Goal: Transaction & Acquisition: Book appointment/travel/reservation

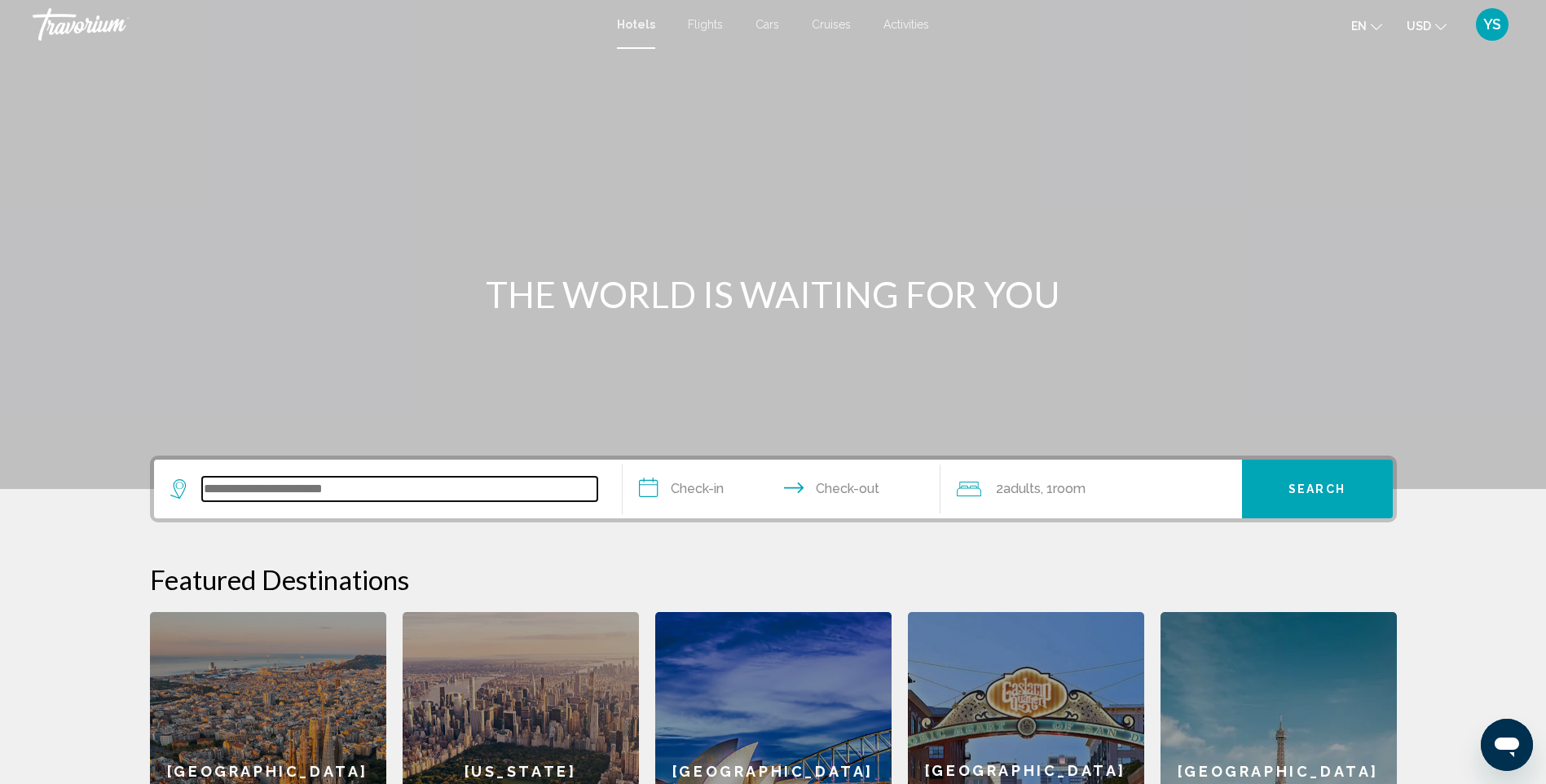
click at [291, 483] on input "Search widget" at bounding box center [400, 489] width 396 height 24
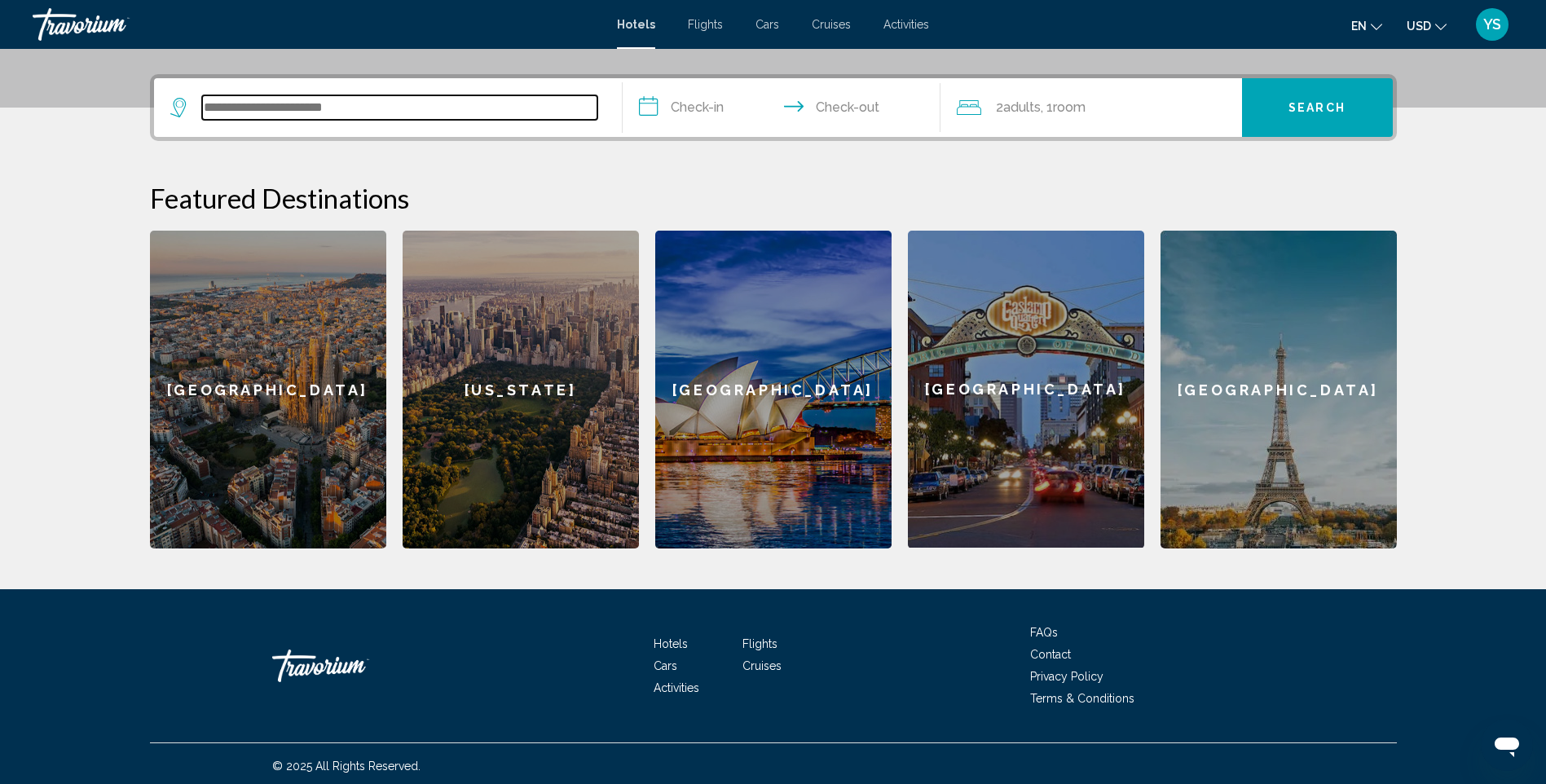
scroll to position [386, 0]
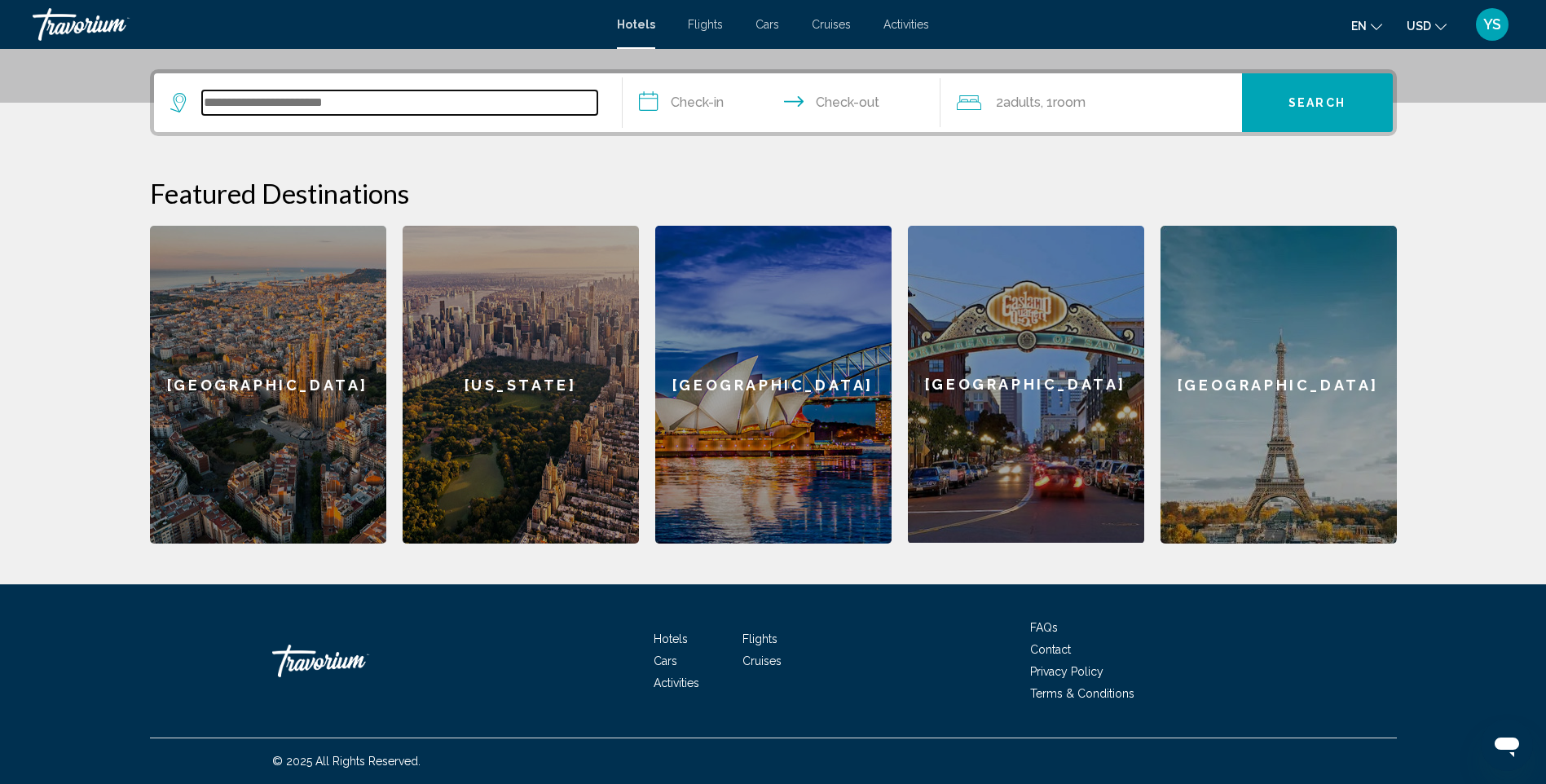
click at [277, 103] on input "Search widget" at bounding box center [400, 102] width 396 height 24
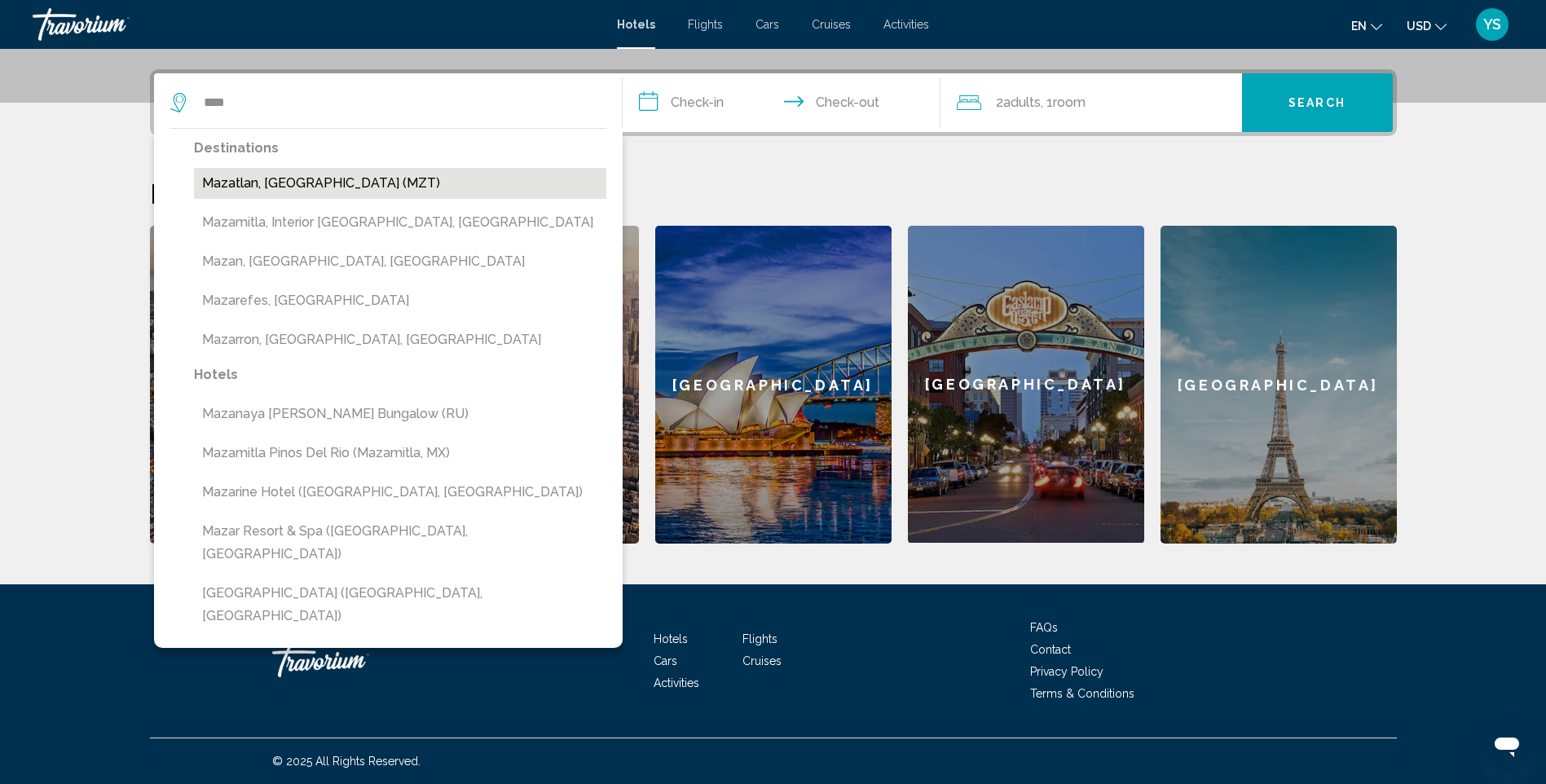
click at [270, 184] on button "Mazatlan, [GEOGRAPHIC_DATA] (MZT)" at bounding box center [400, 182] width 413 height 31
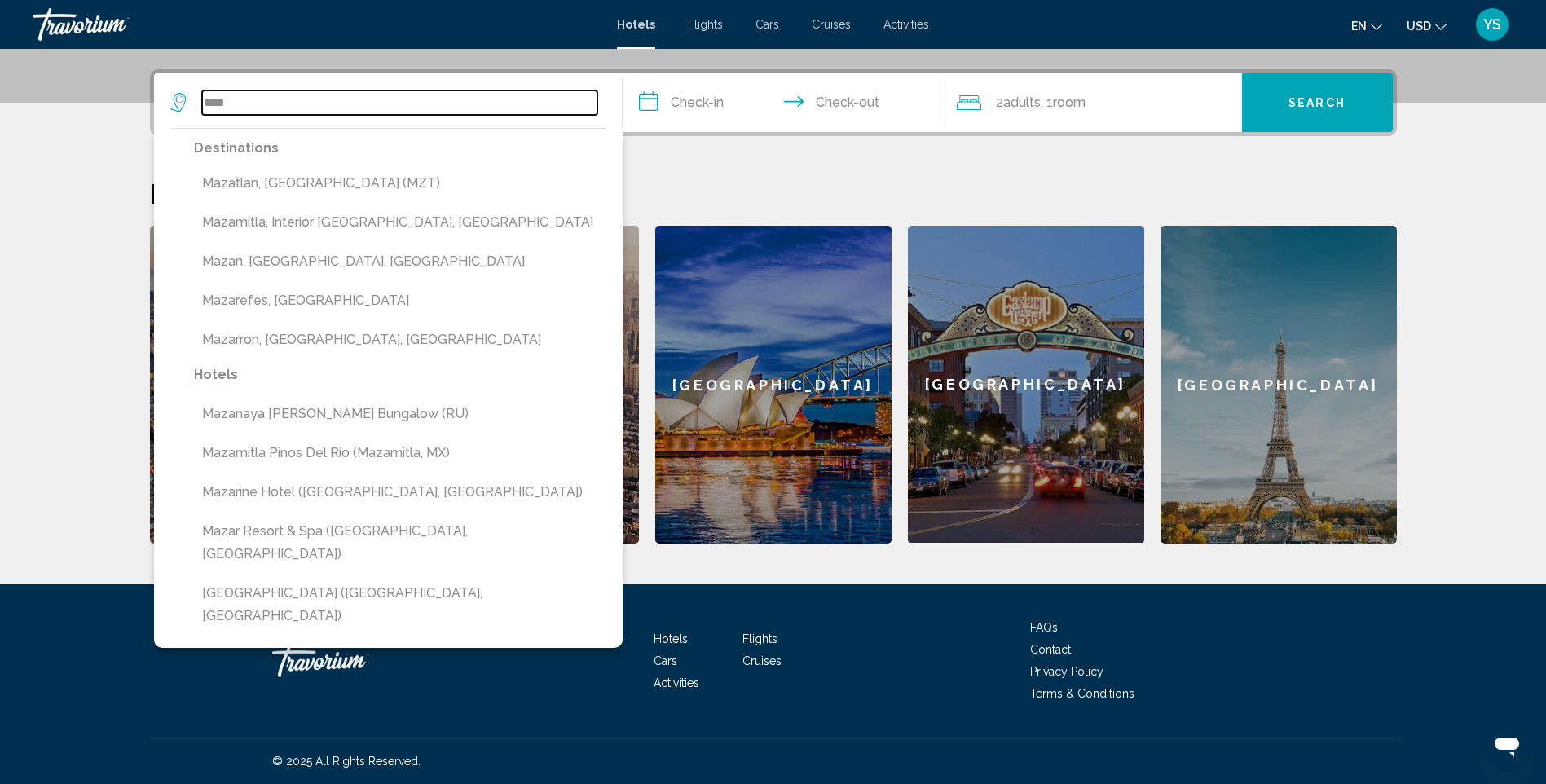
type input "**********"
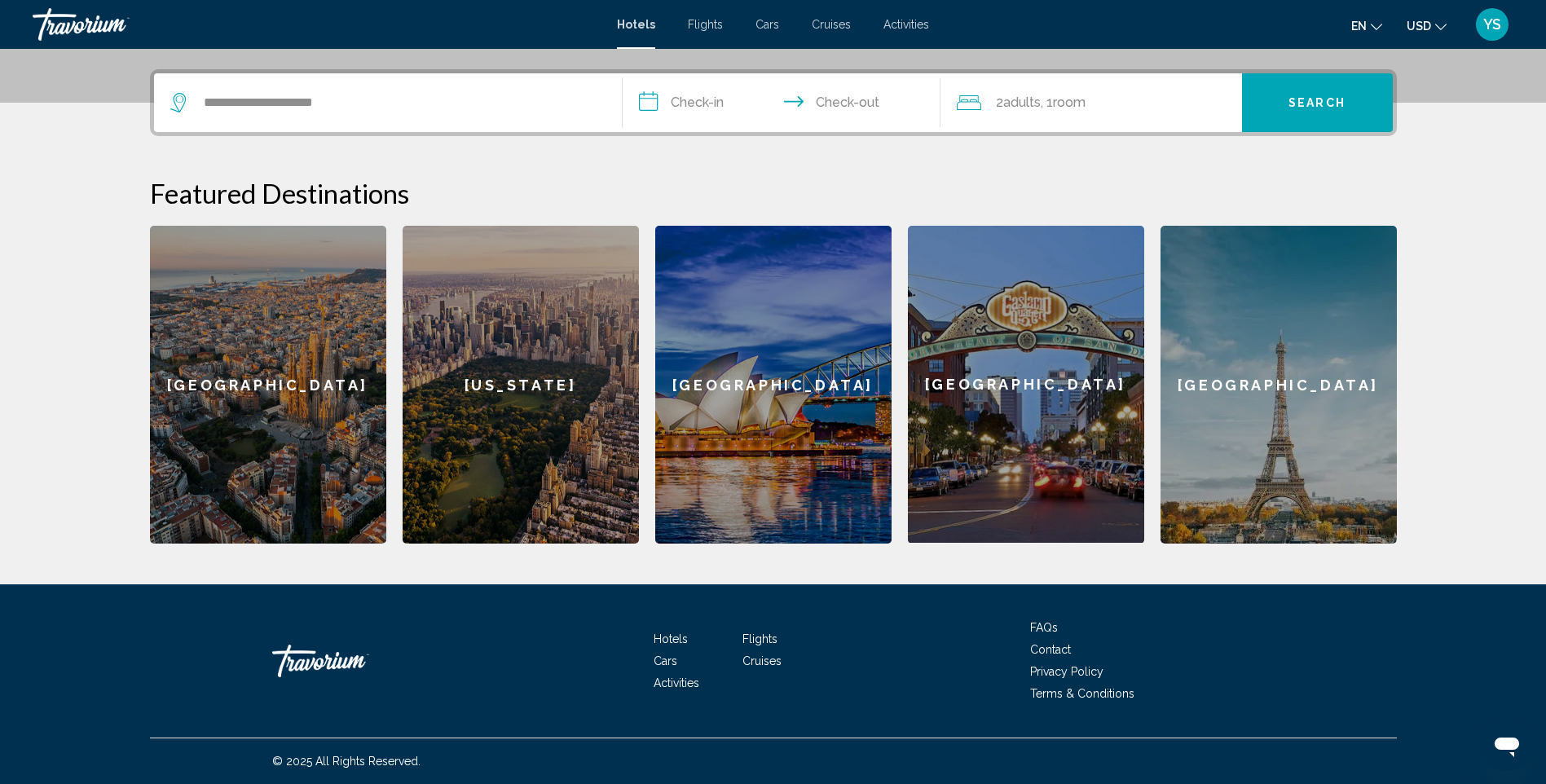
click at [705, 101] on input "**********" at bounding box center [785, 105] width 324 height 63
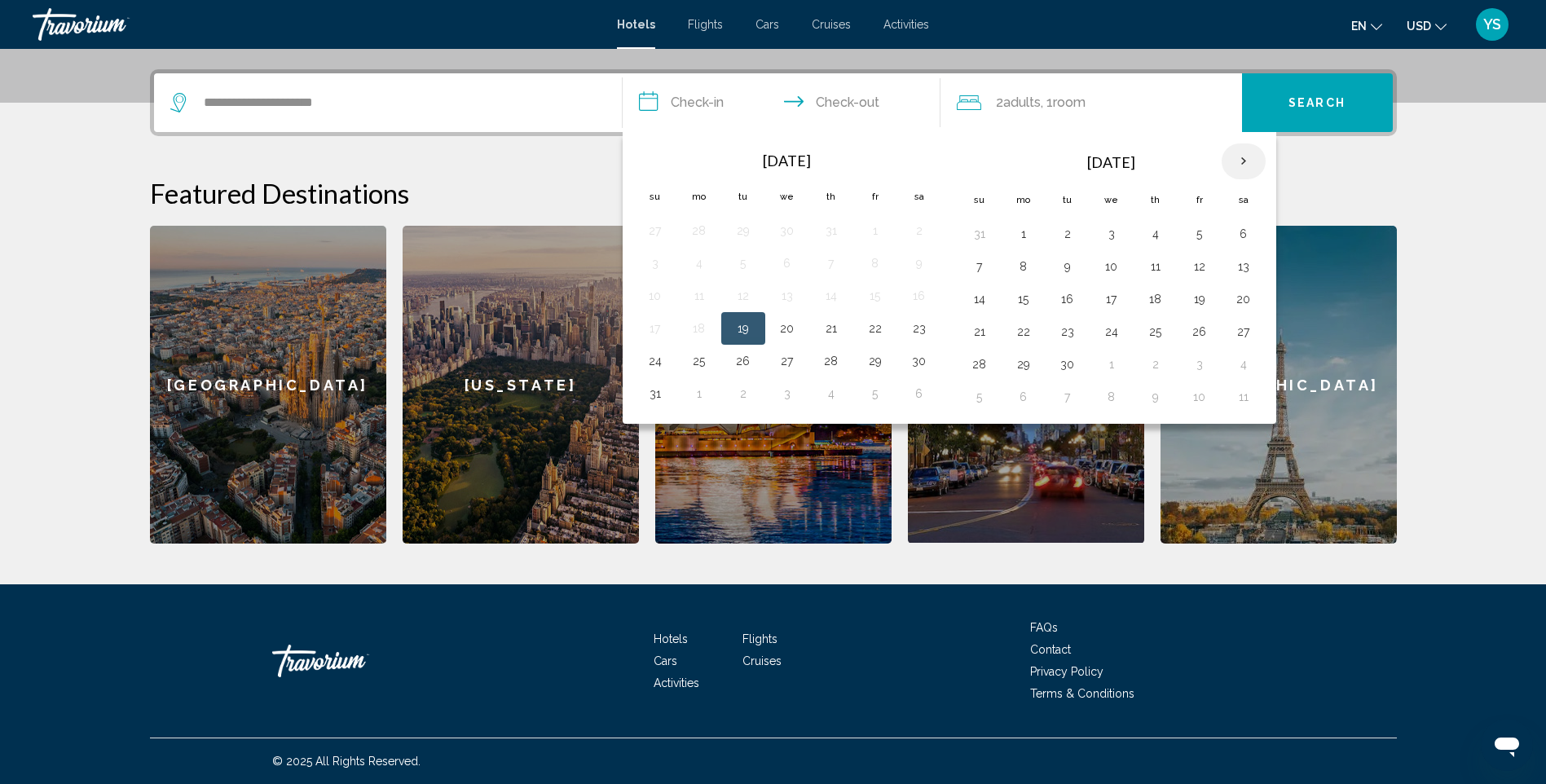
click at [1245, 157] on th "Next month" at bounding box center [1243, 161] width 44 height 36
click at [1242, 229] on button "1" at bounding box center [1244, 234] width 26 height 23
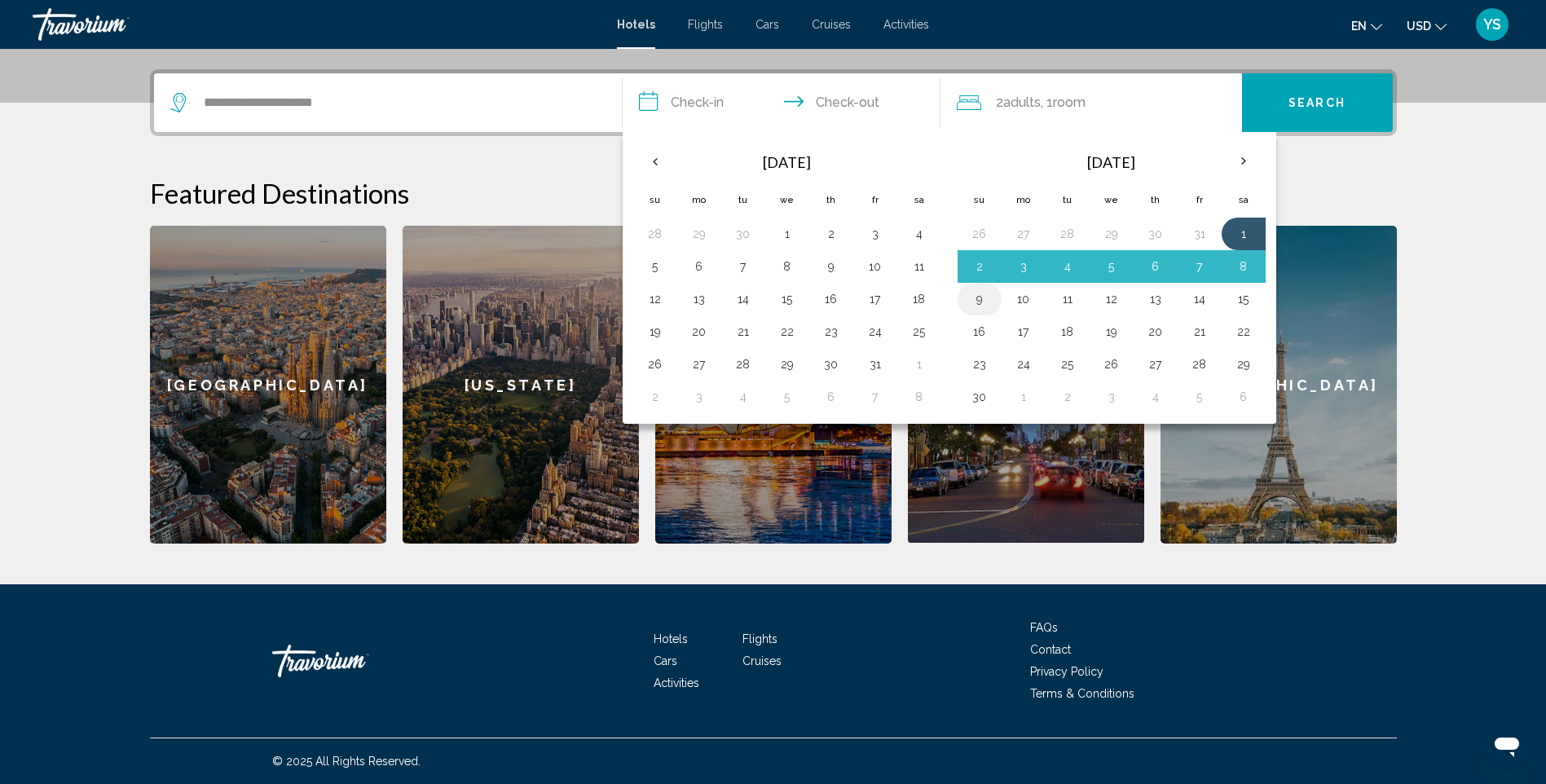
click at [977, 297] on button "9" at bounding box center [980, 299] width 26 height 23
type input "**********"
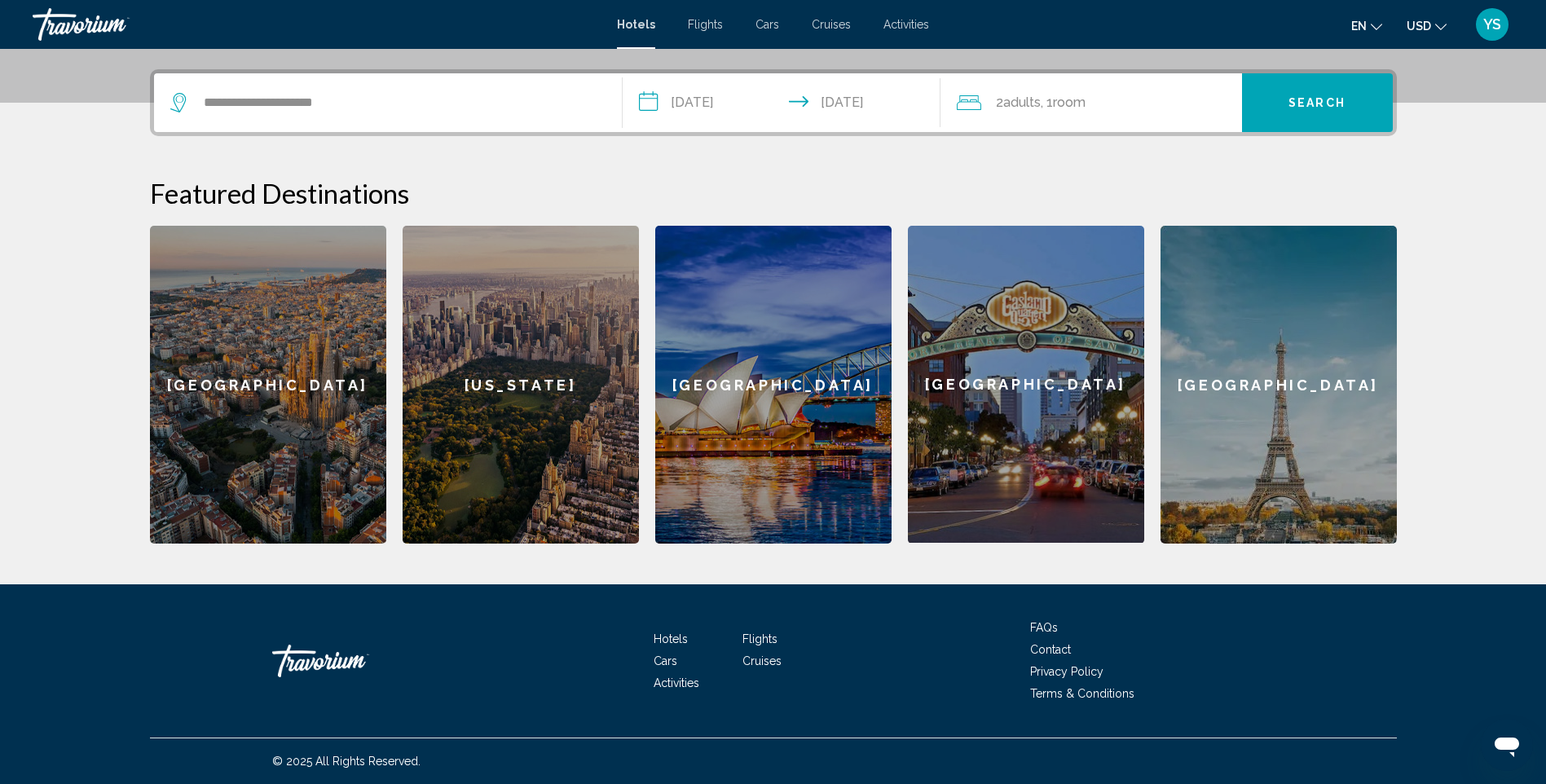
click at [1292, 104] on span "Search" at bounding box center [1317, 103] width 57 height 13
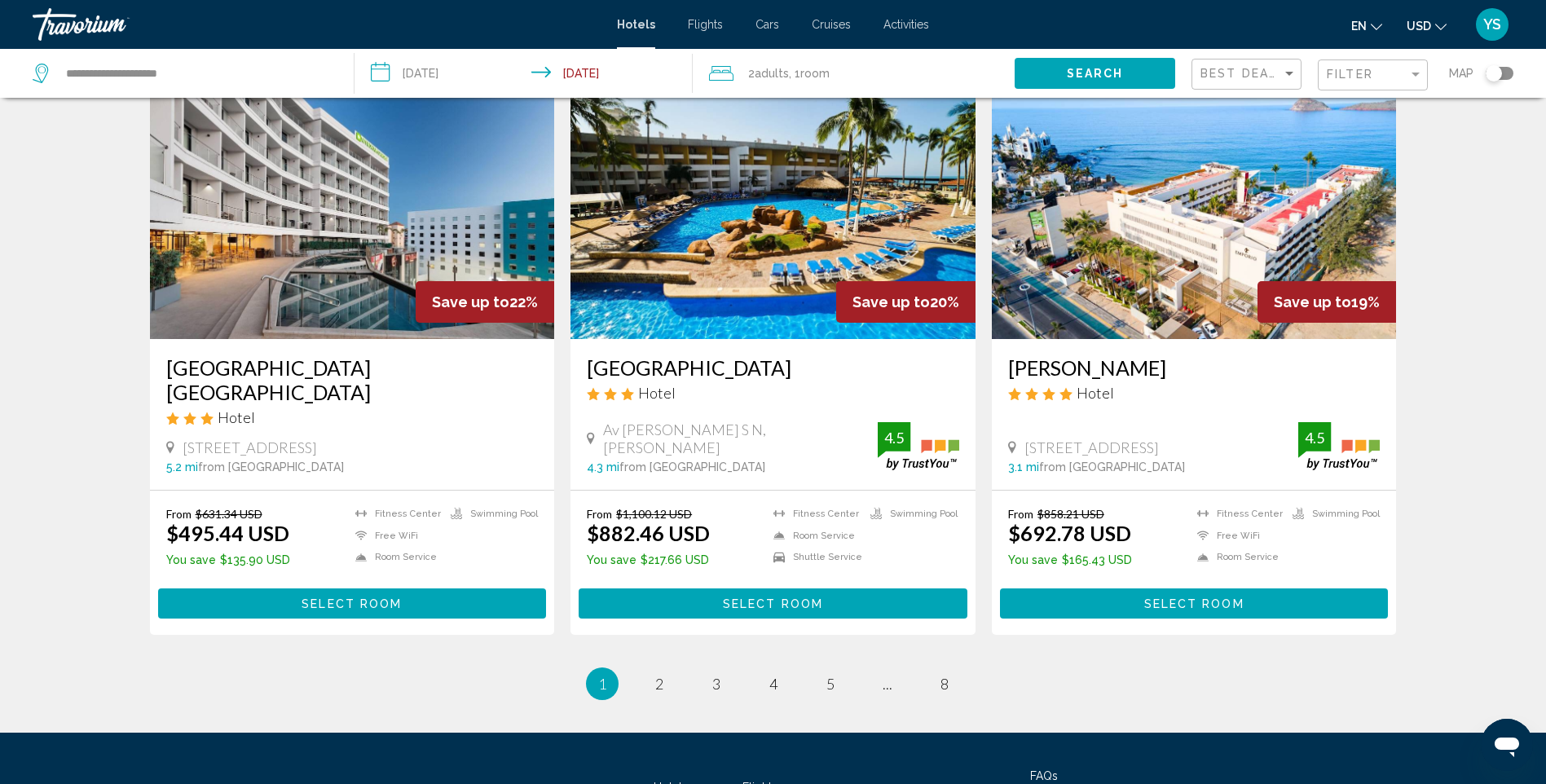
scroll to position [1992, 0]
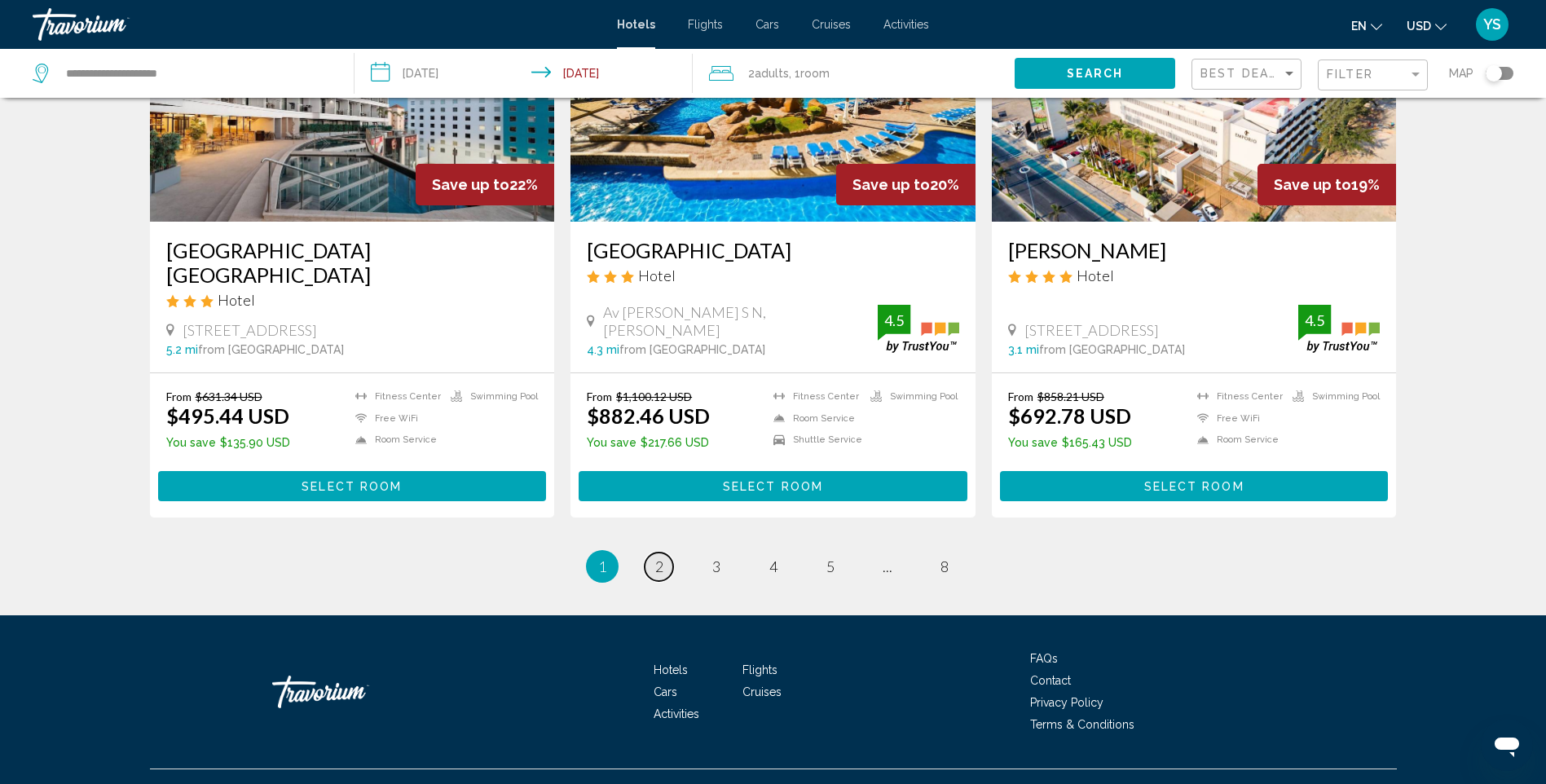
click at [657, 558] on span "2" at bounding box center [659, 566] width 8 height 18
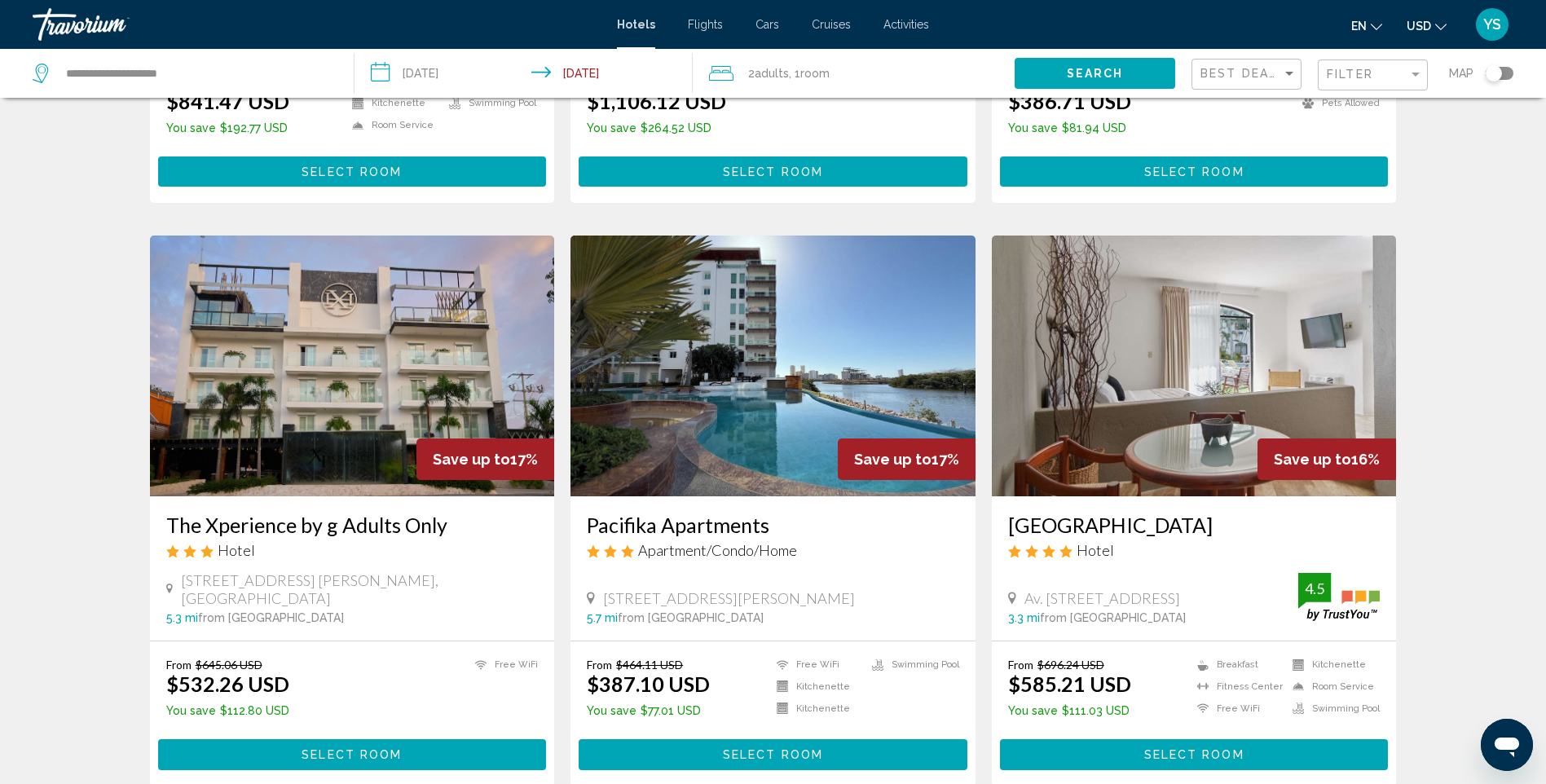
scroll to position [497, 0]
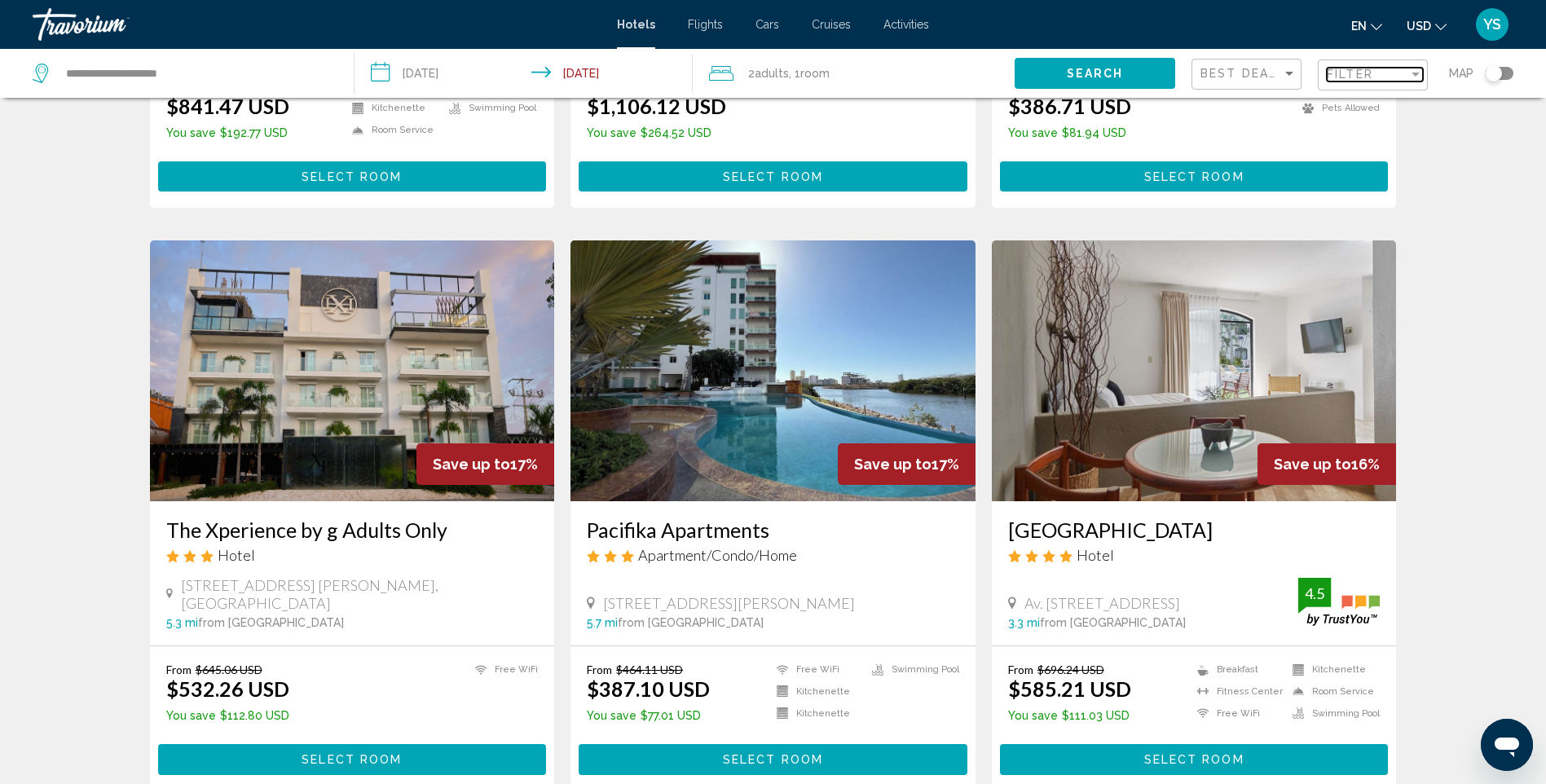
click at [1363, 68] on span "Filter" at bounding box center [1350, 74] width 47 height 13
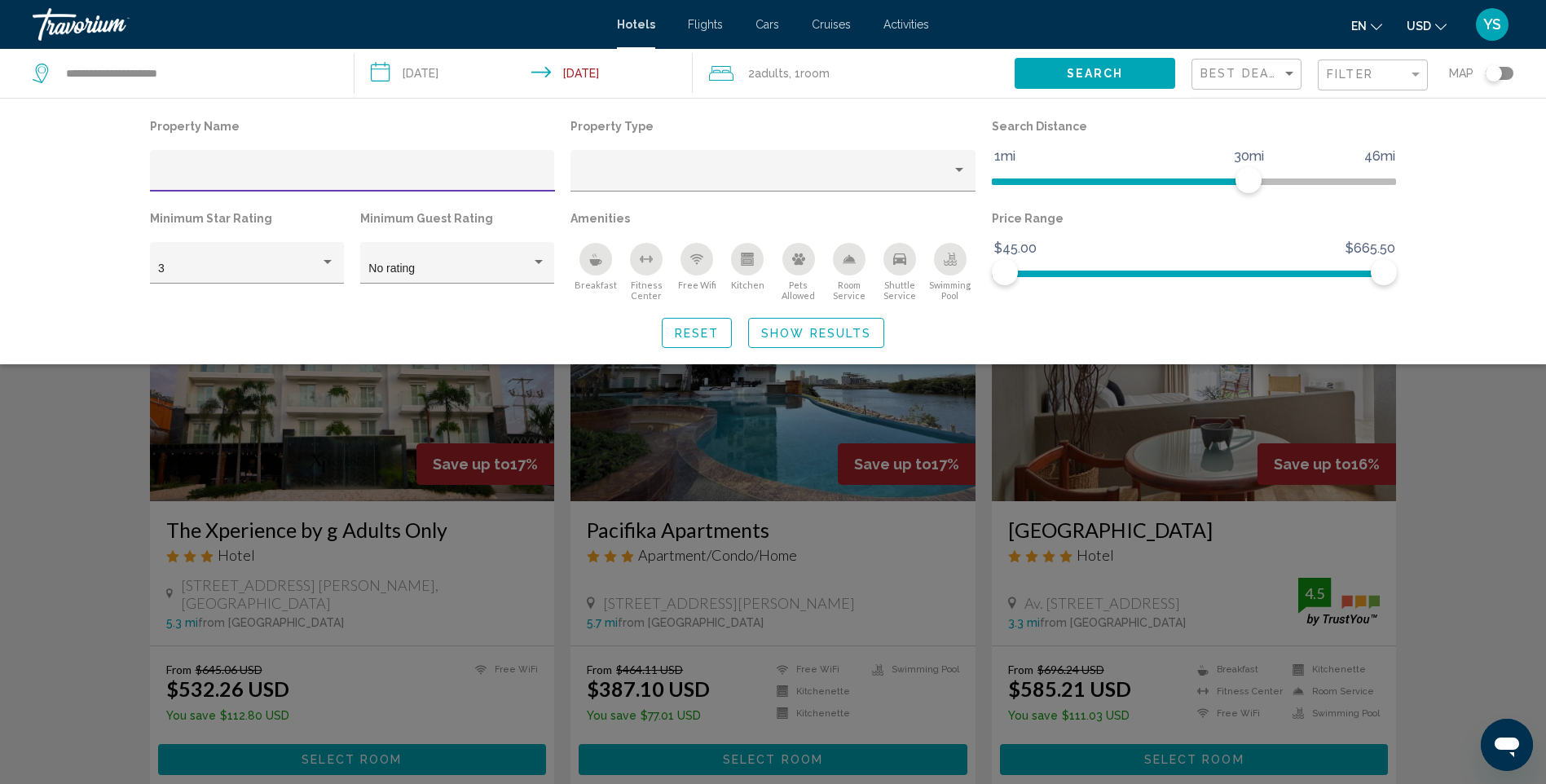
click at [276, 172] on input "Hotel Filters" at bounding box center [352, 177] width 388 height 13
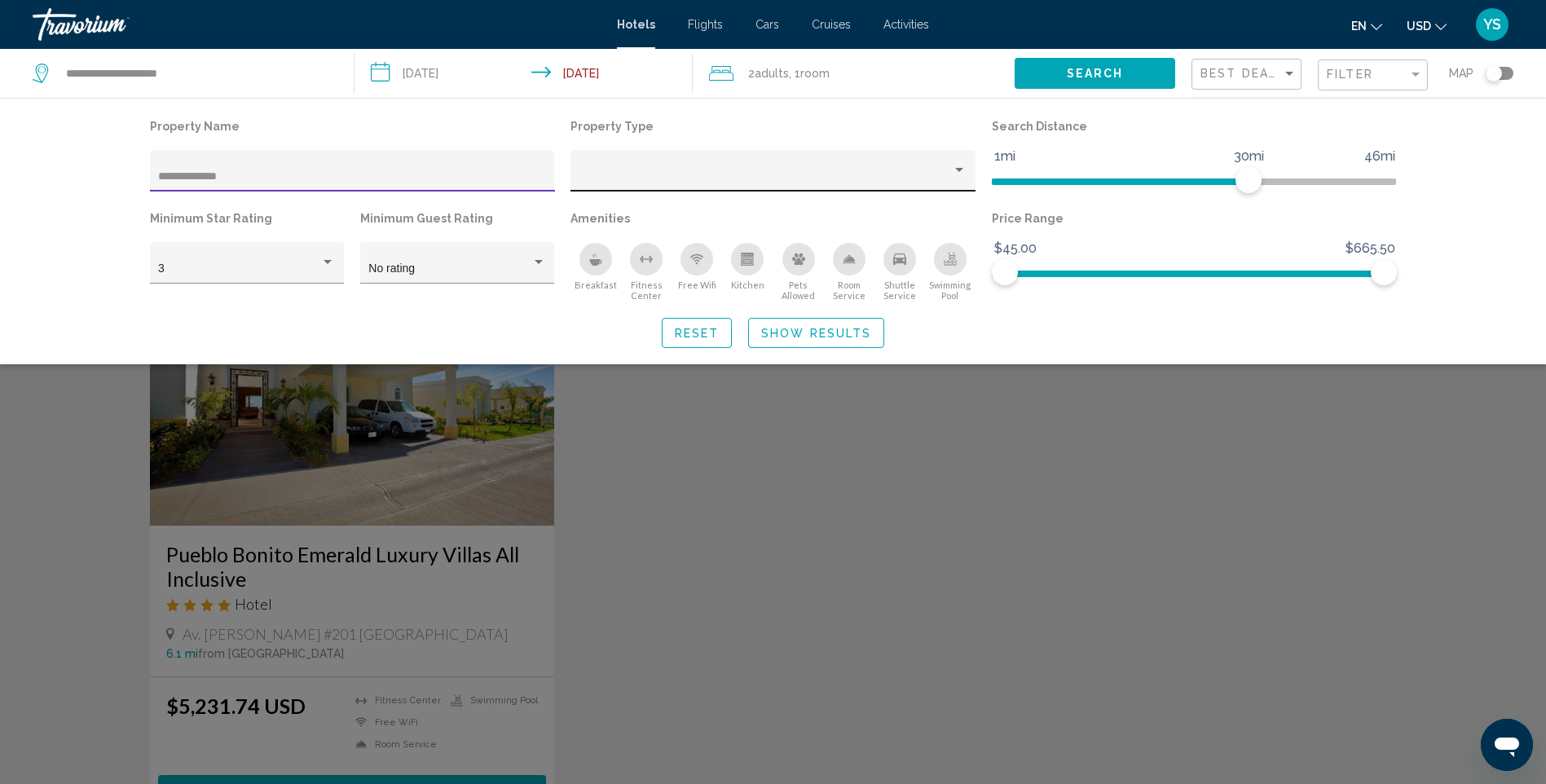
type input "**********"
click at [963, 166] on div "Property type" at bounding box center [959, 170] width 15 height 13
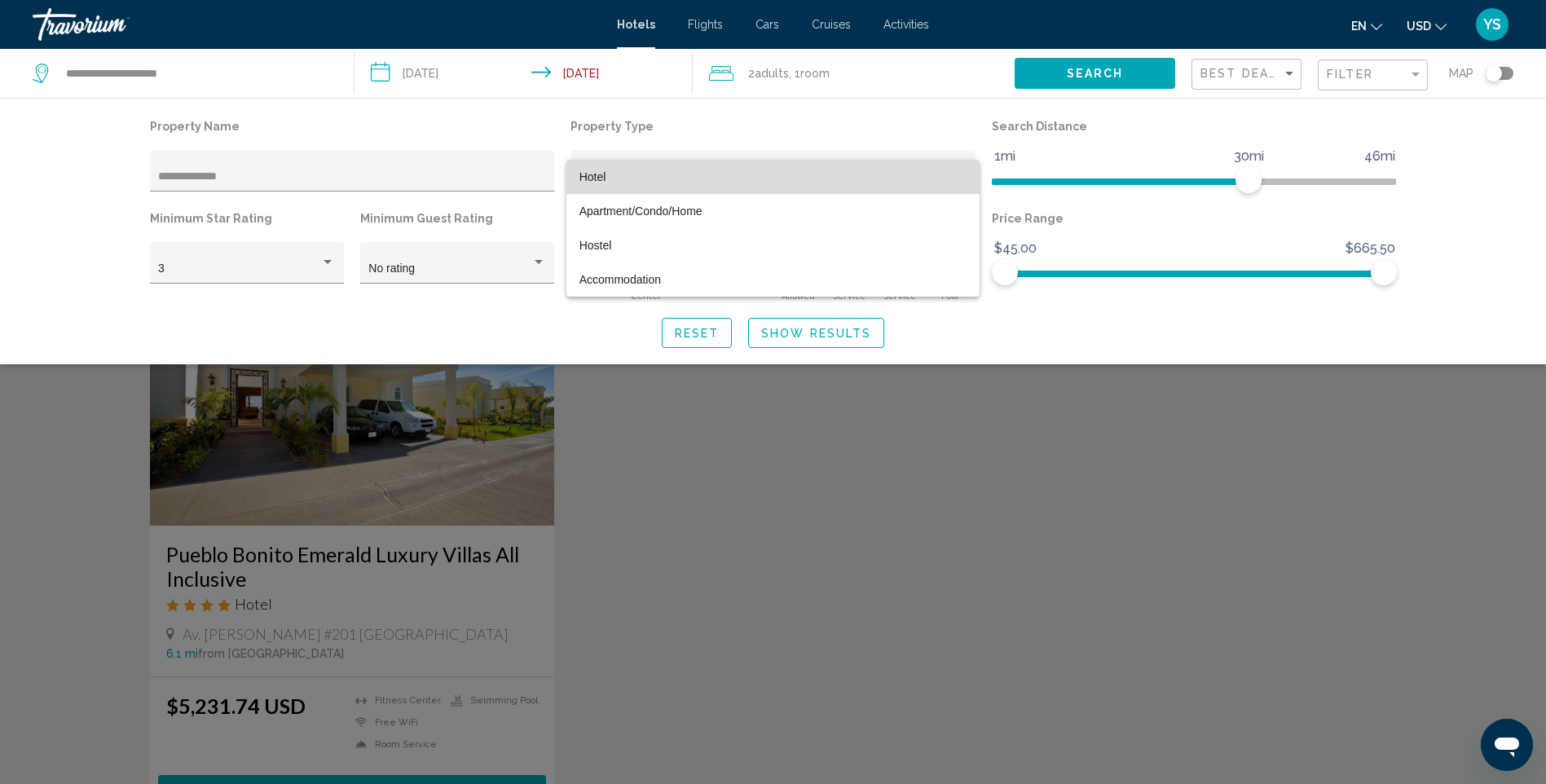
click at [618, 173] on span "Hotel" at bounding box center [773, 177] width 388 height 34
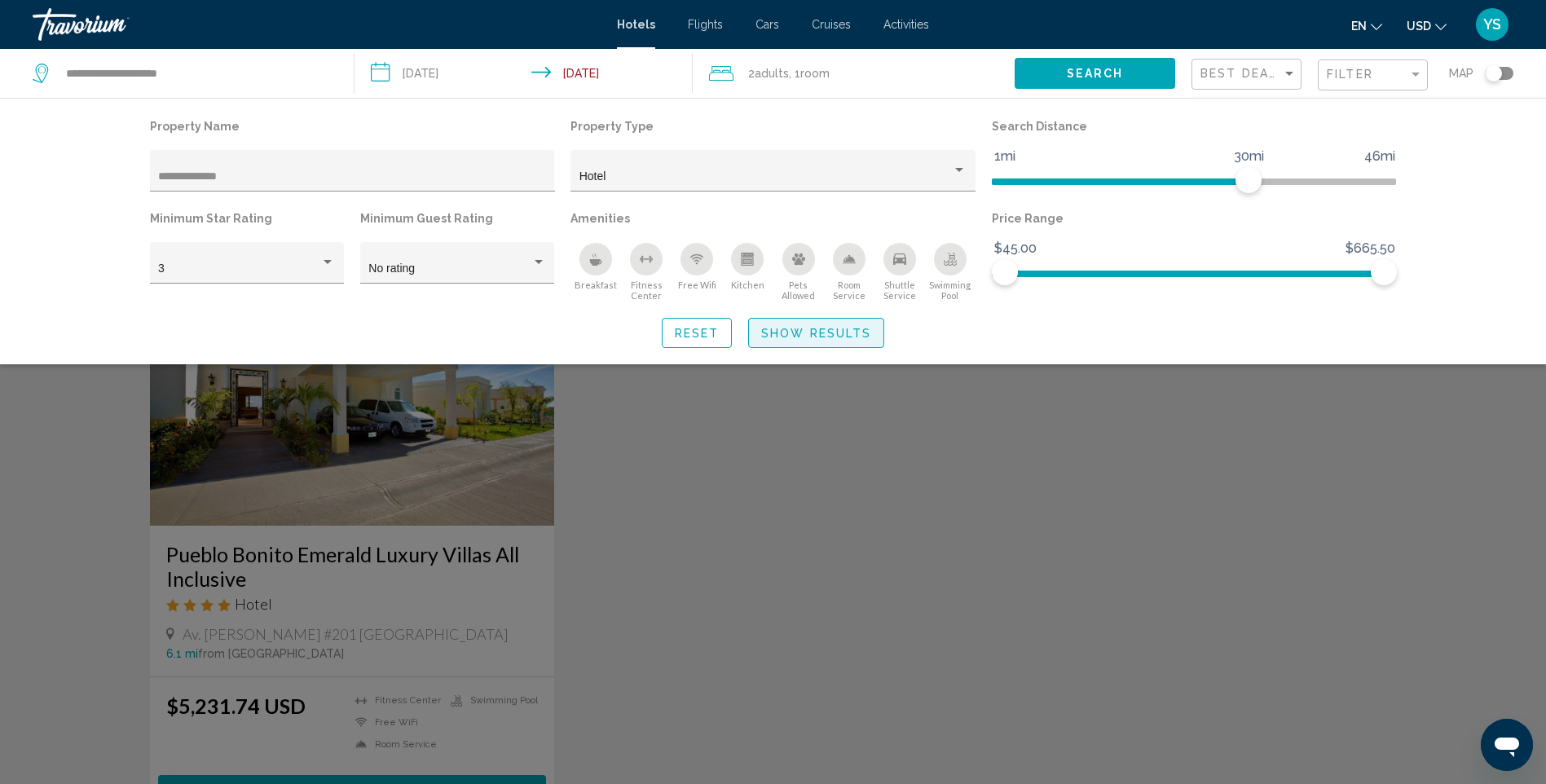
click at [819, 331] on span "Show Results" at bounding box center [817, 333] width 110 height 13
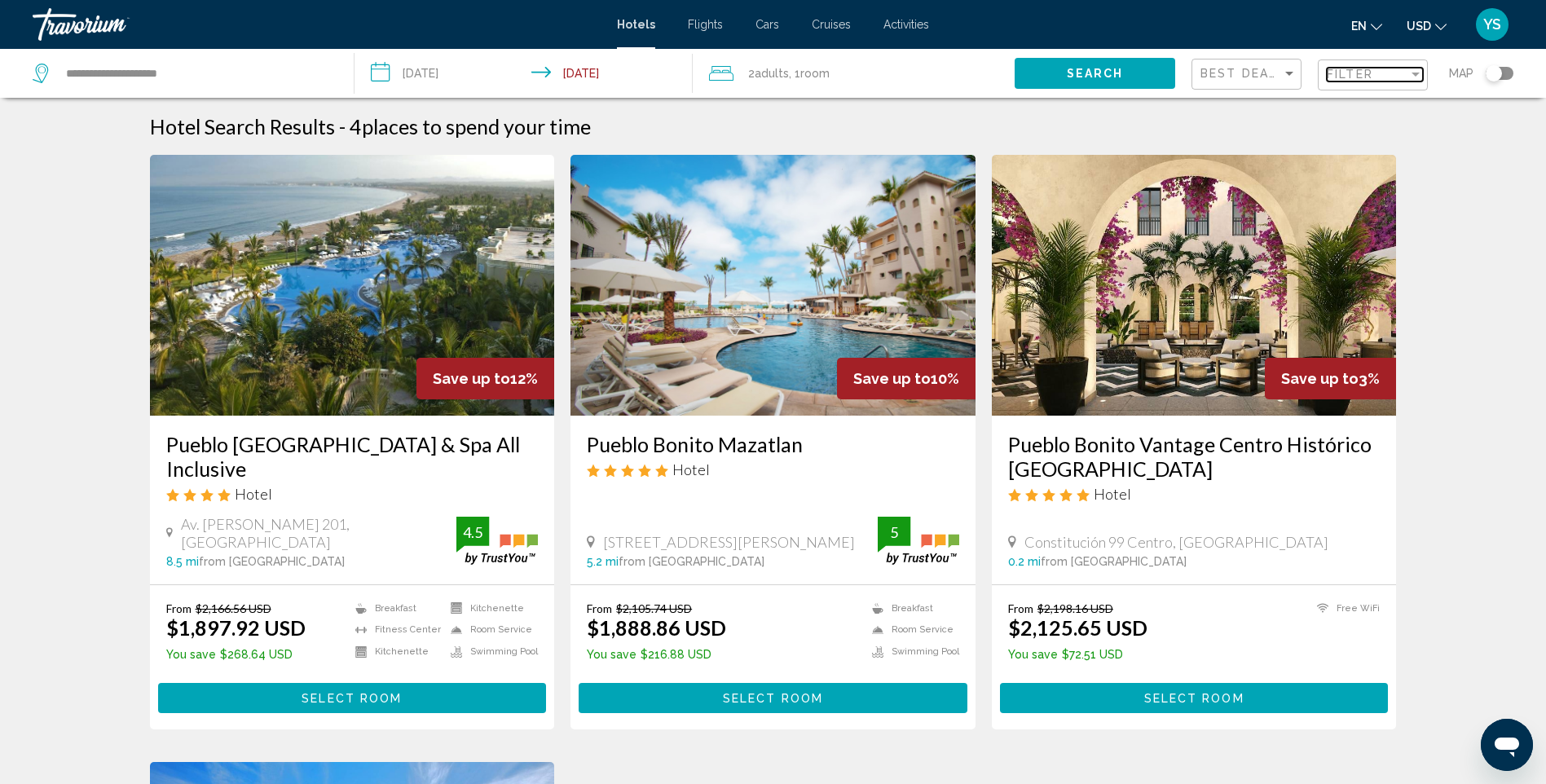
click at [1375, 72] on div "Filter" at bounding box center [1368, 74] width 82 height 13
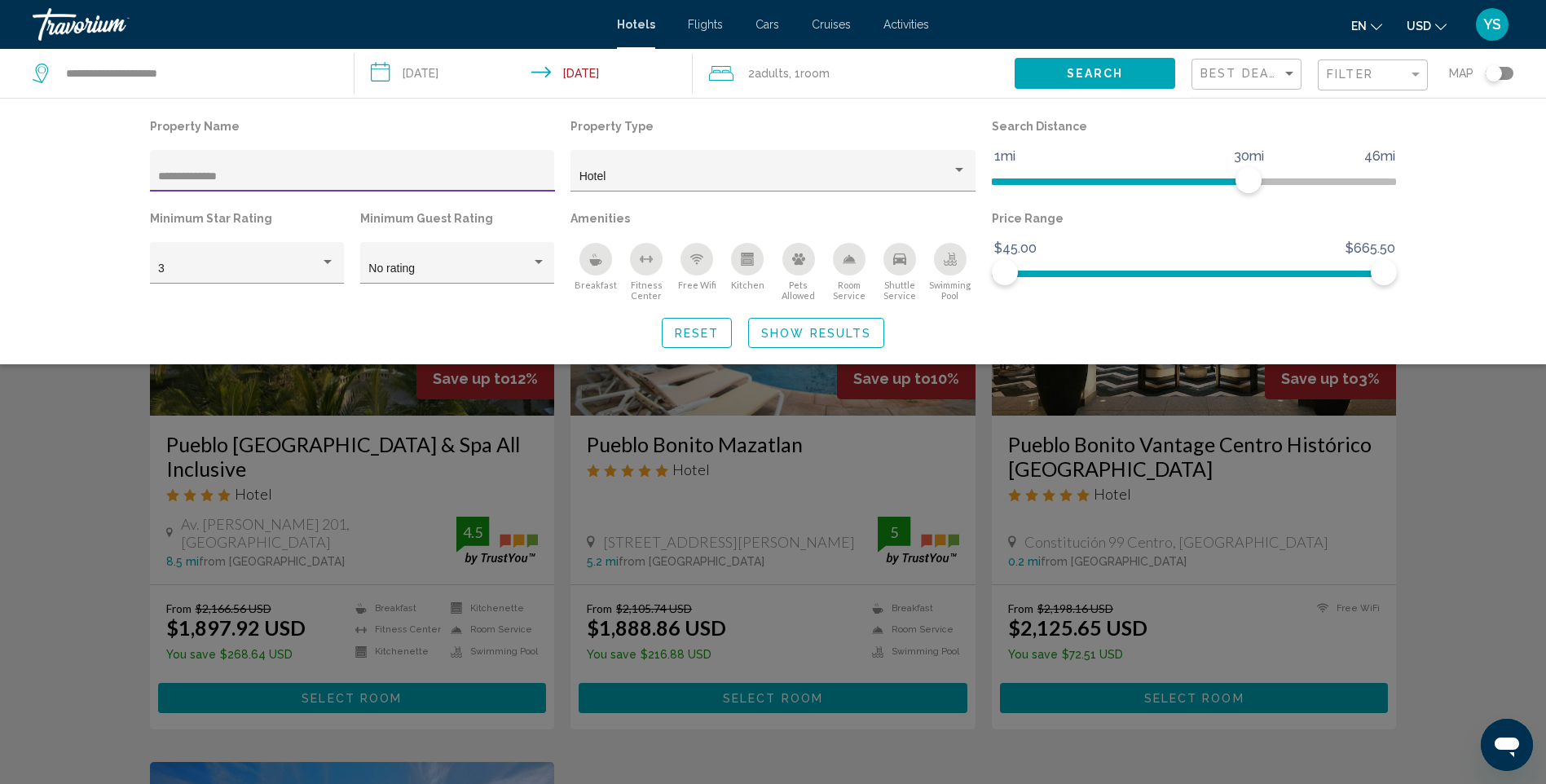
drag, startPoint x: 238, startPoint y: 175, endPoint x: 0, endPoint y: 189, distance: 238.4
click at [0, 189] on html "**********" at bounding box center [773, 392] width 1546 height 784
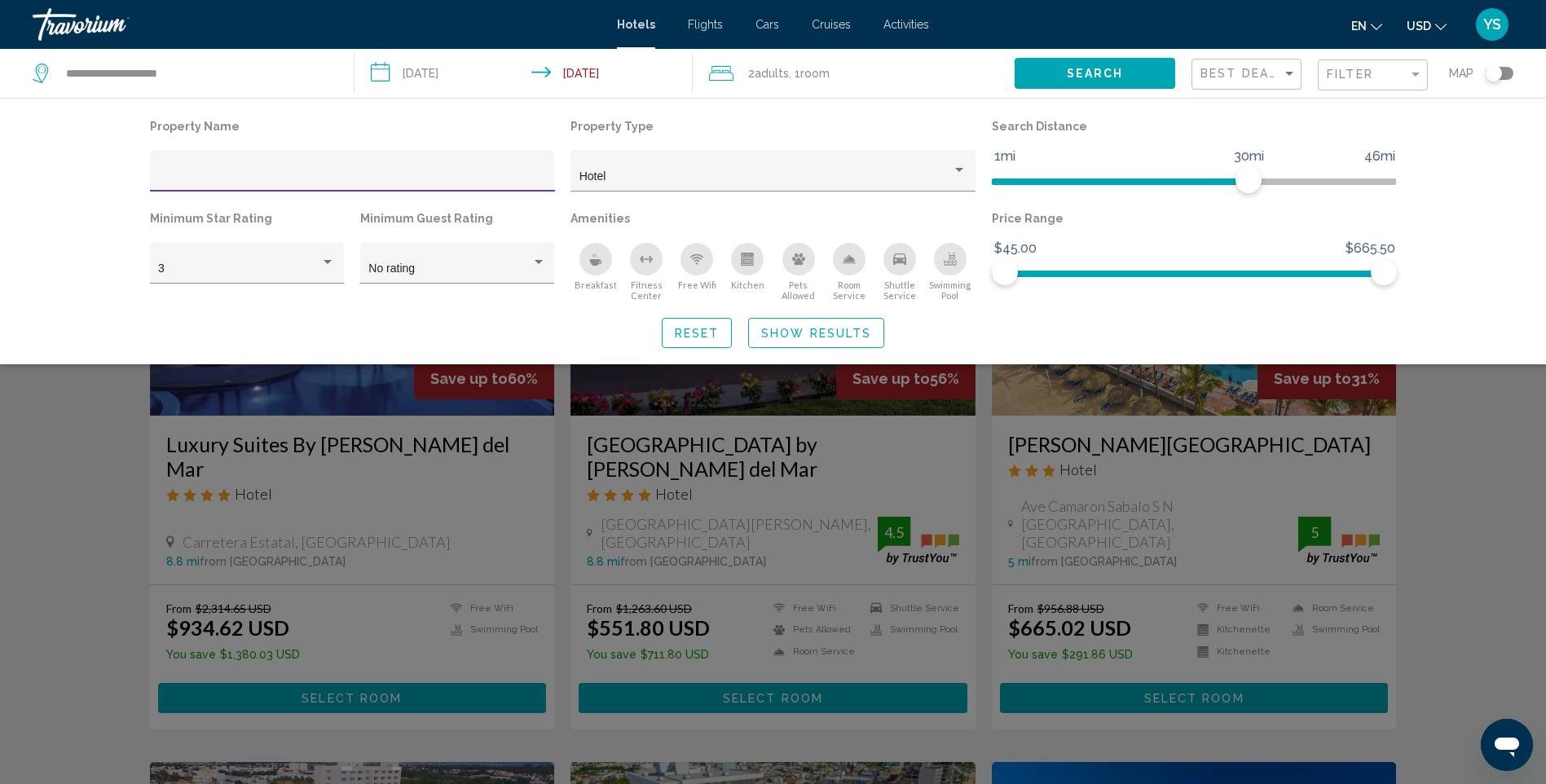
click at [693, 331] on span "Reset" at bounding box center [698, 333] width 45 height 13
click at [827, 331] on span "Show Results" at bounding box center [817, 333] width 110 height 13
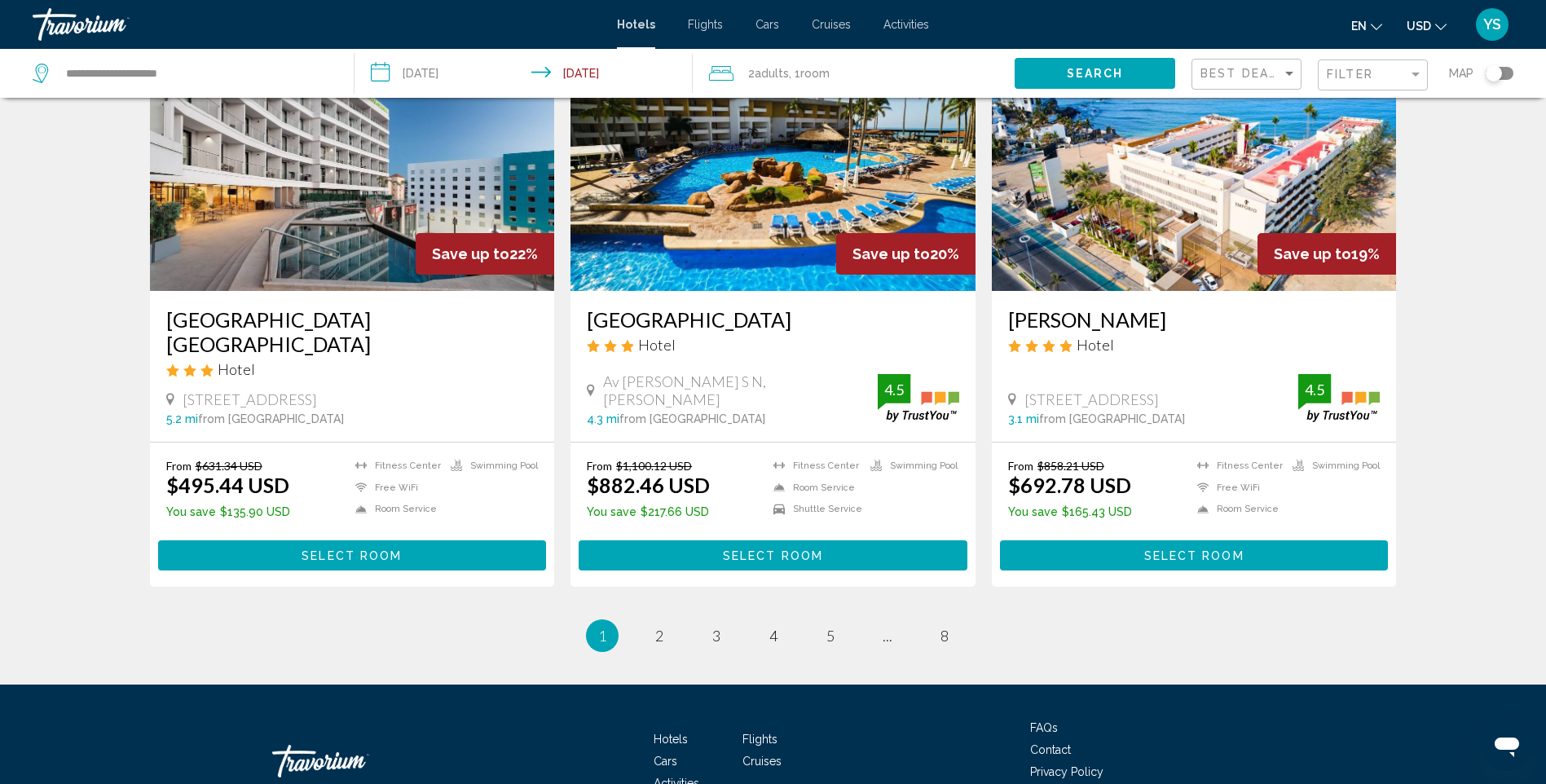
scroll to position [1956, 0]
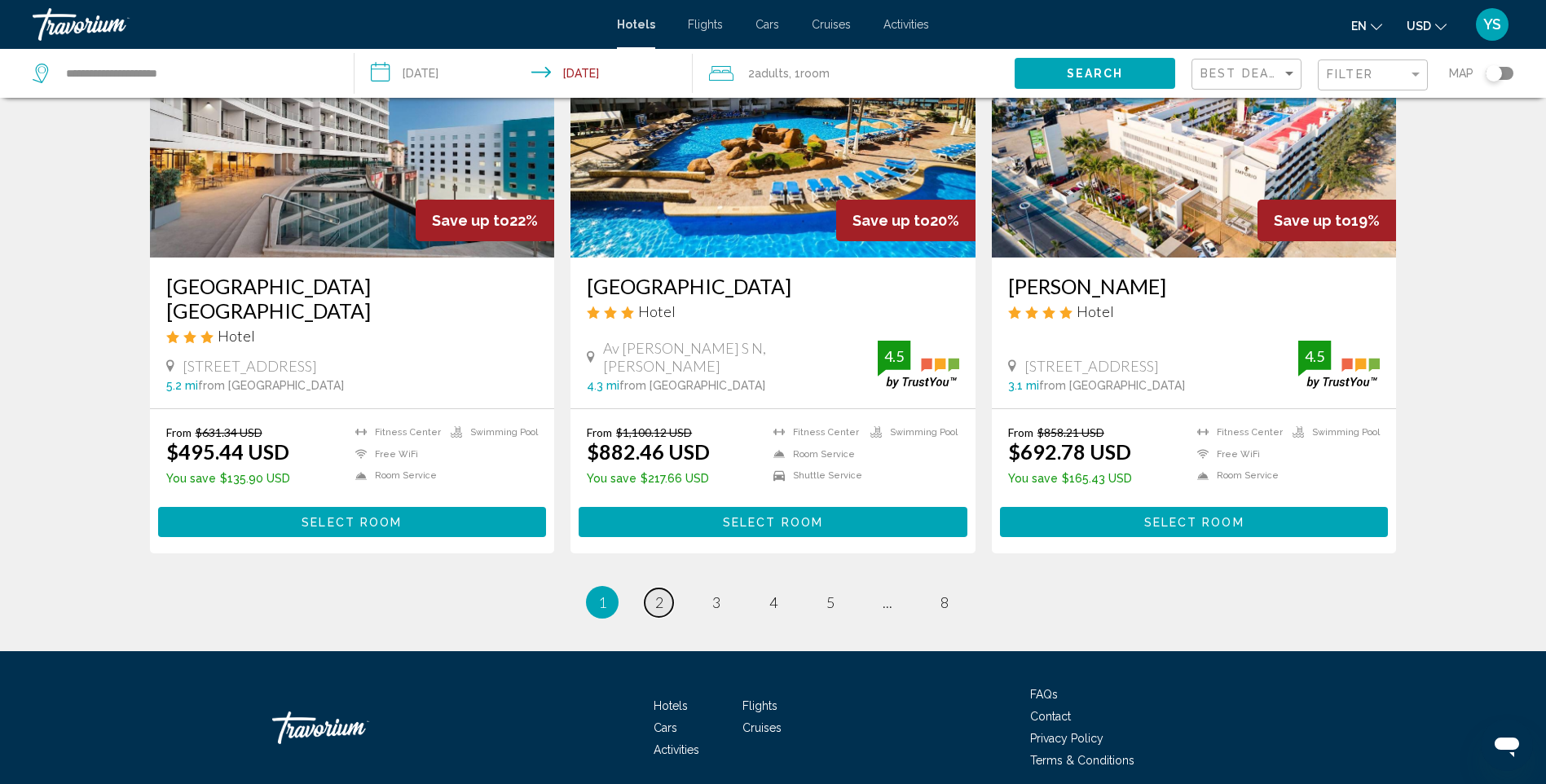
click at [663, 588] on link "page 2" at bounding box center [658, 602] width 29 height 29
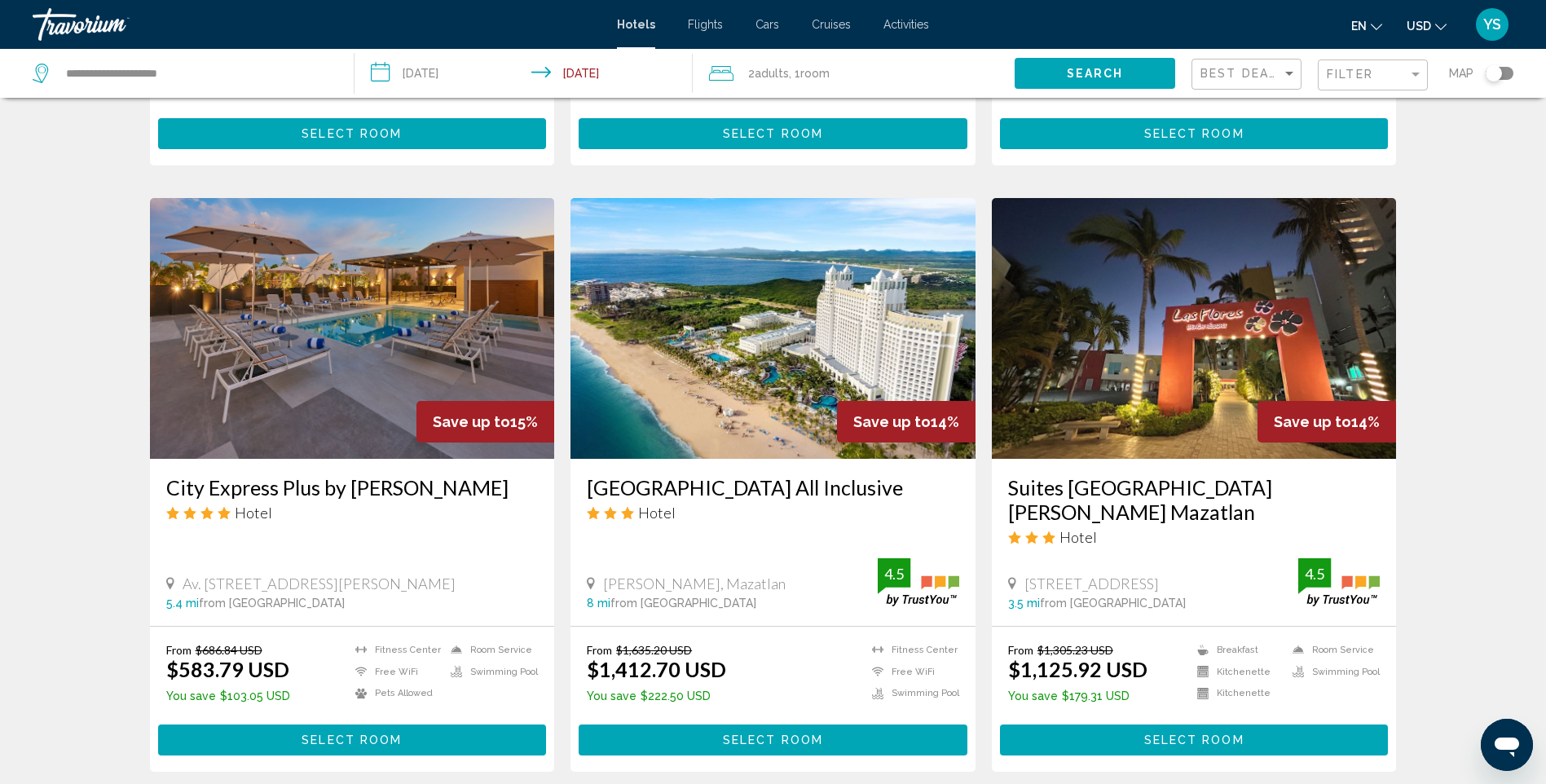
scroll to position [1141, 0]
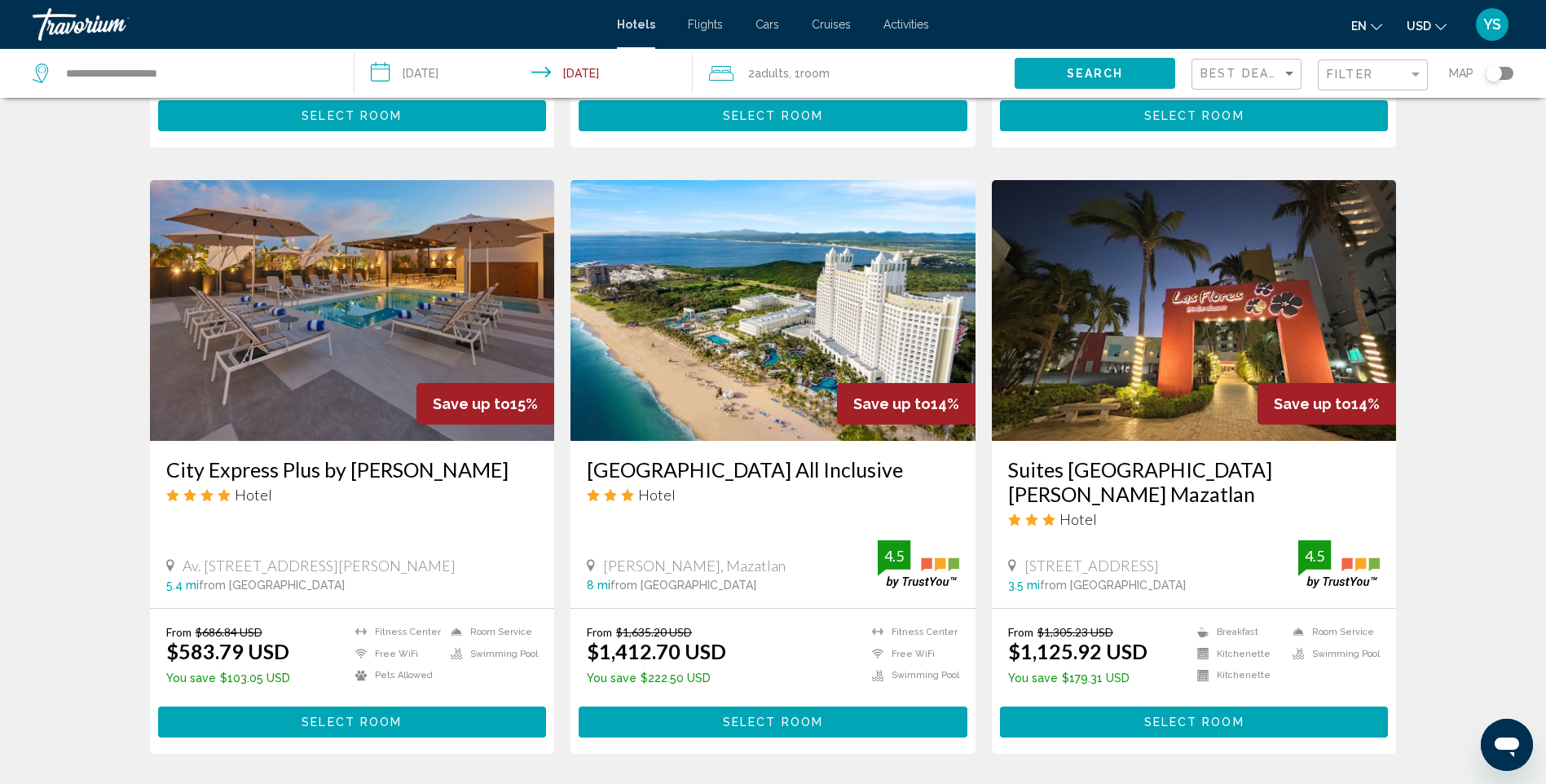
click at [1178, 323] on img "Main content" at bounding box center [1194, 310] width 405 height 261
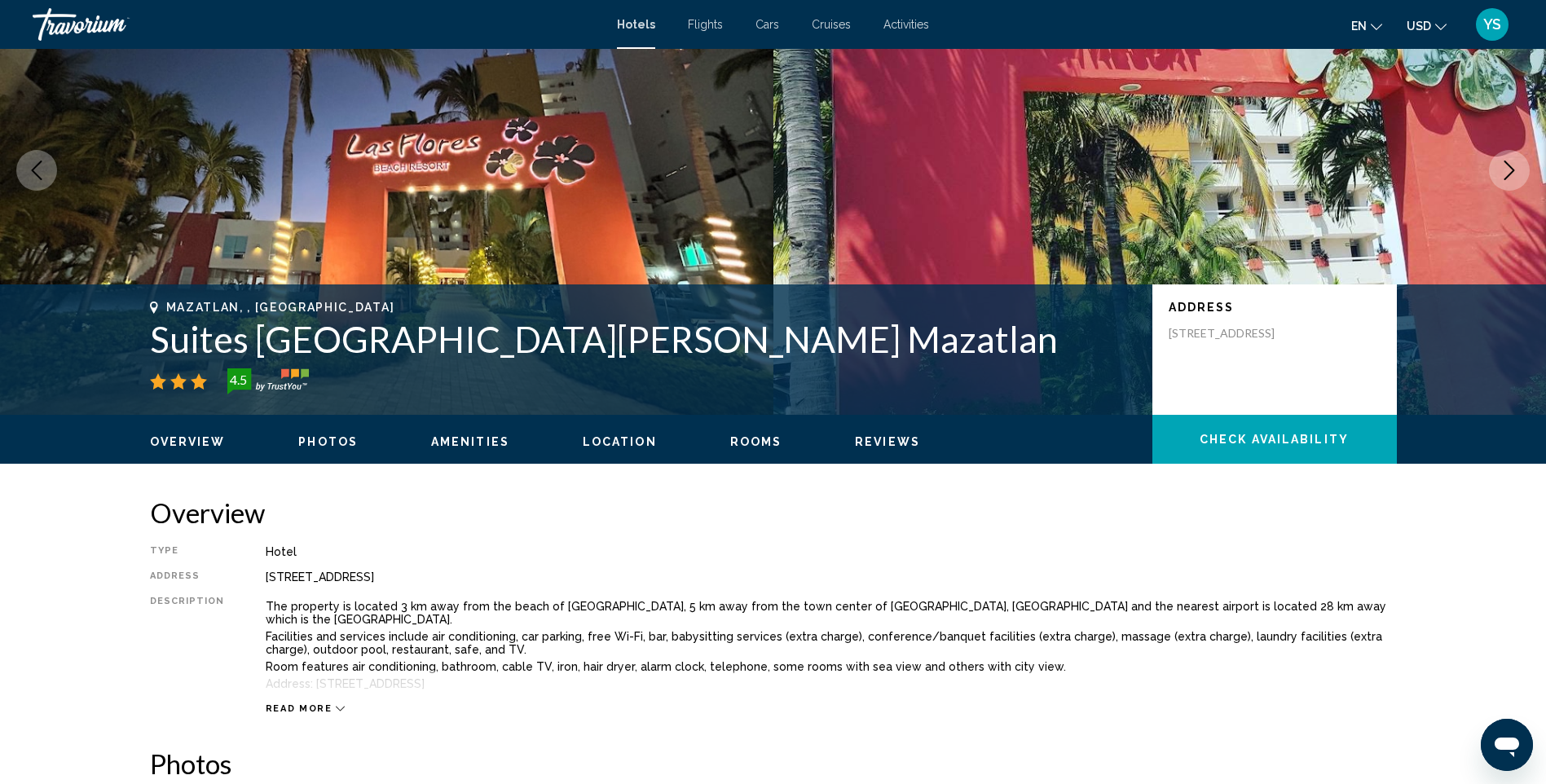
scroll to position [326, 0]
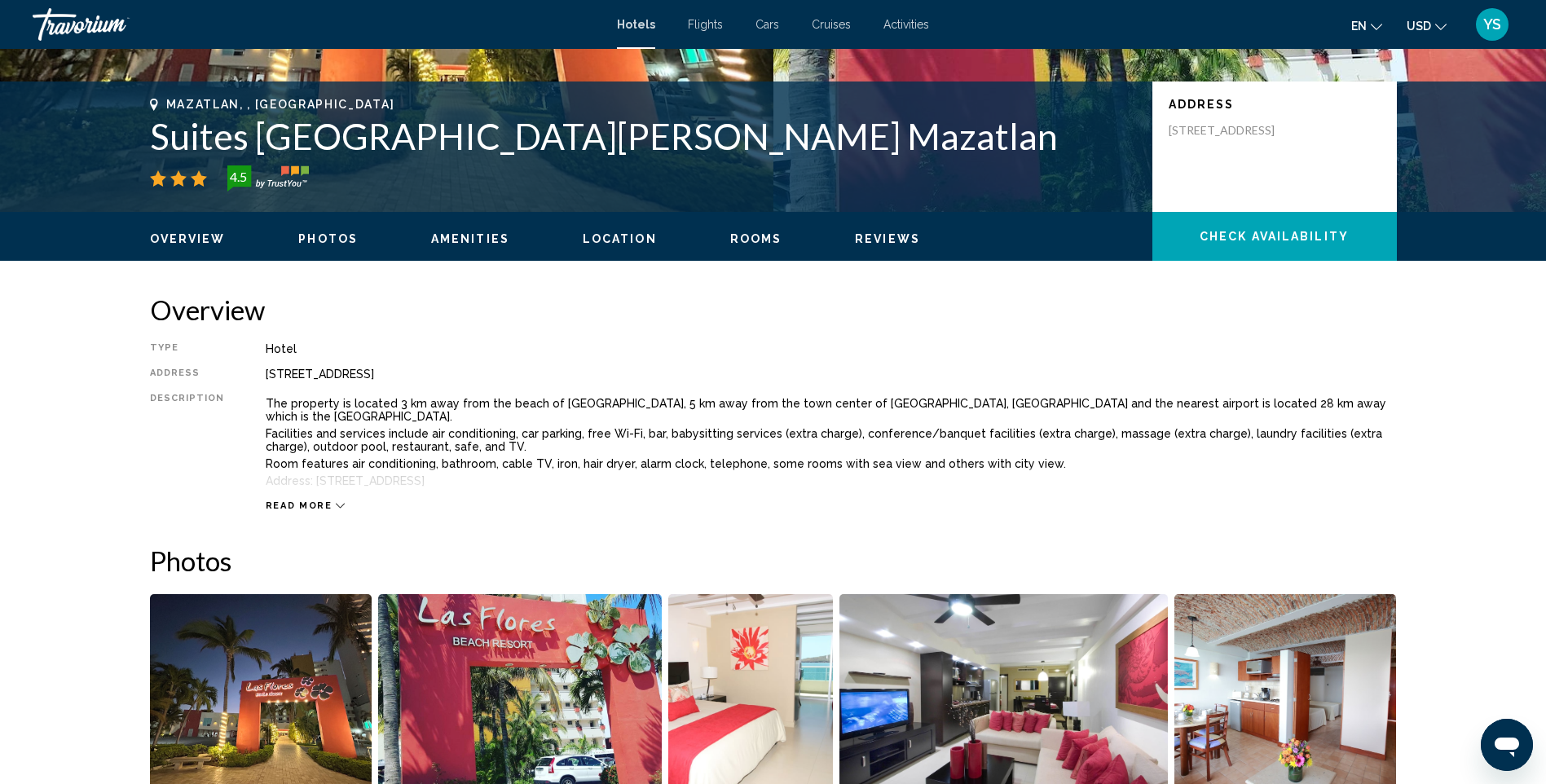
click at [290, 500] on span "Read more" at bounding box center [299, 505] width 67 height 10
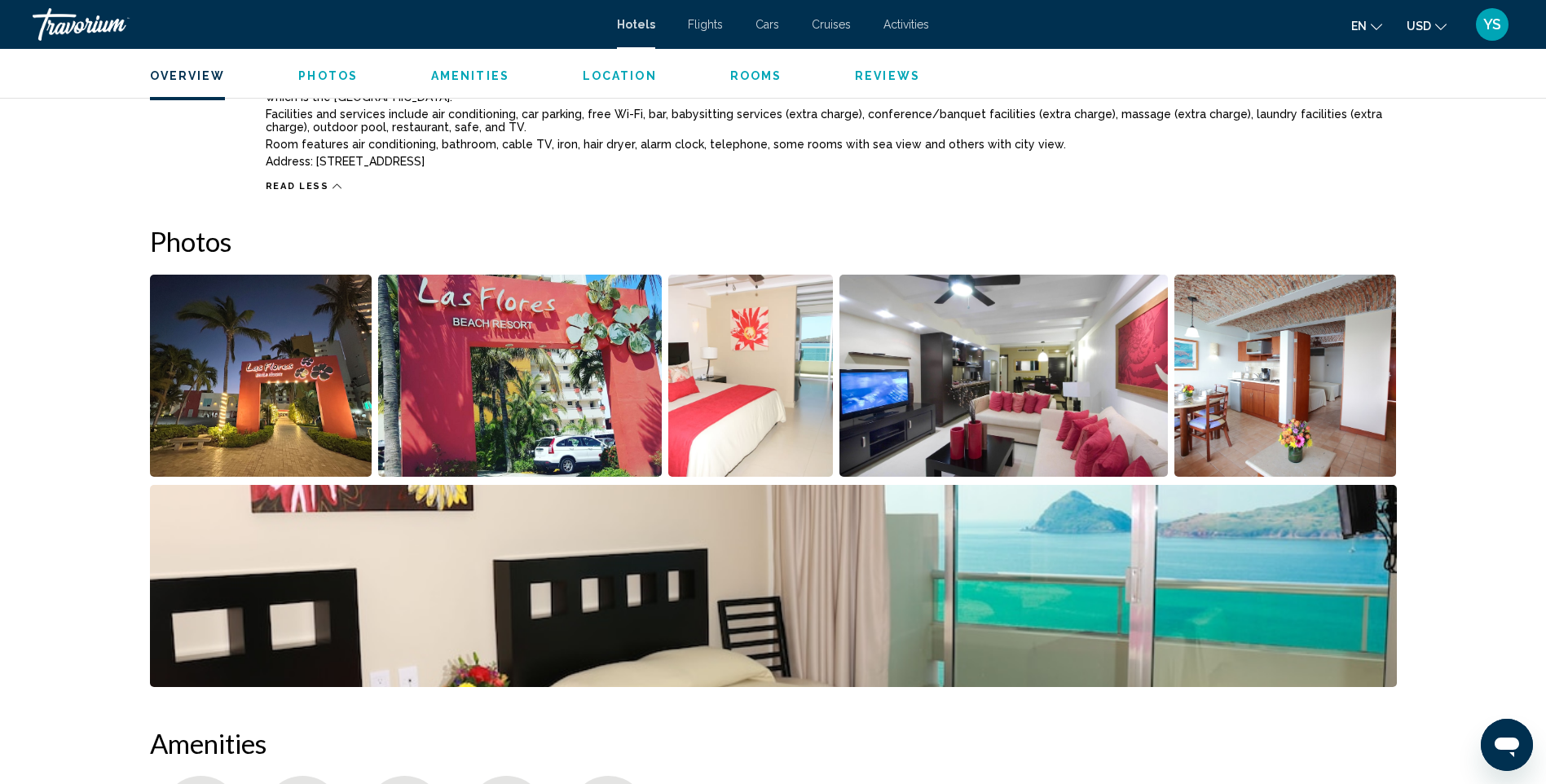
scroll to position [0, 0]
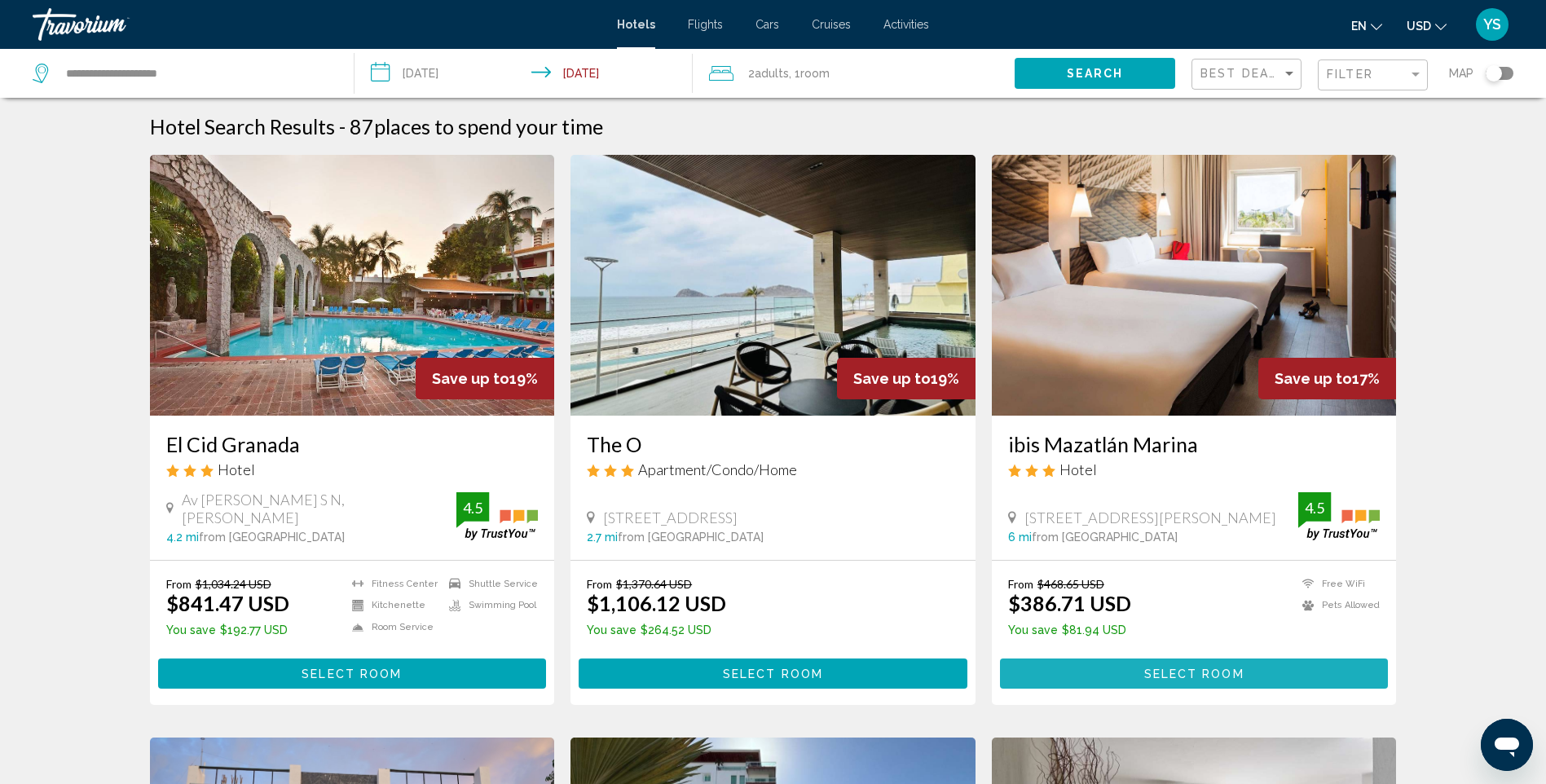
click at [1173, 669] on span "Select Room" at bounding box center [1195, 674] width 101 height 13
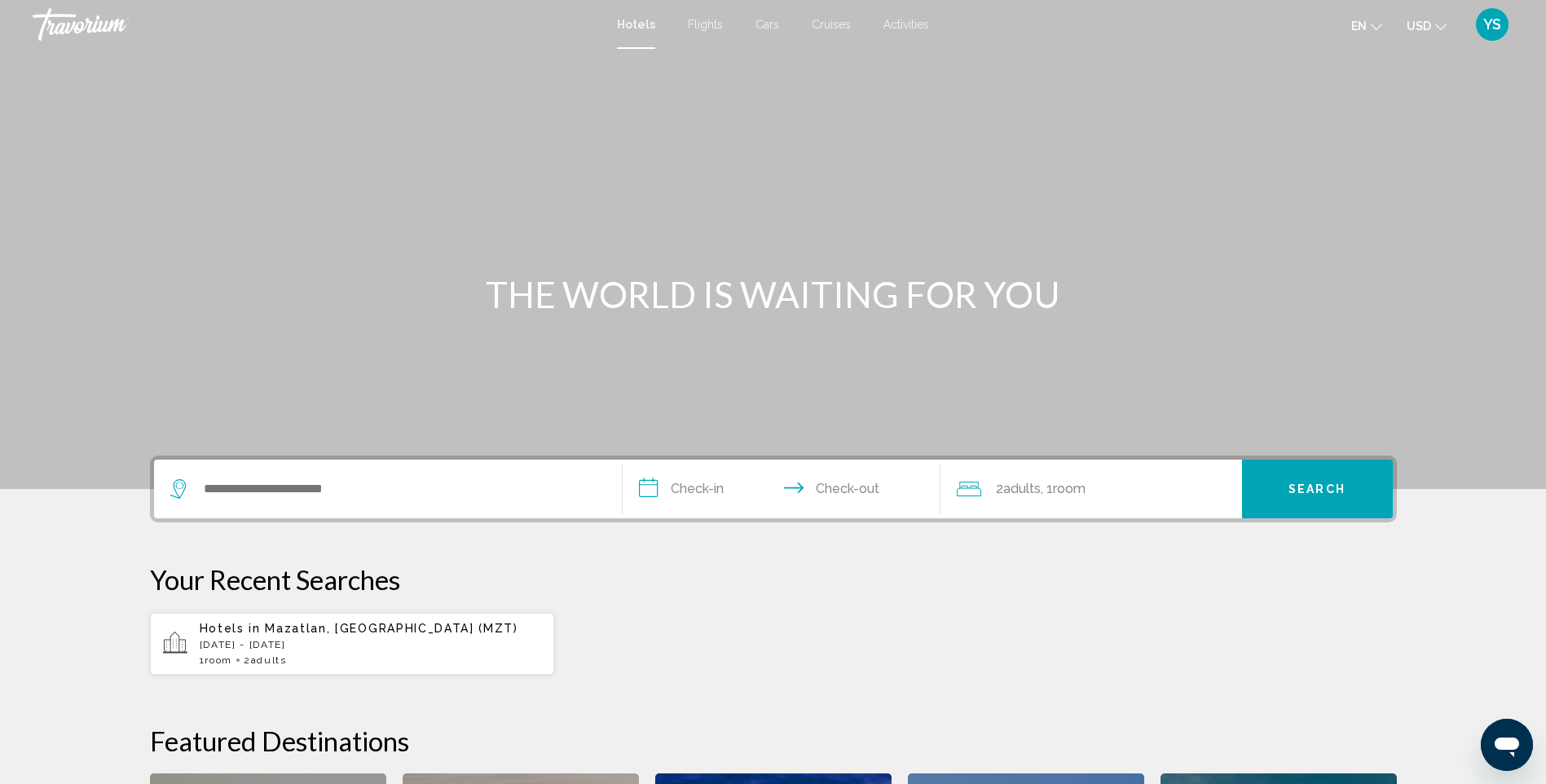
click at [327, 630] on span "Mazatlan, [GEOGRAPHIC_DATA] (MZT)" at bounding box center [390, 629] width 252 height 13
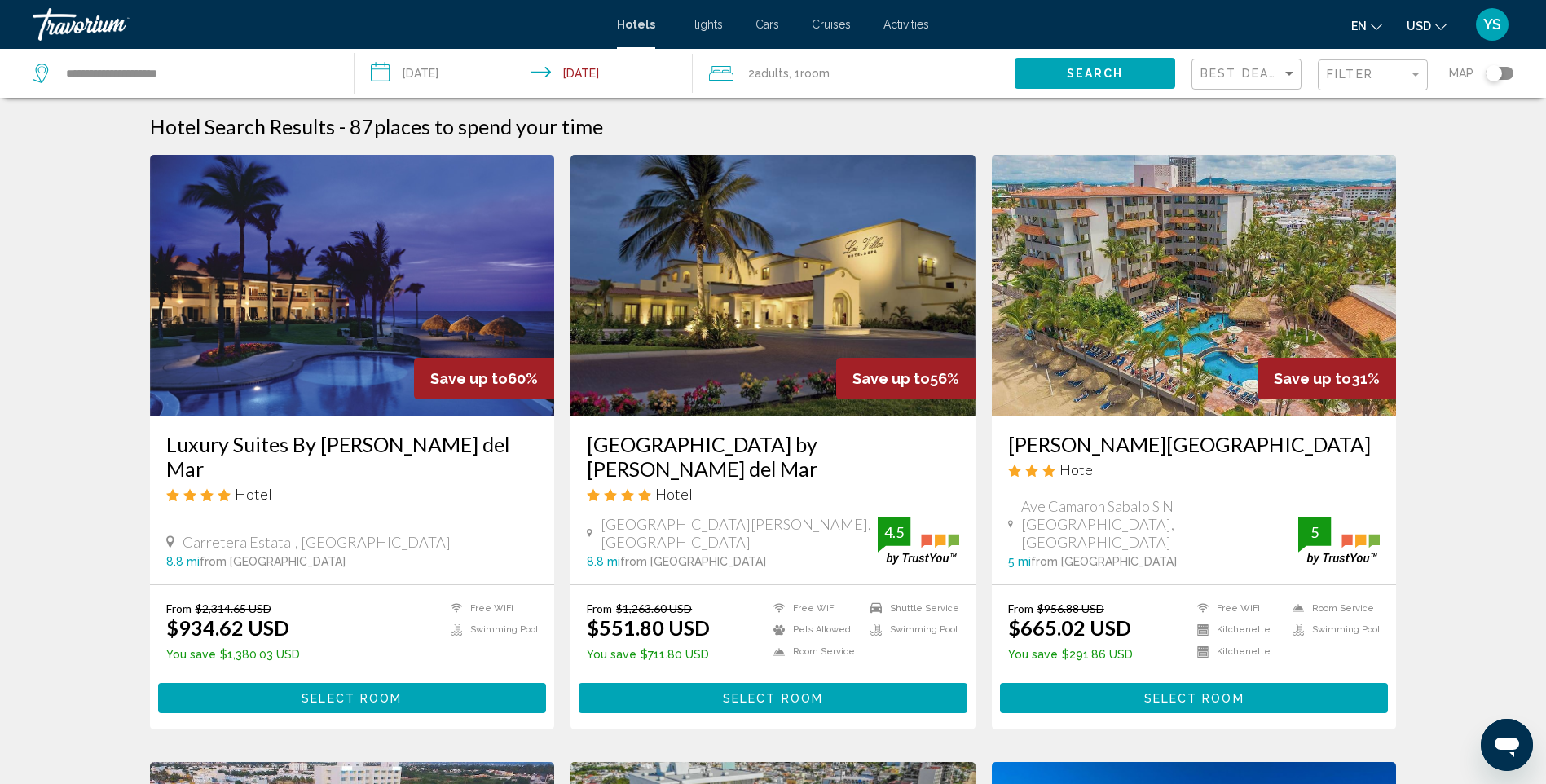
click at [319, 312] on img "Main content" at bounding box center [352, 285] width 405 height 261
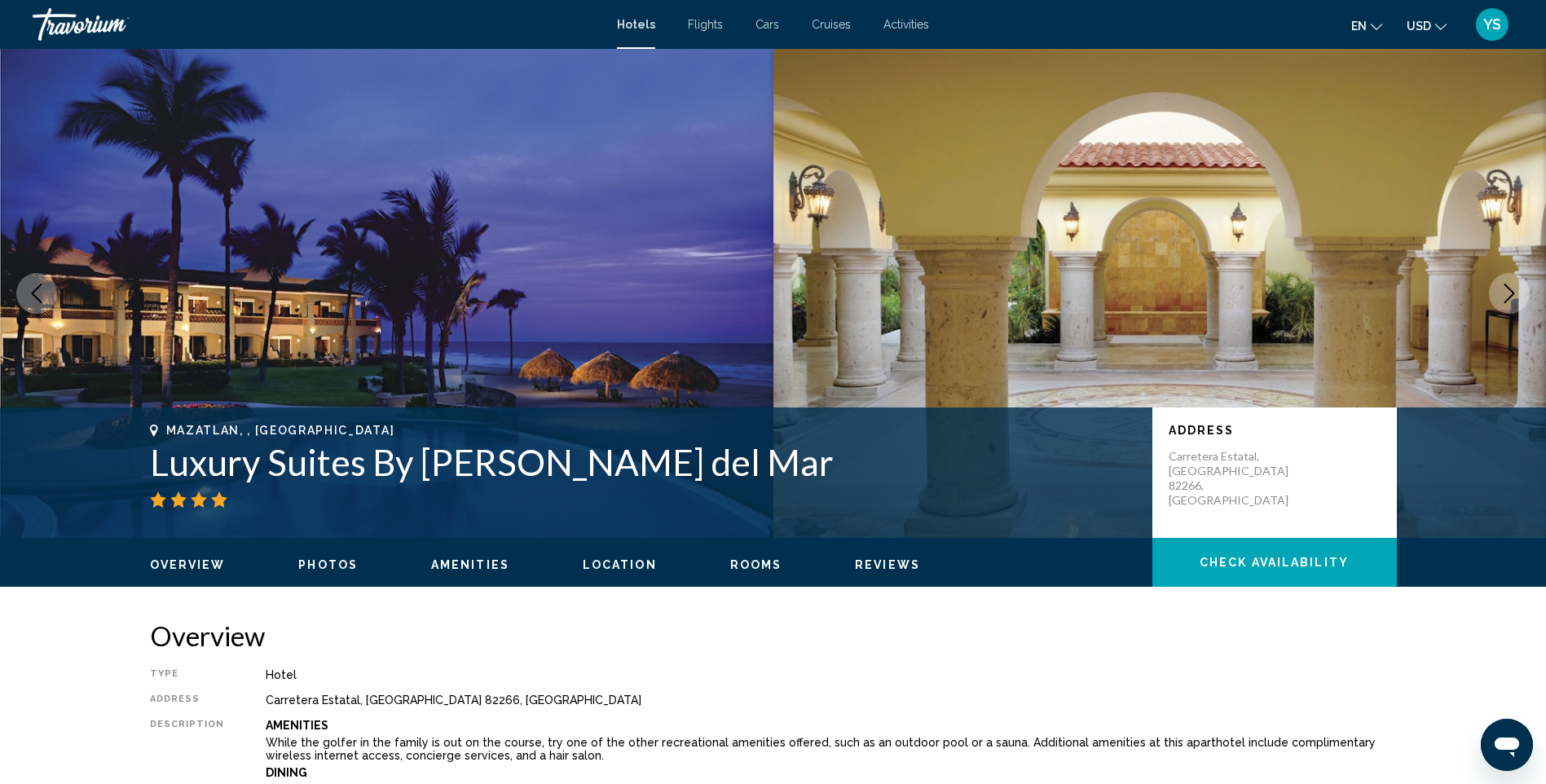
click at [1505, 284] on icon "Next image" at bounding box center [1510, 293] width 20 height 20
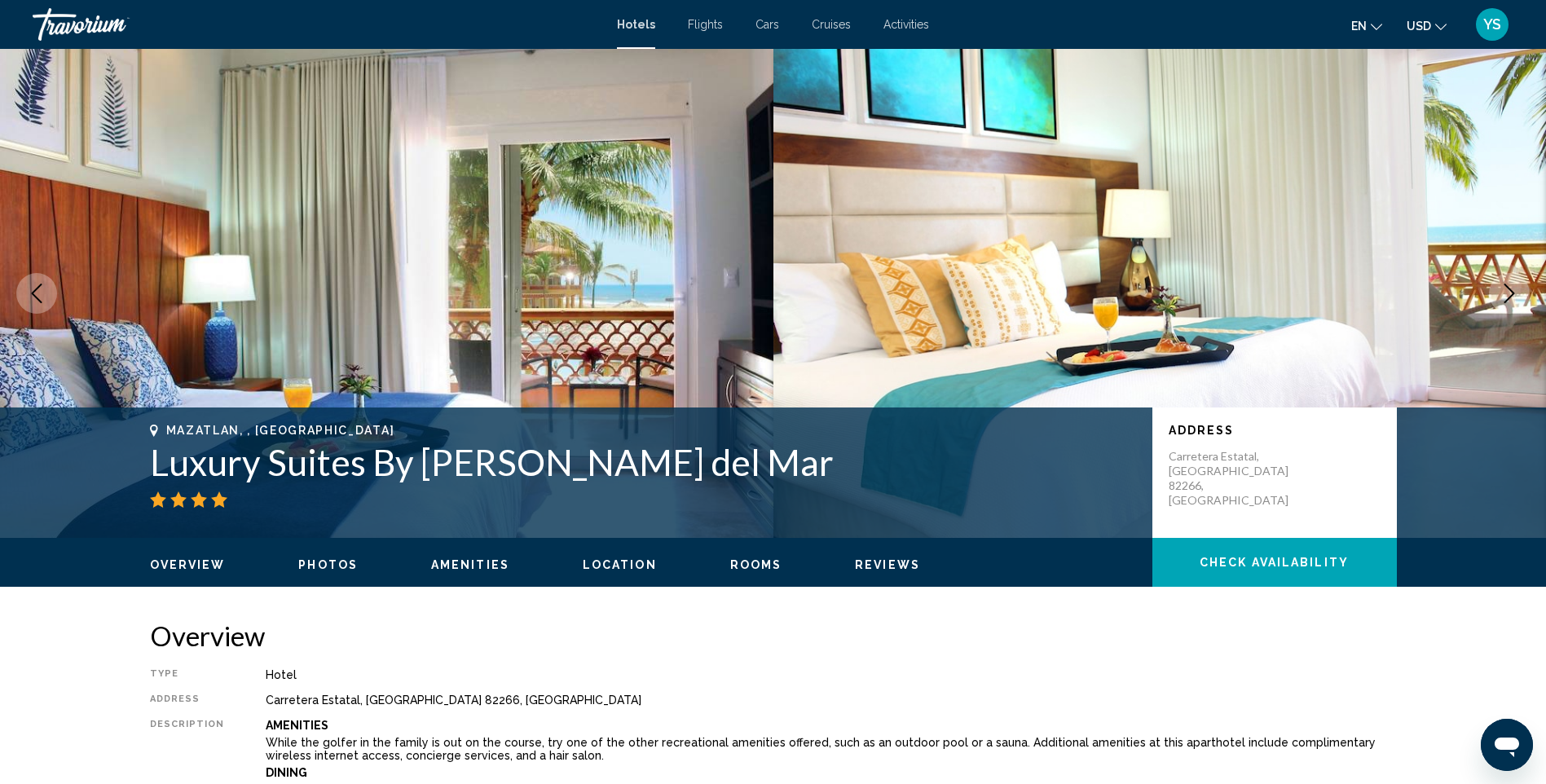
click at [1512, 287] on icon "Next image" at bounding box center [1510, 293] width 20 height 20
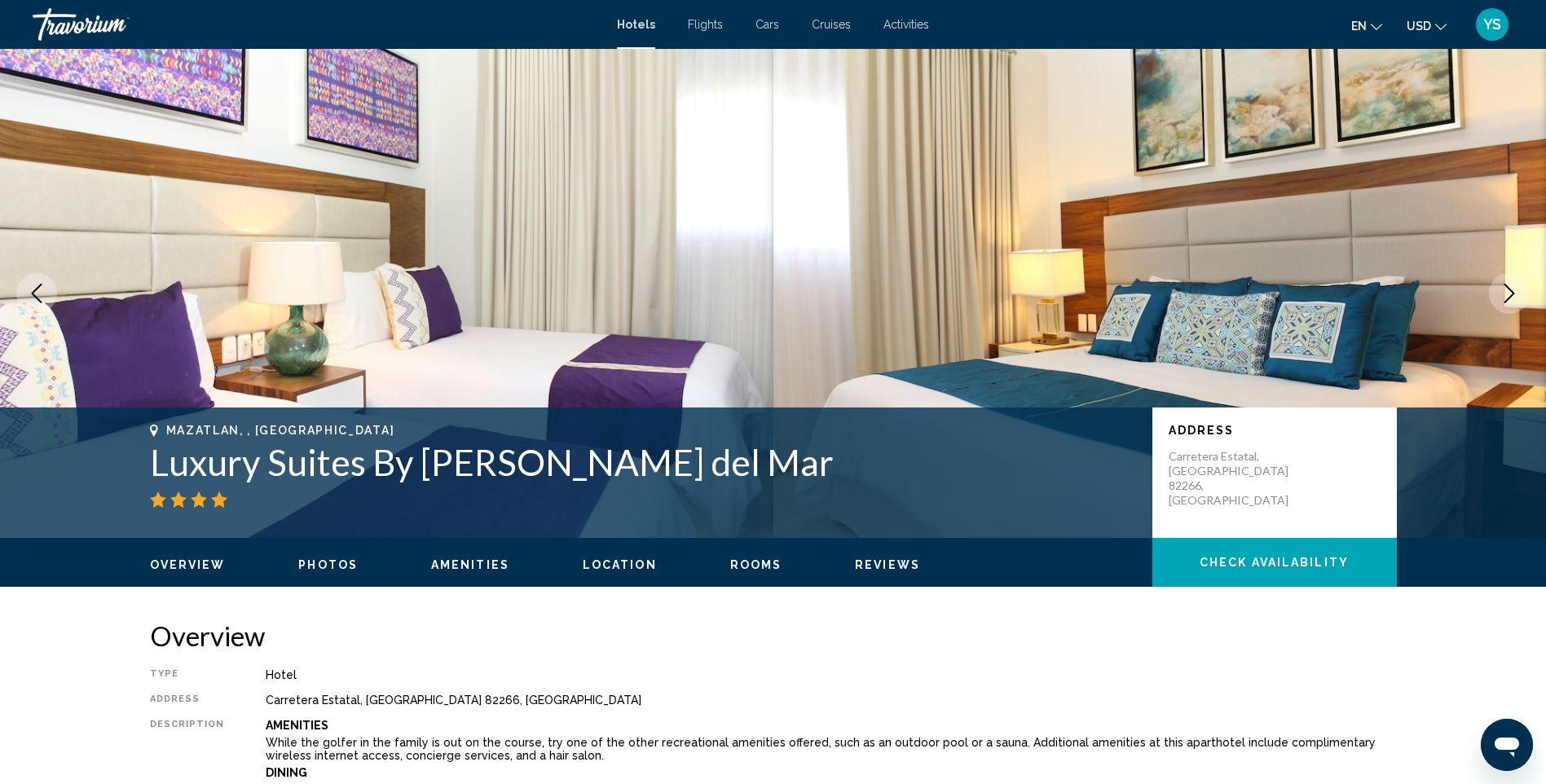
click at [1504, 289] on icon "Next image" at bounding box center [1510, 293] width 20 height 20
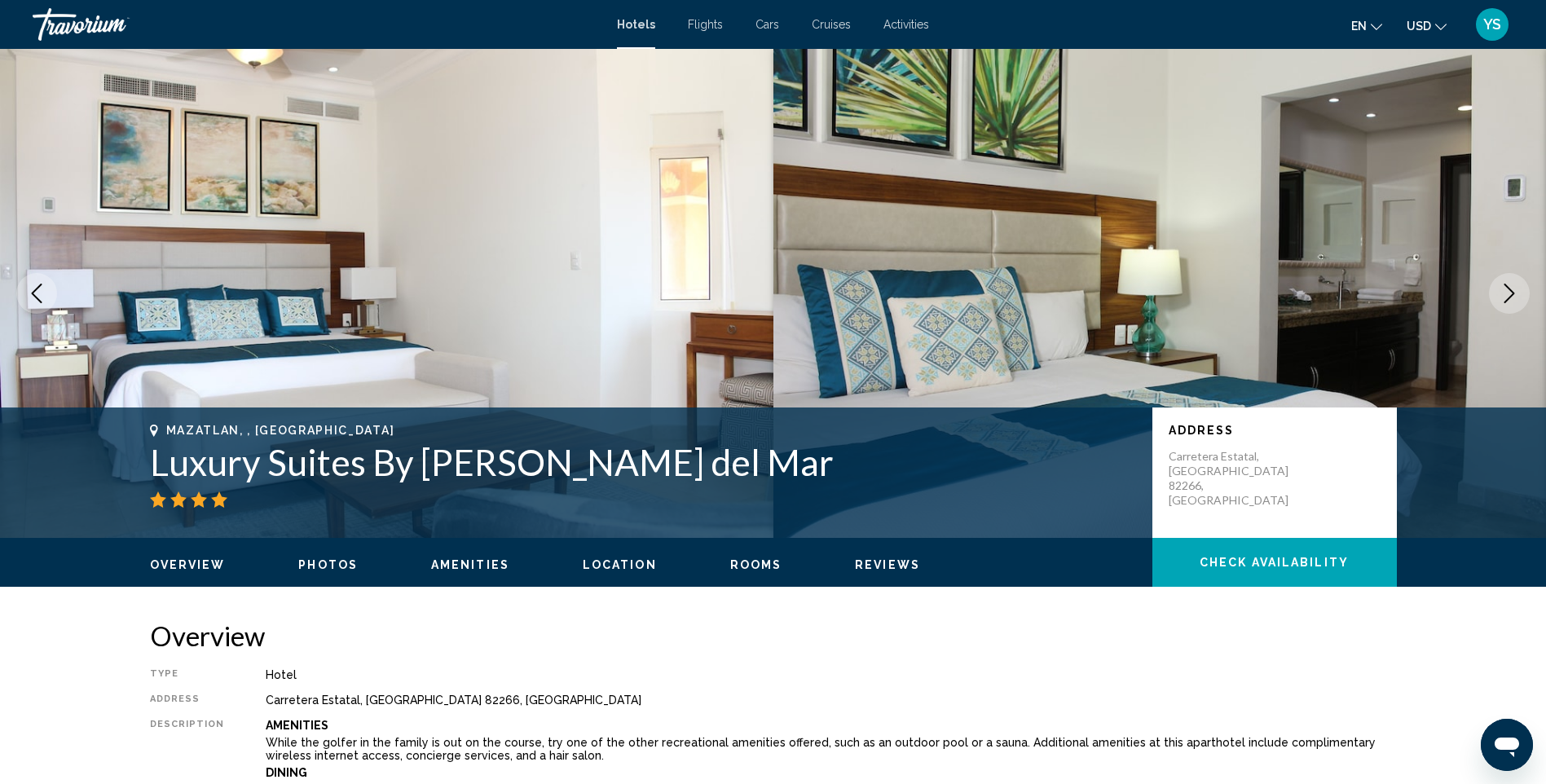
click at [1504, 290] on icon "Next image" at bounding box center [1510, 293] width 20 height 20
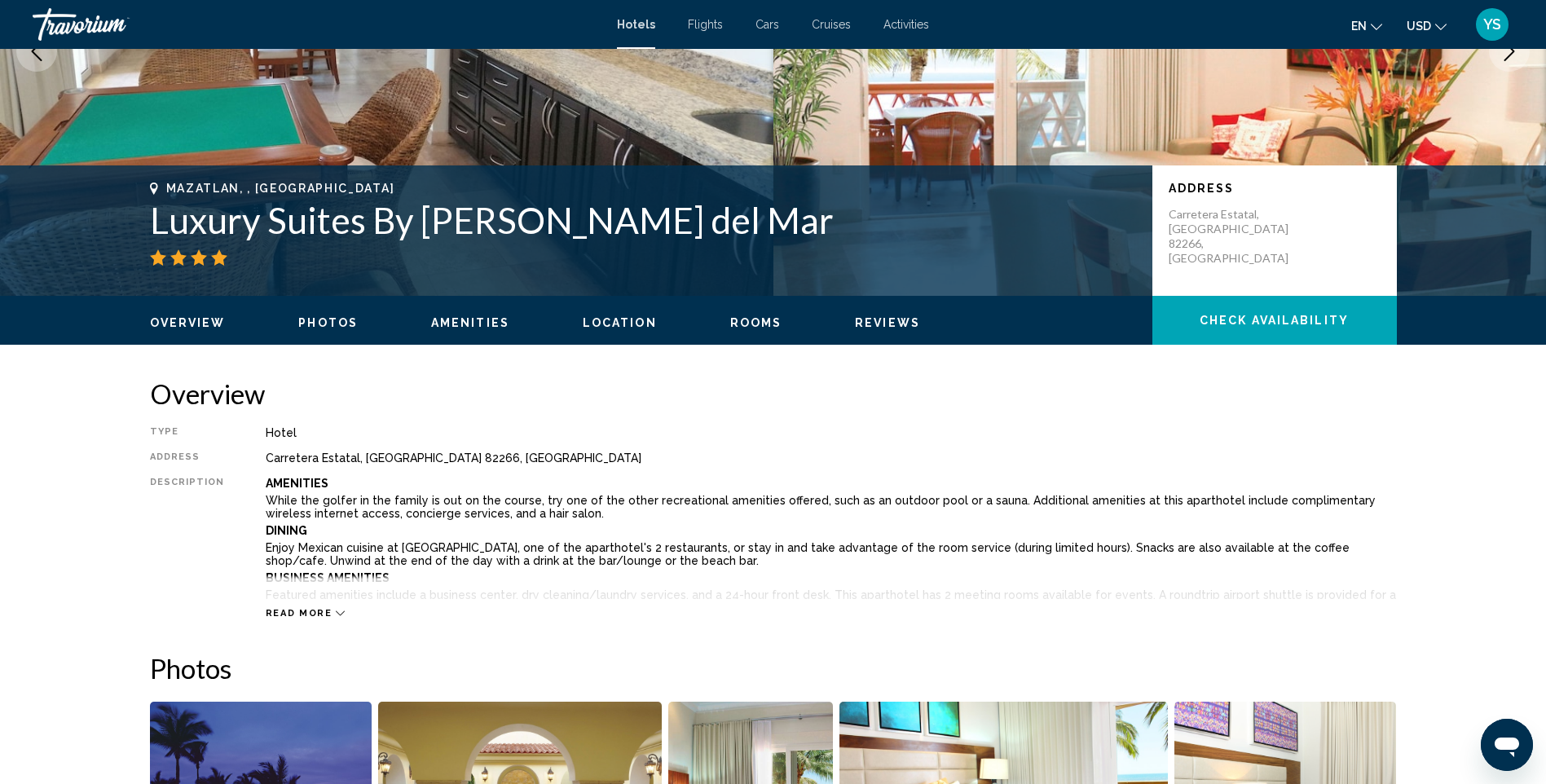
scroll to position [245, 0]
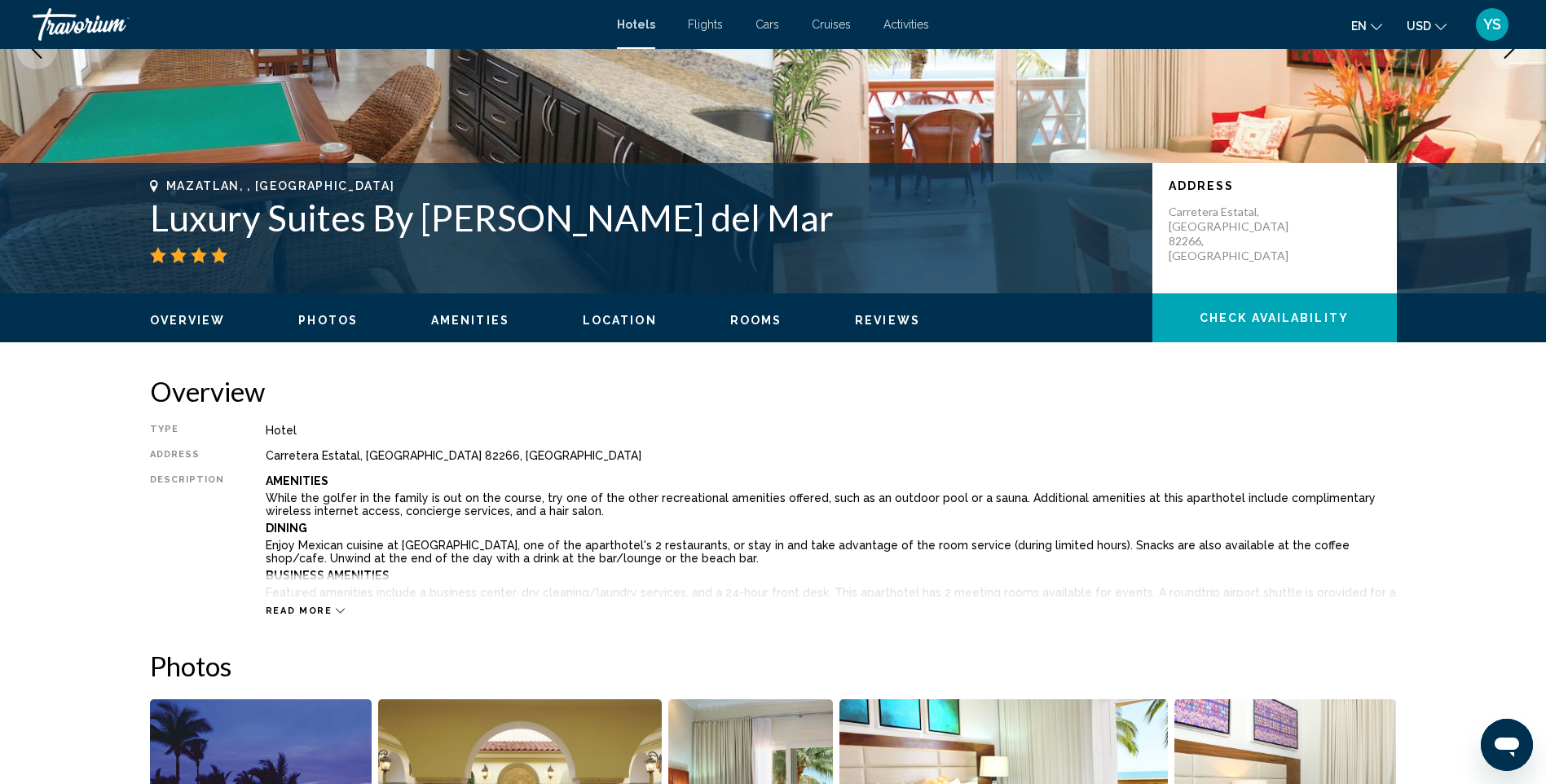
click at [291, 610] on span "Read more" at bounding box center [299, 610] width 67 height 10
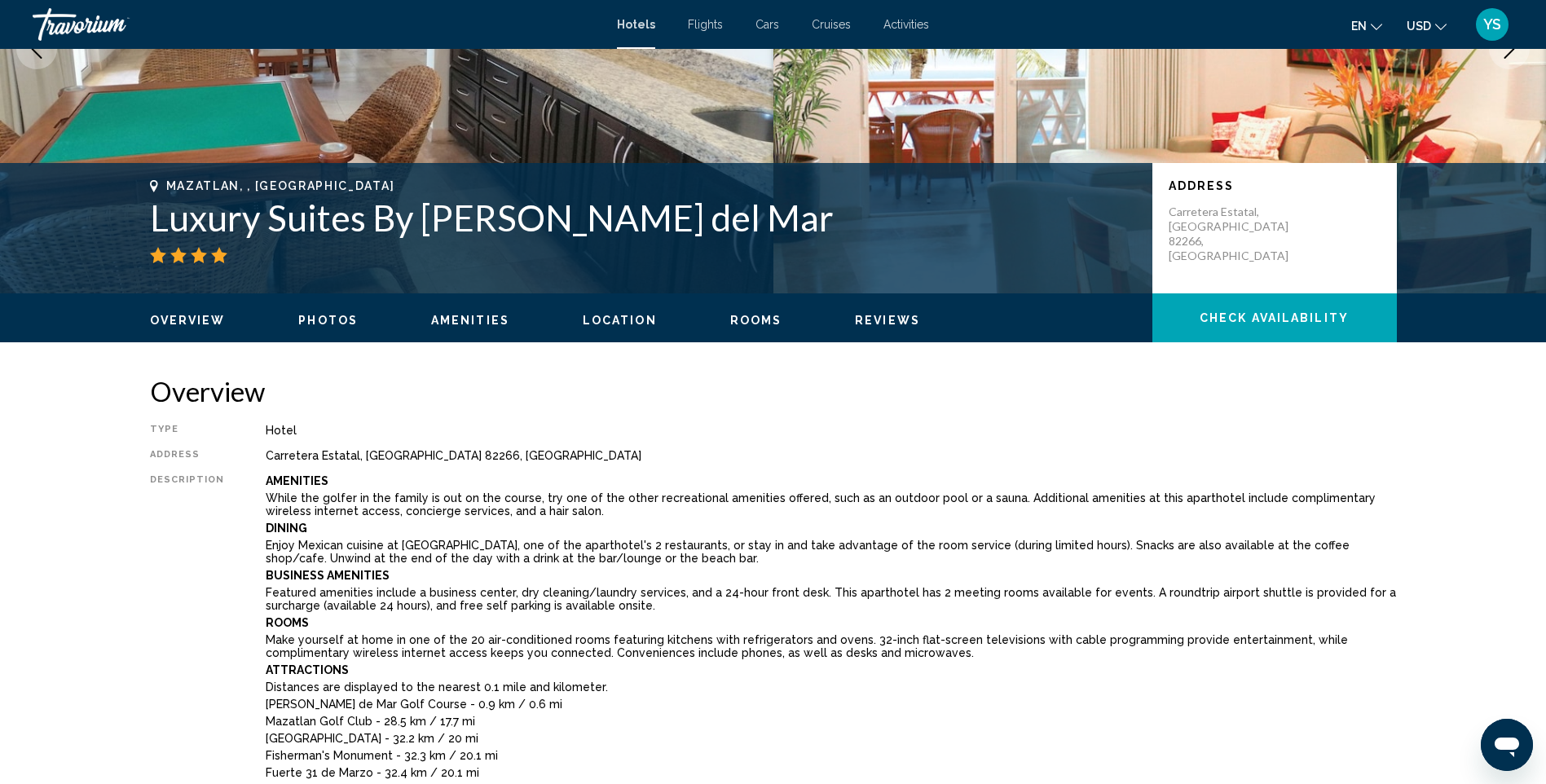
scroll to position [0, 0]
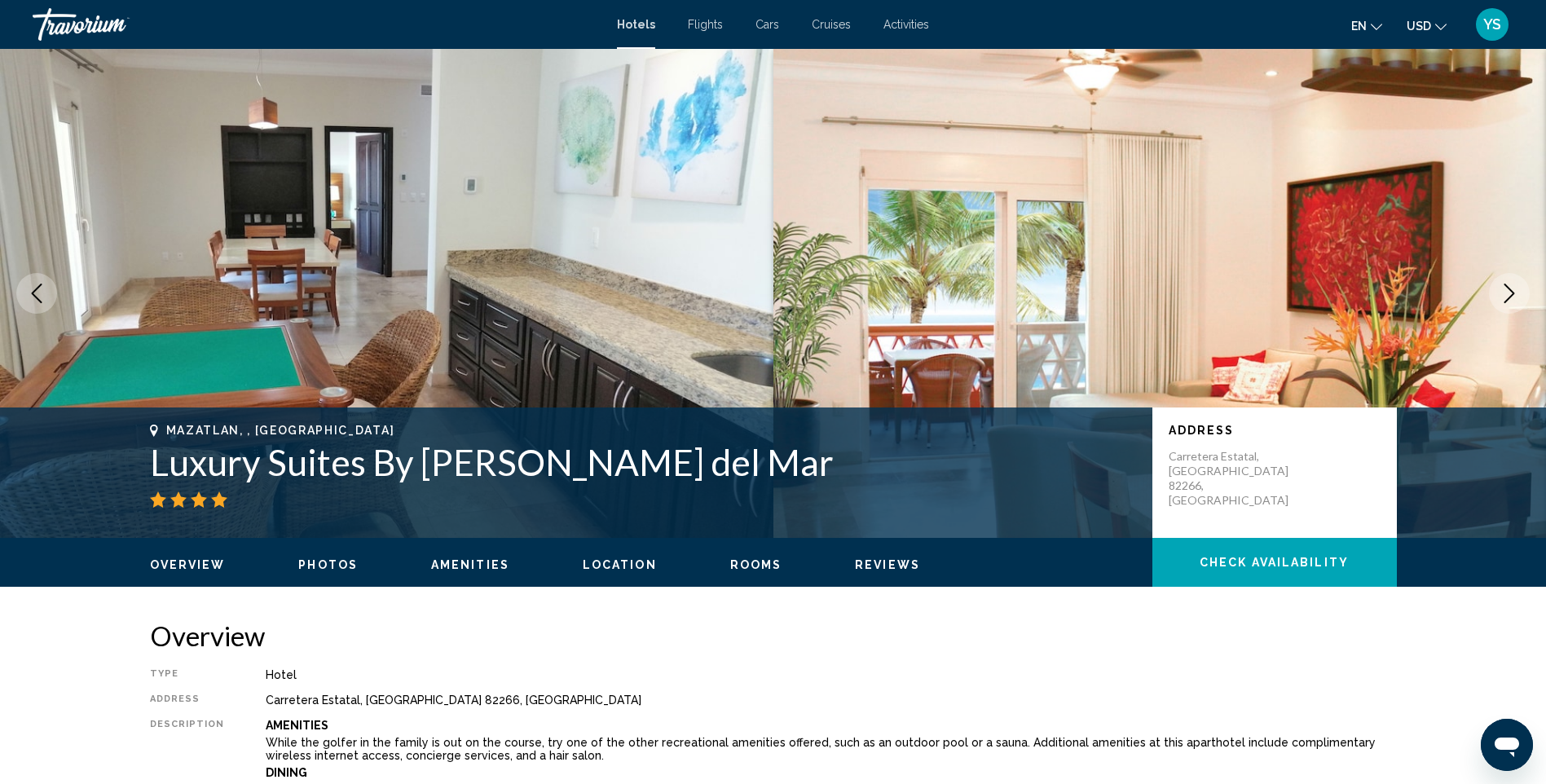
click at [1510, 291] on icon "Next image" at bounding box center [1510, 293] width 20 height 20
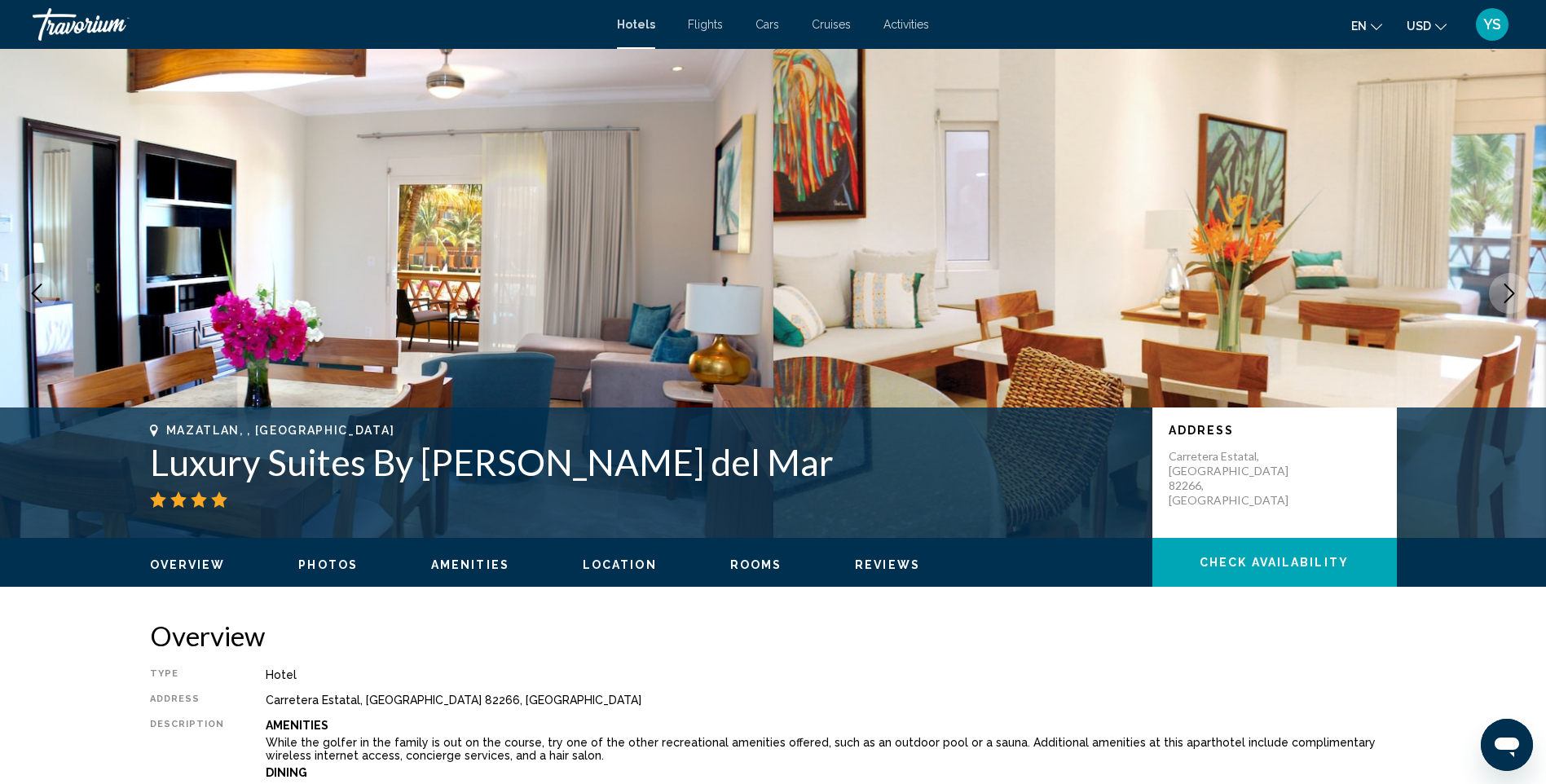
click at [1506, 295] on icon "Next image" at bounding box center [1510, 293] width 20 height 20
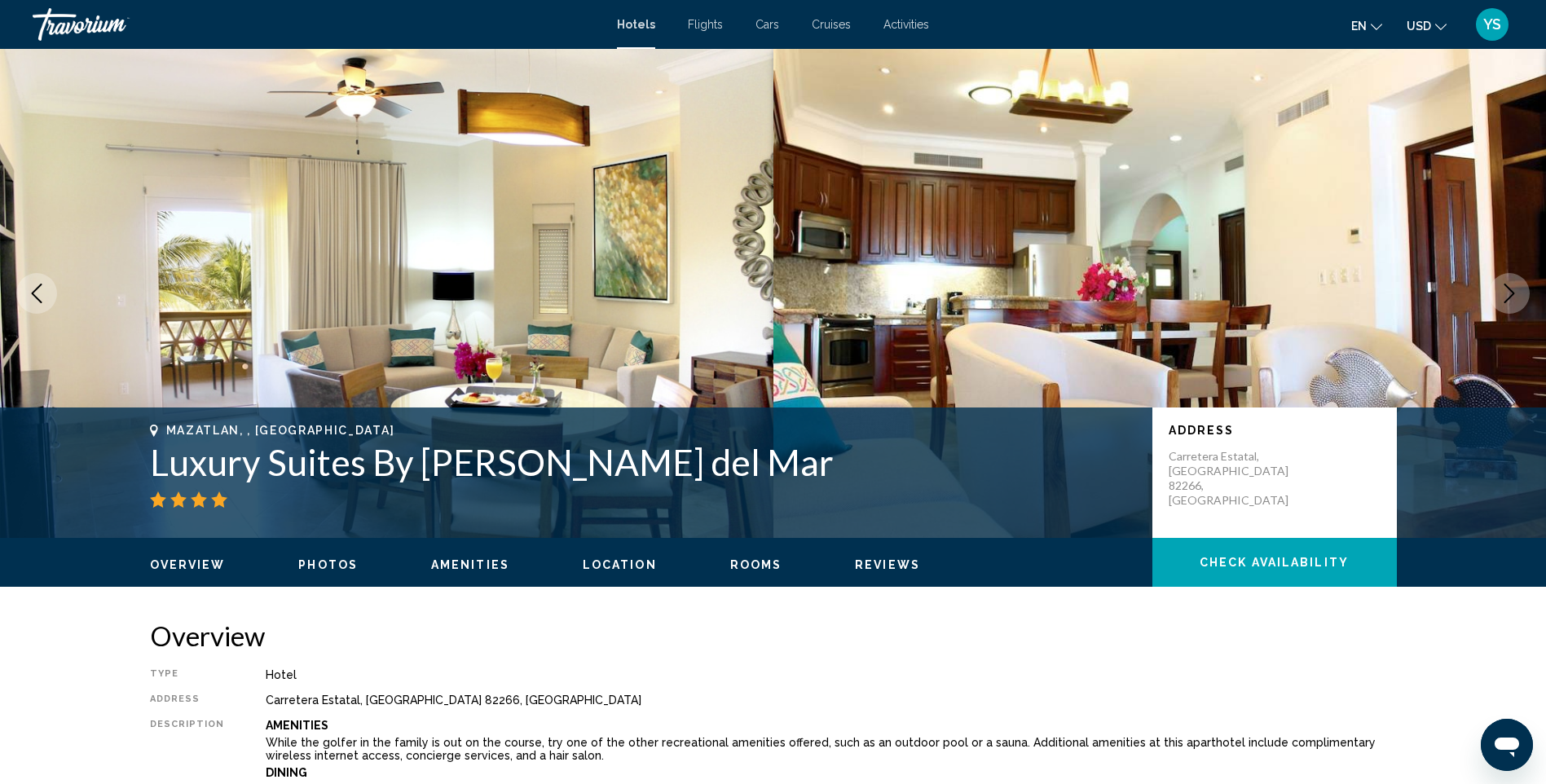
click at [1504, 290] on icon "Next image" at bounding box center [1510, 293] width 20 height 20
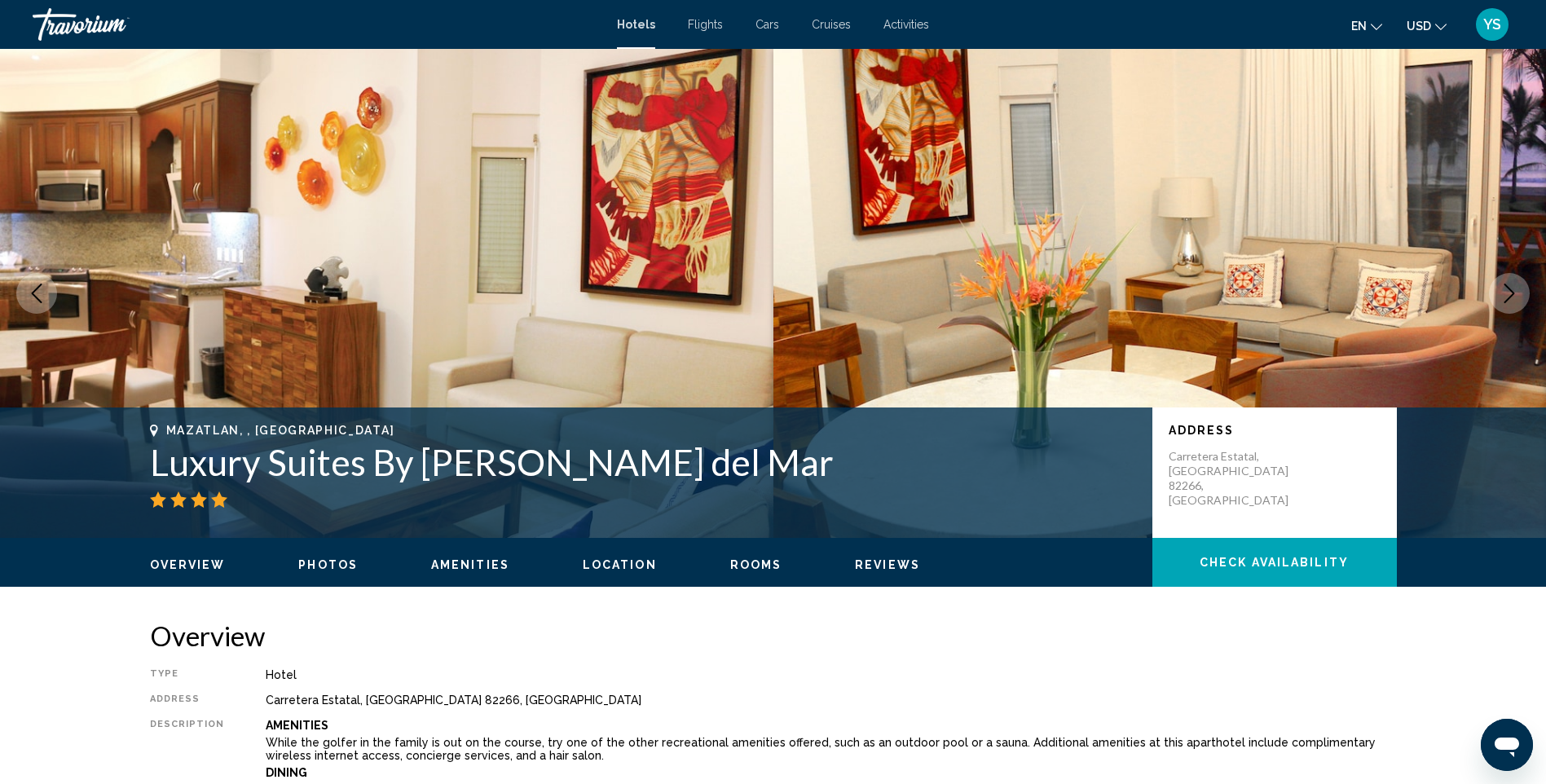
click at [1503, 287] on icon "Next image" at bounding box center [1510, 293] width 20 height 20
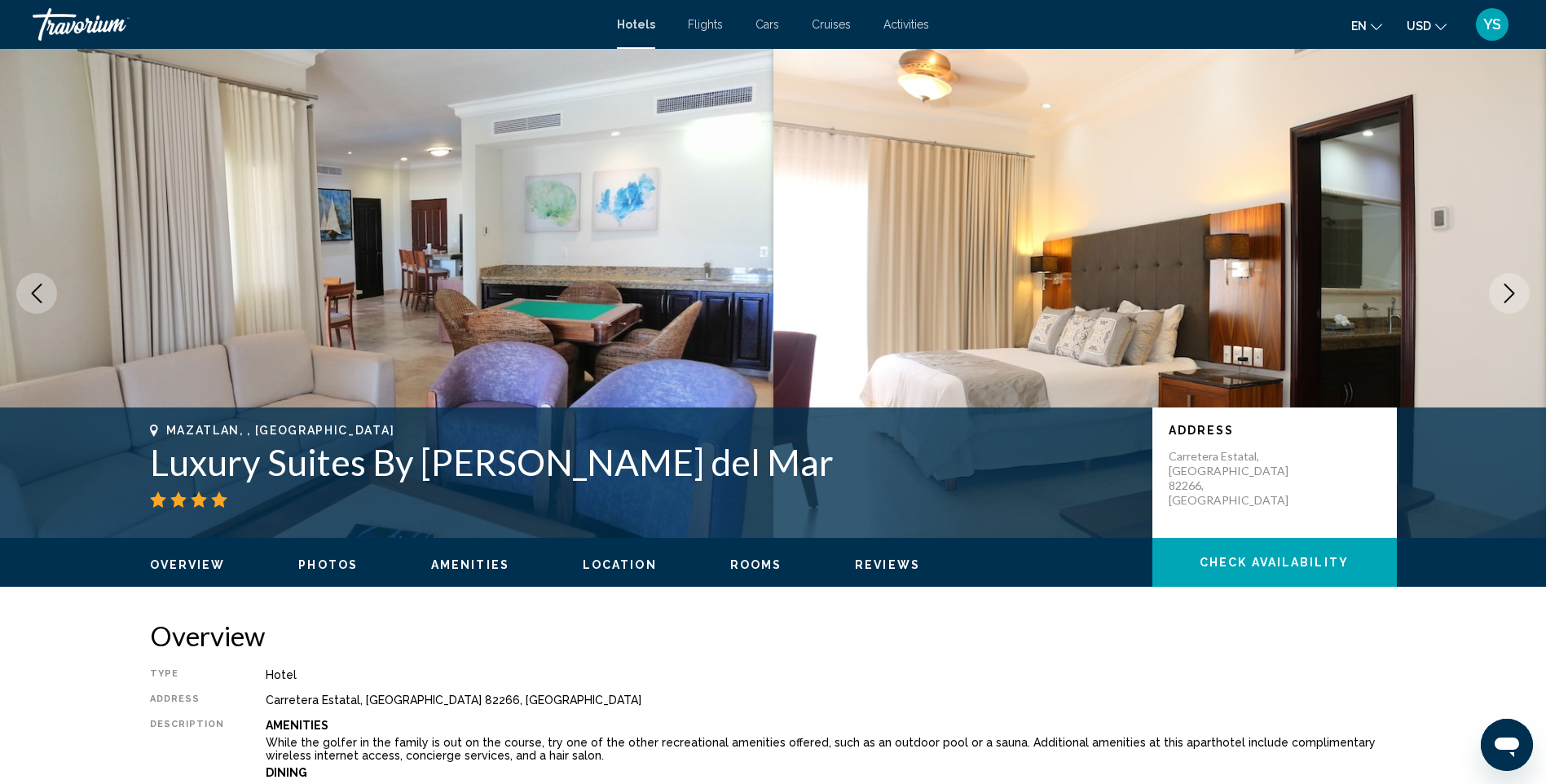
click at [38, 290] on icon "Previous image" at bounding box center [36, 293] width 20 height 20
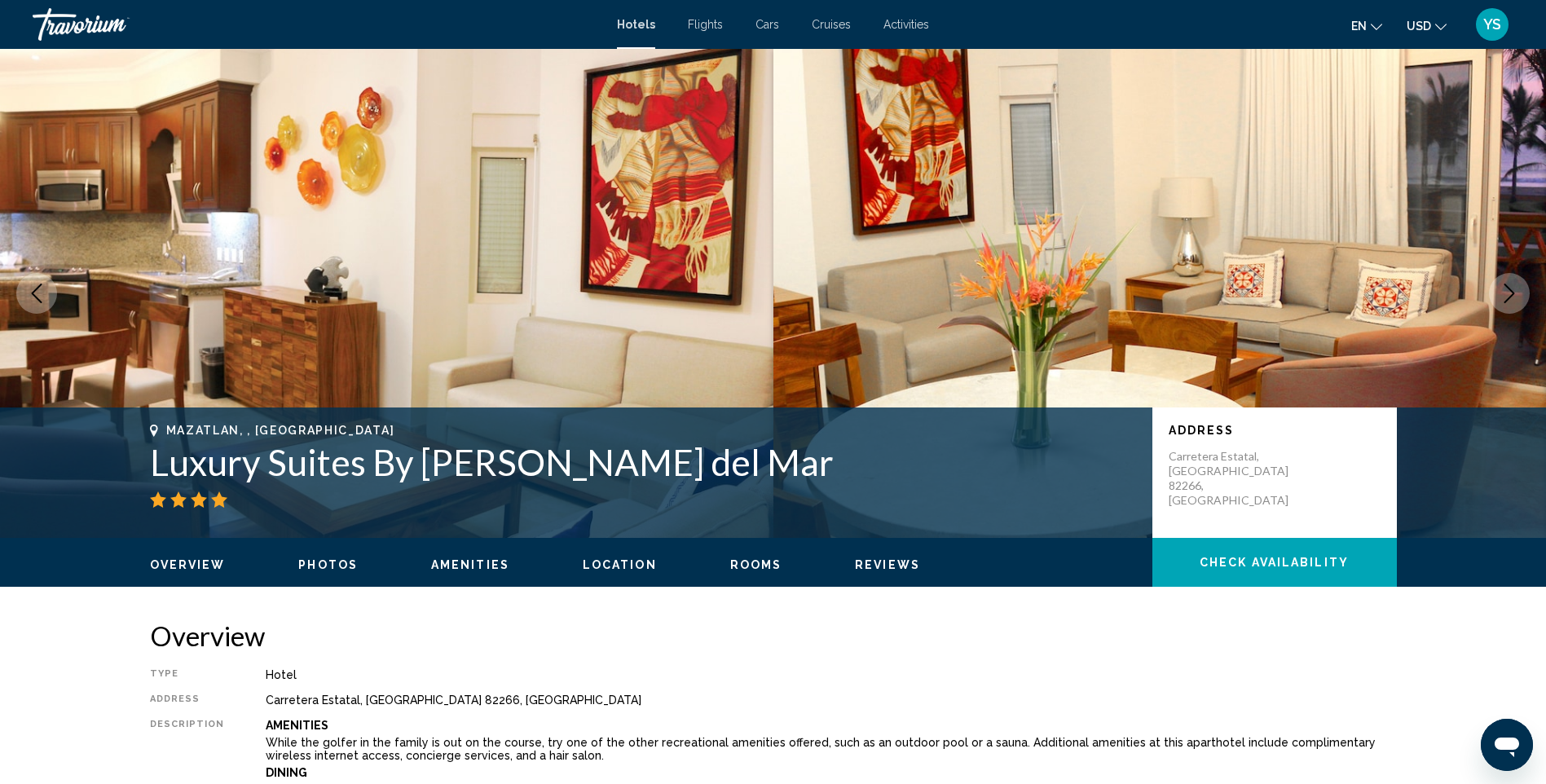
click at [1513, 292] on icon "Next image" at bounding box center [1510, 293] width 10 height 20
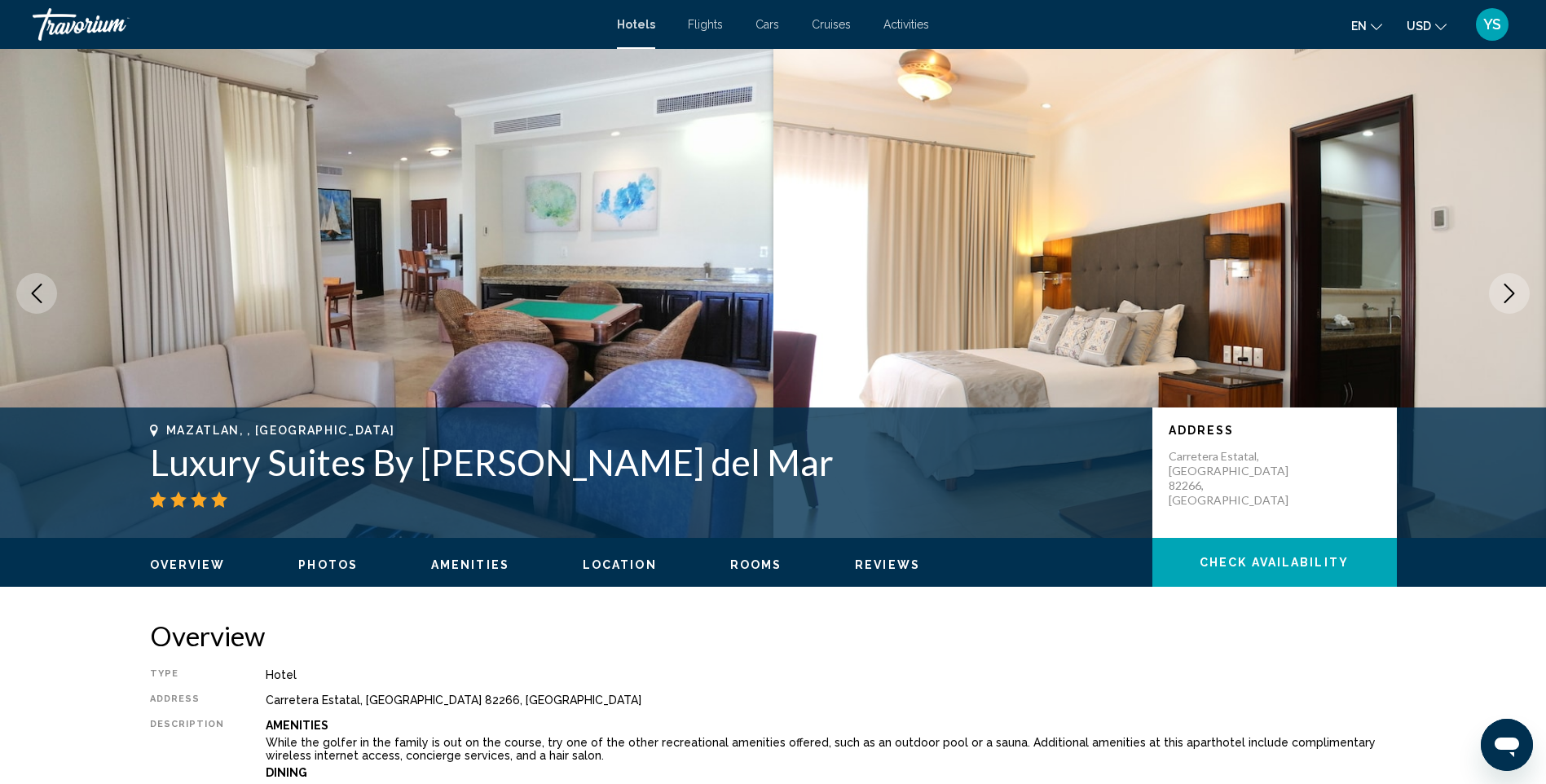
click at [1502, 291] on icon "Next image" at bounding box center [1510, 293] width 20 height 20
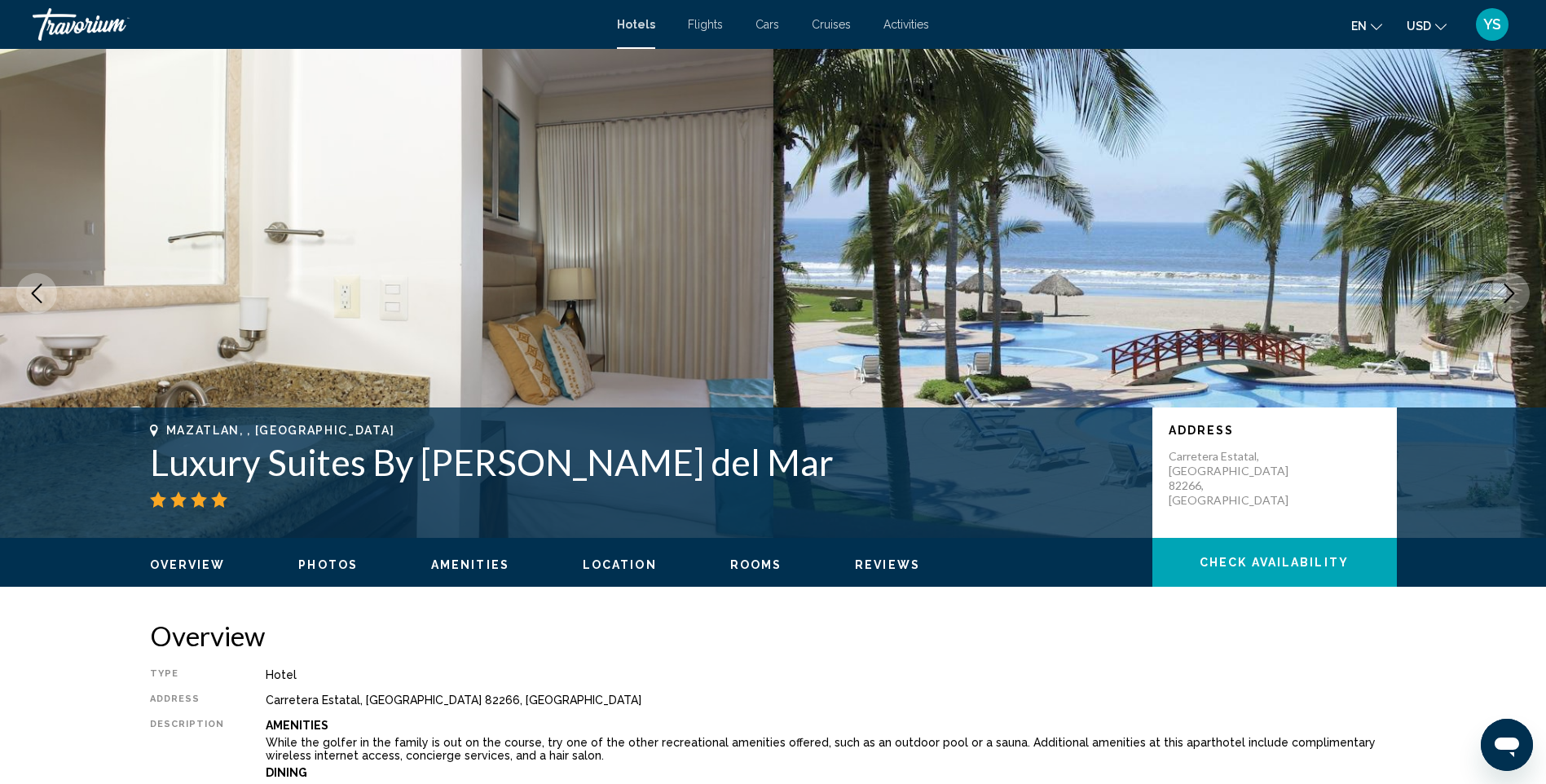
click at [1513, 284] on icon "Next image" at bounding box center [1510, 293] width 20 height 20
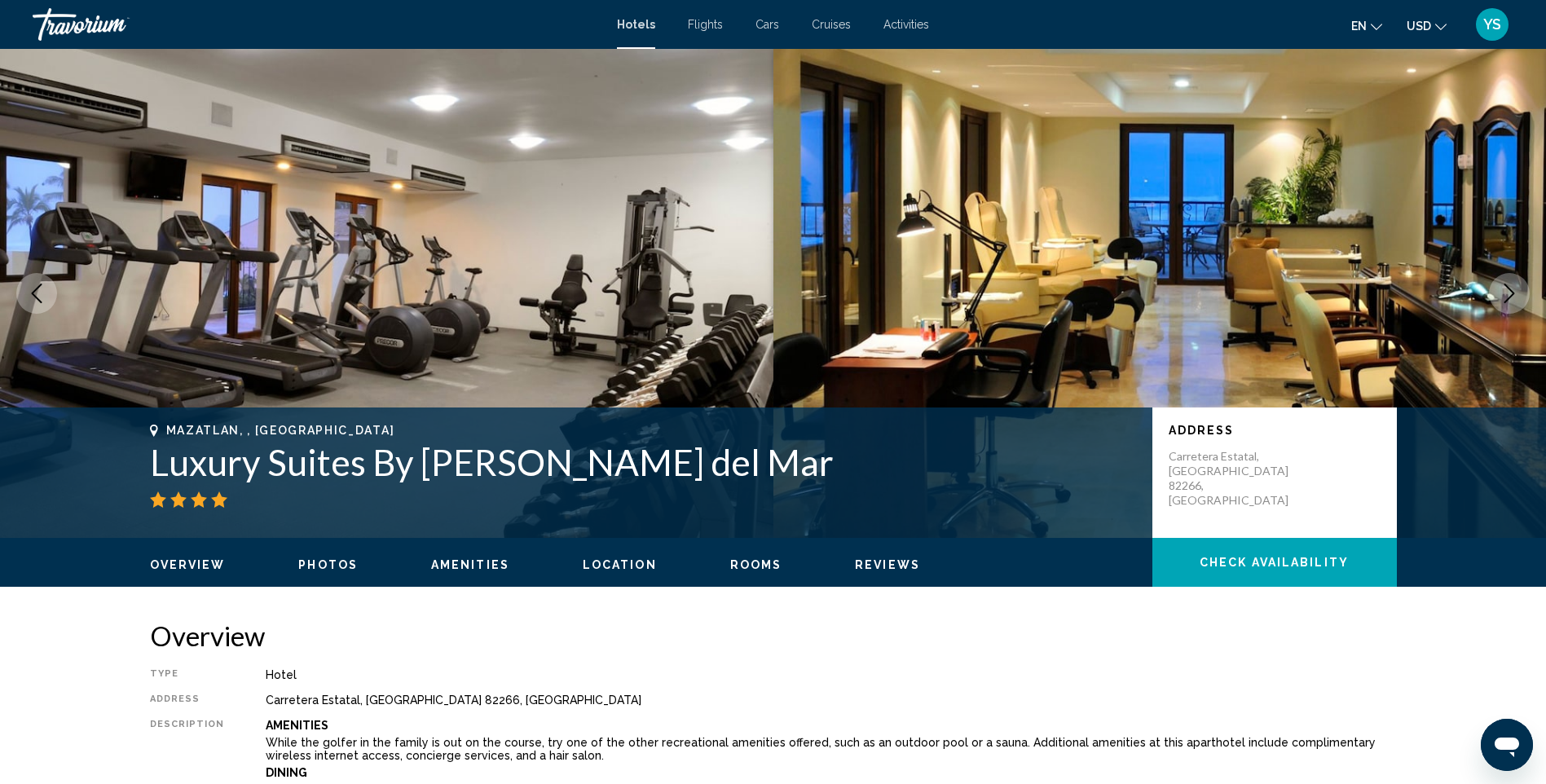
click at [1487, 291] on img "Main content" at bounding box center [1160, 293] width 774 height 489
click at [1513, 290] on icon "Next image" at bounding box center [1510, 293] width 20 height 20
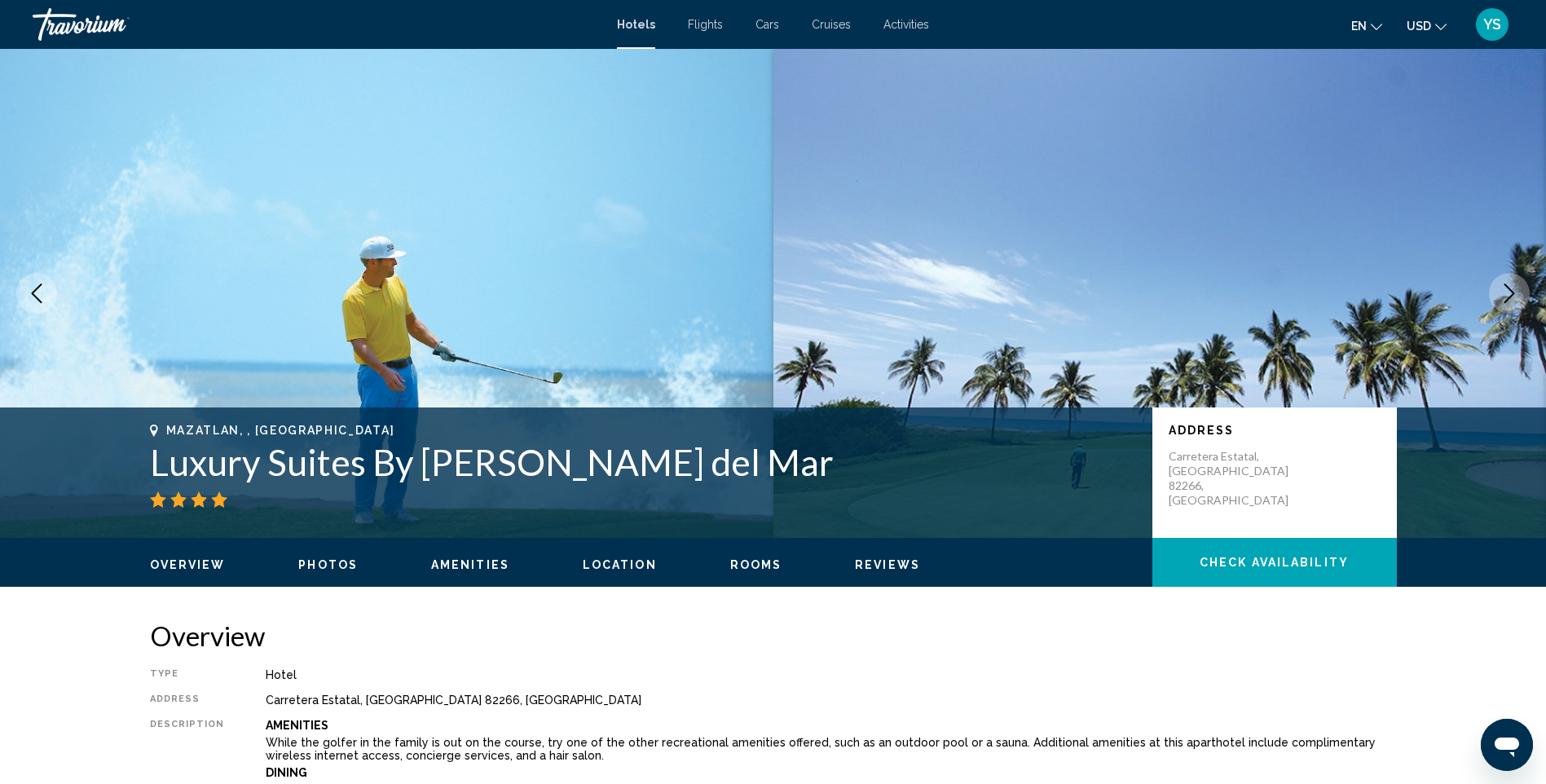
drag, startPoint x: 1500, startPoint y: 293, endPoint x: 506, endPoint y: 394, distance: 999.1
click at [1493, 293] on button "Next image" at bounding box center [1510, 293] width 41 height 41
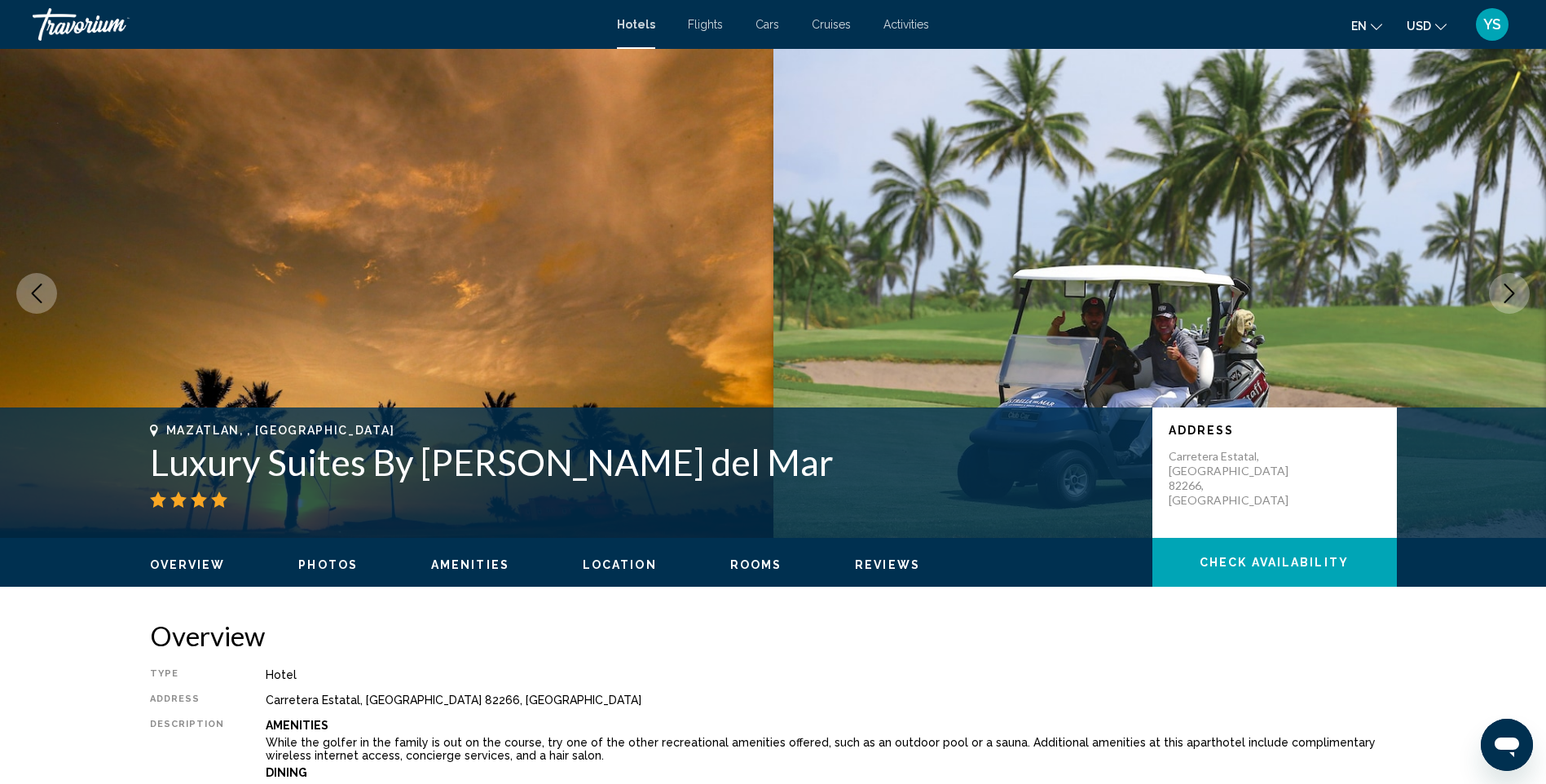
click at [39, 286] on icon "Previous image" at bounding box center [36, 293] width 20 height 20
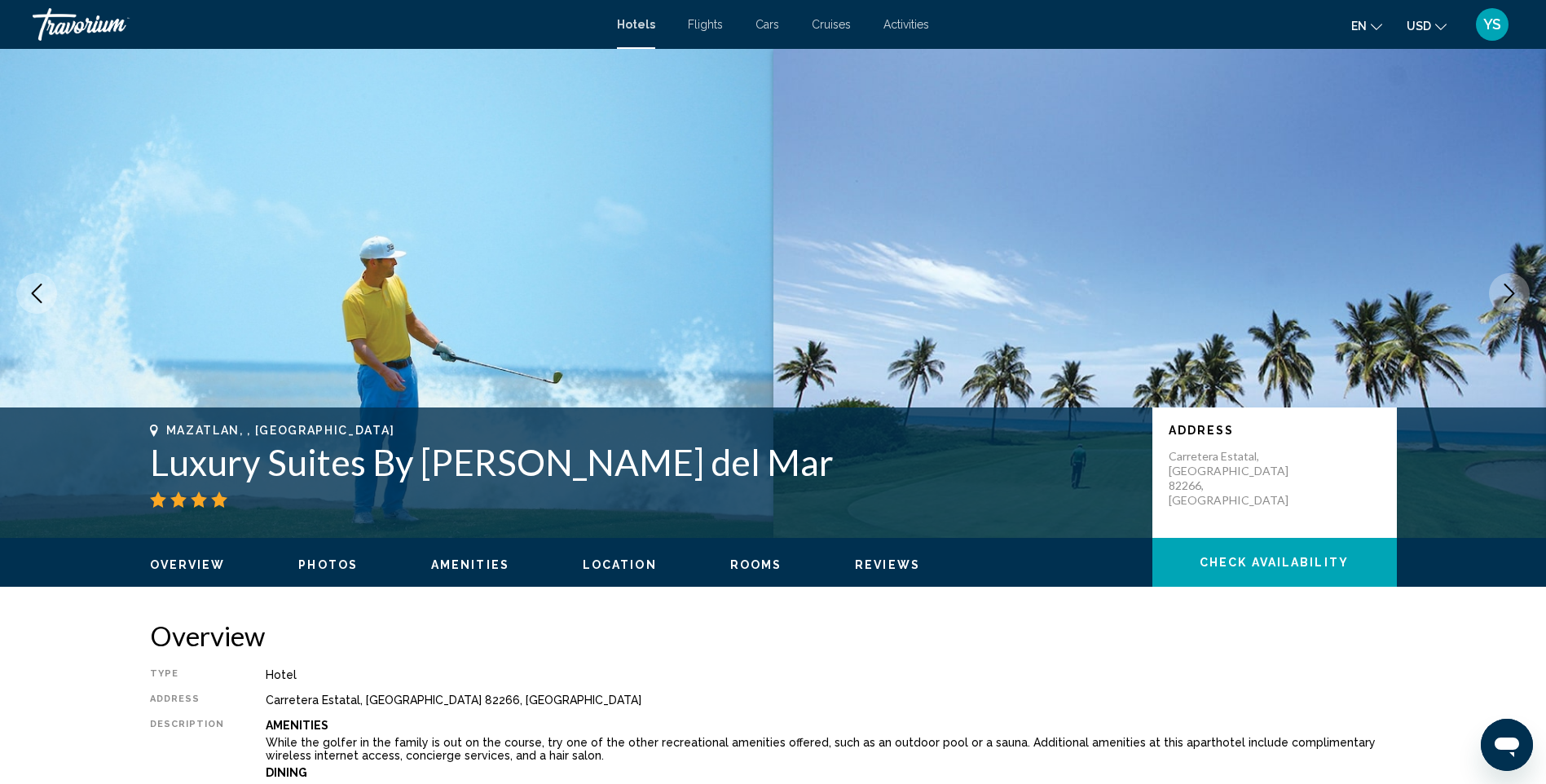
click at [28, 287] on icon "Previous image" at bounding box center [36, 293] width 20 height 20
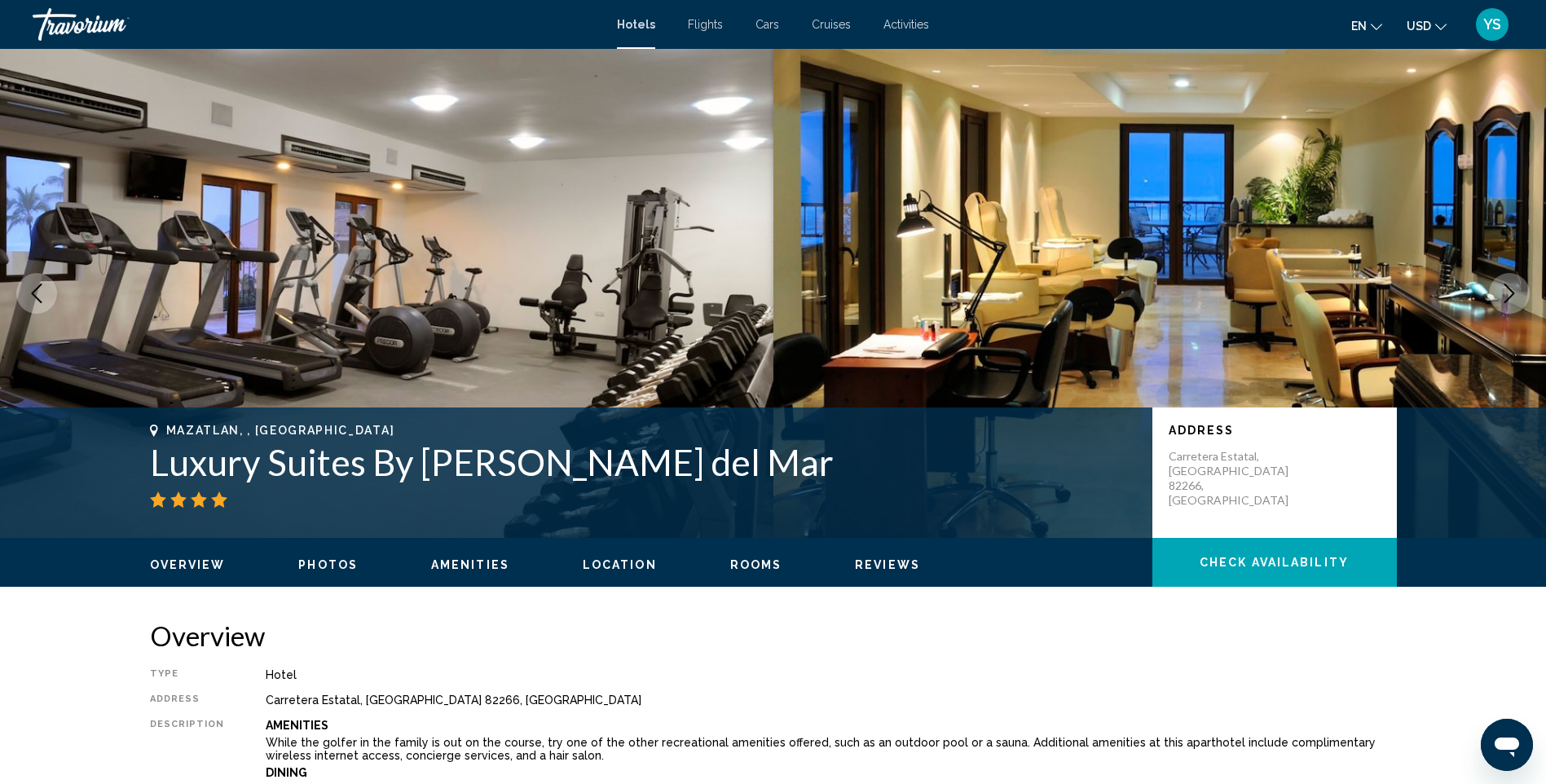
click at [36, 291] on icon "Previous image" at bounding box center [36, 293] width 20 height 20
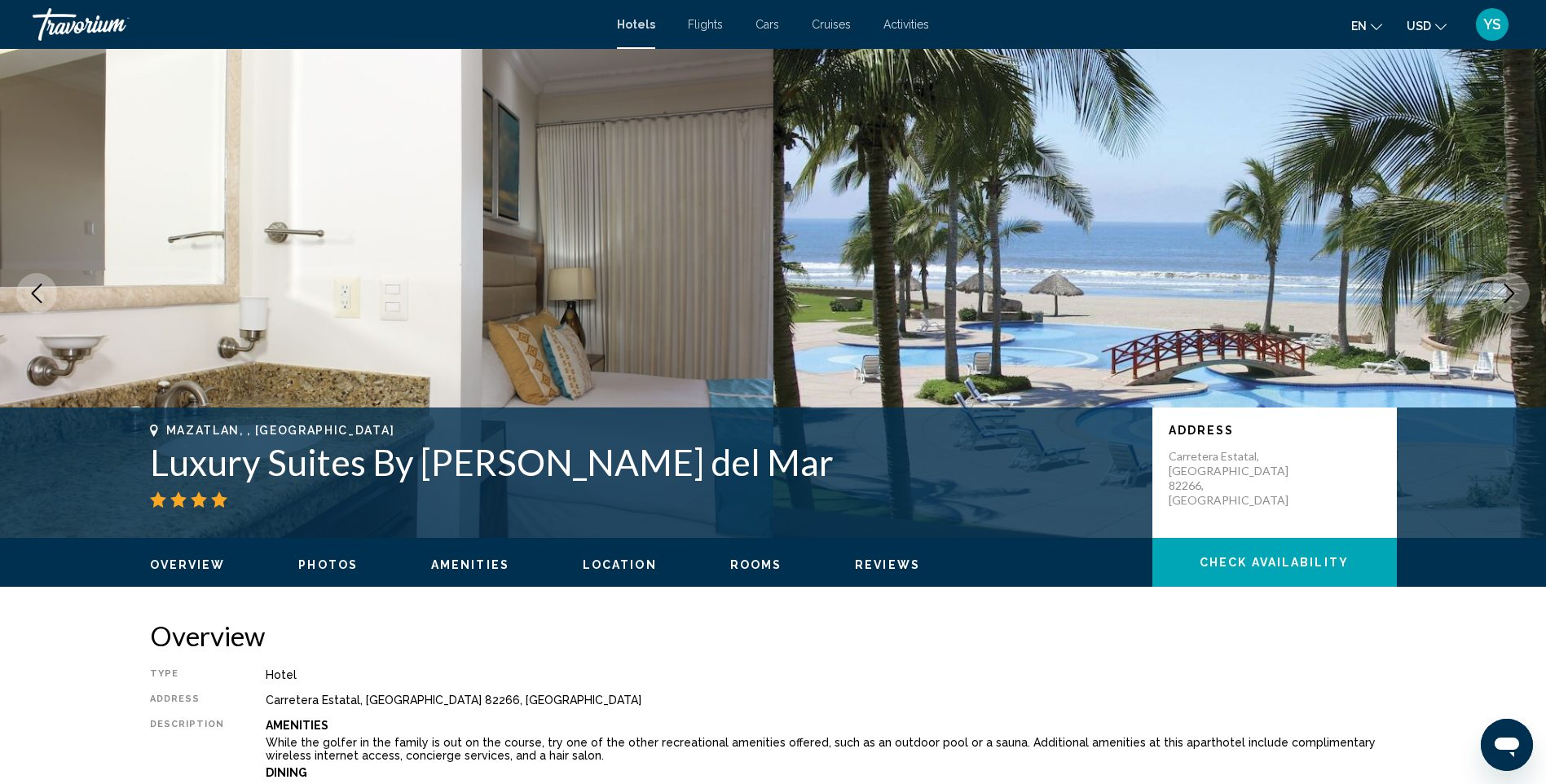
click at [1519, 286] on icon "Next image" at bounding box center [1510, 293] width 20 height 20
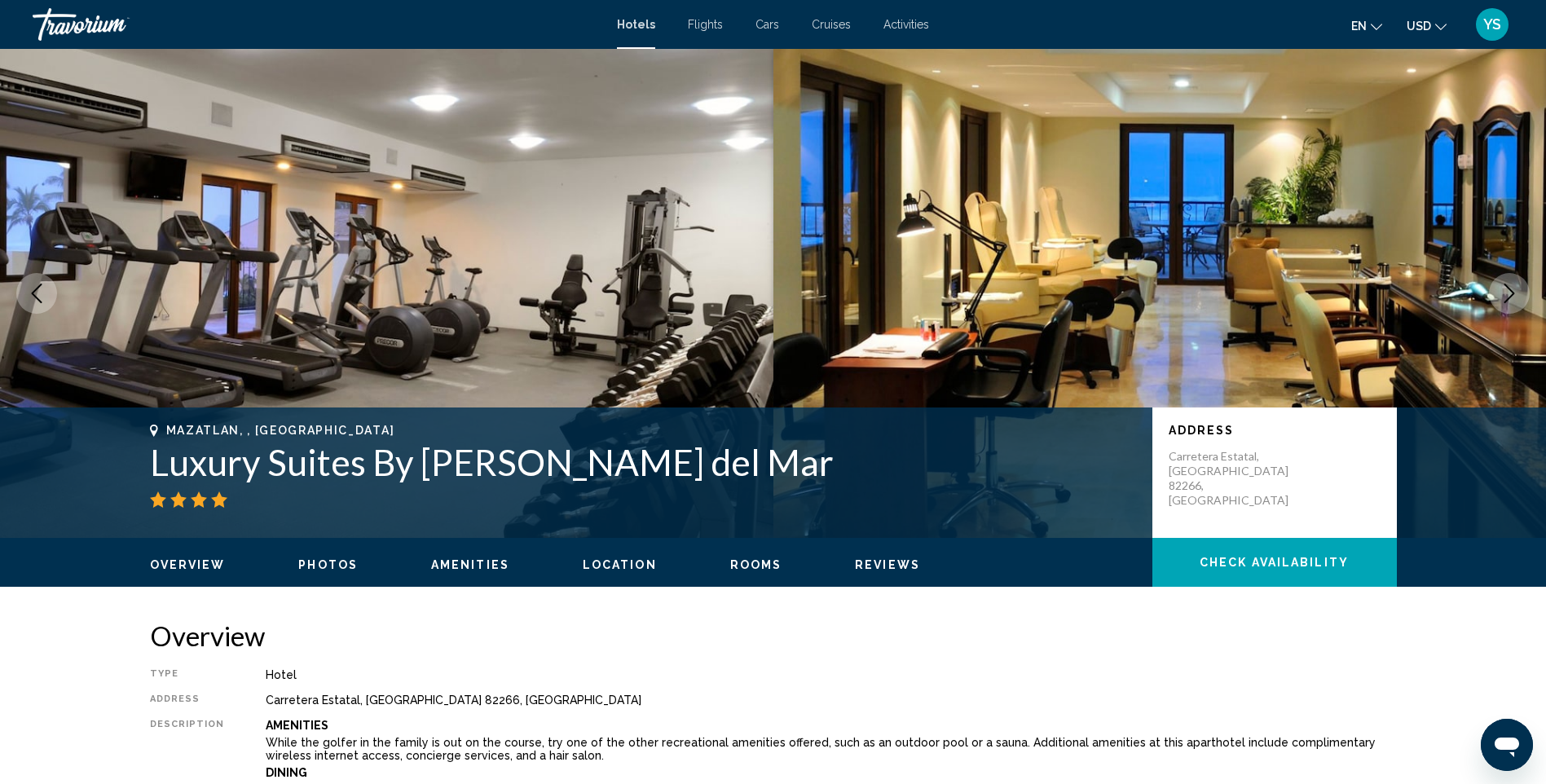
click at [1512, 290] on icon "Next image" at bounding box center [1510, 293] width 20 height 20
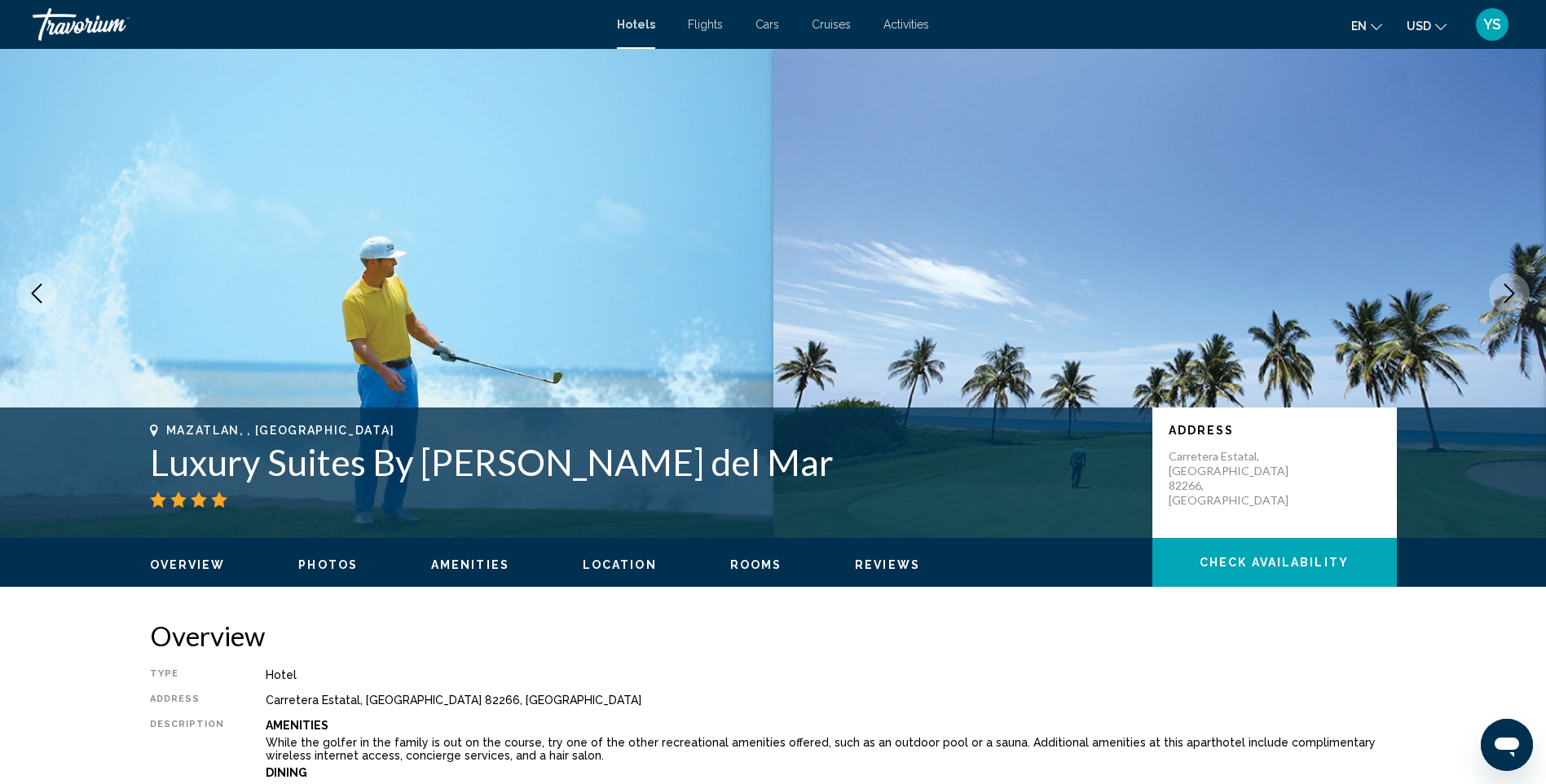
click at [1503, 290] on icon "Next image" at bounding box center [1510, 293] width 20 height 20
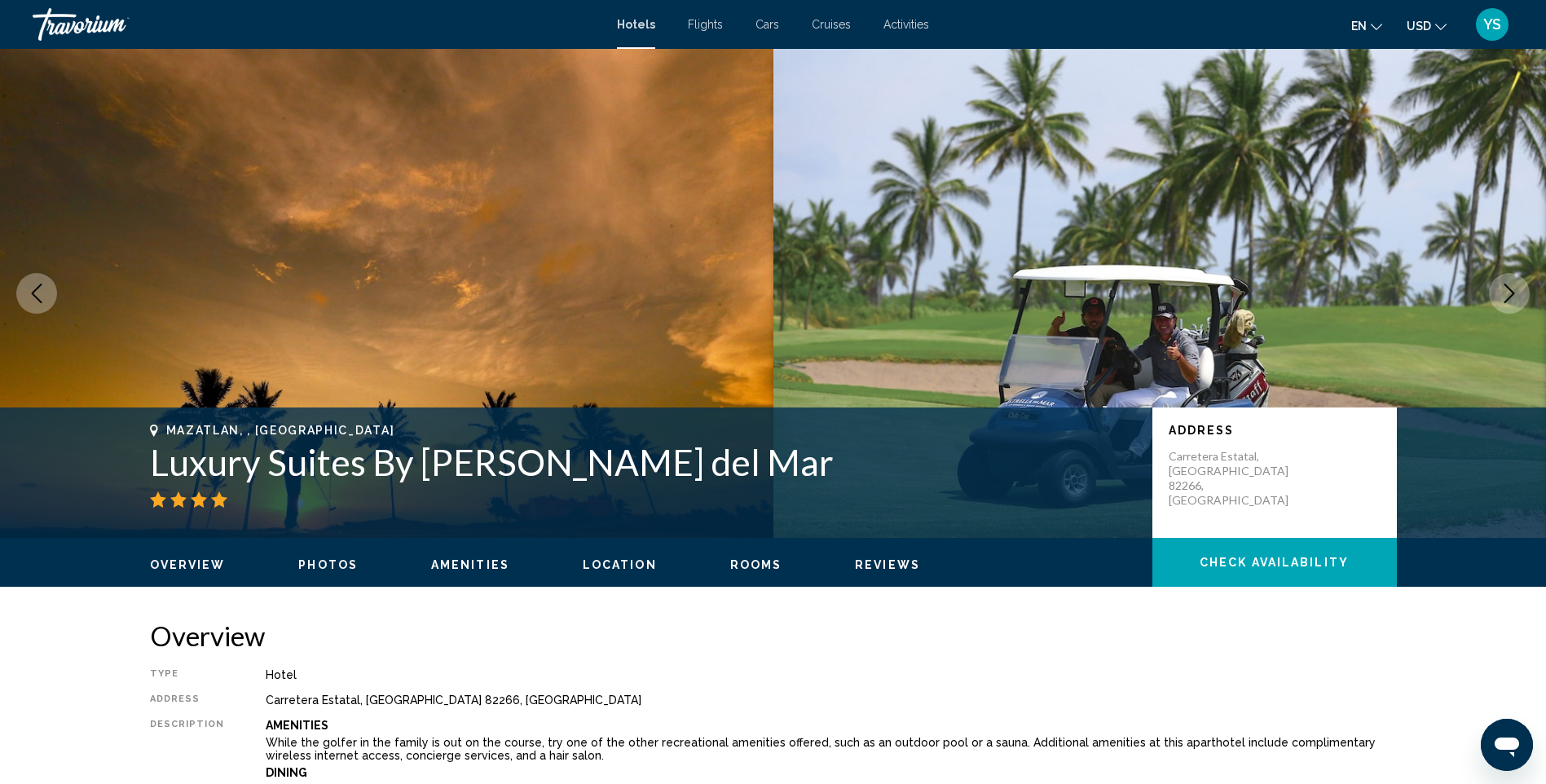
click at [1494, 289] on button "Next image" at bounding box center [1510, 293] width 41 height 41
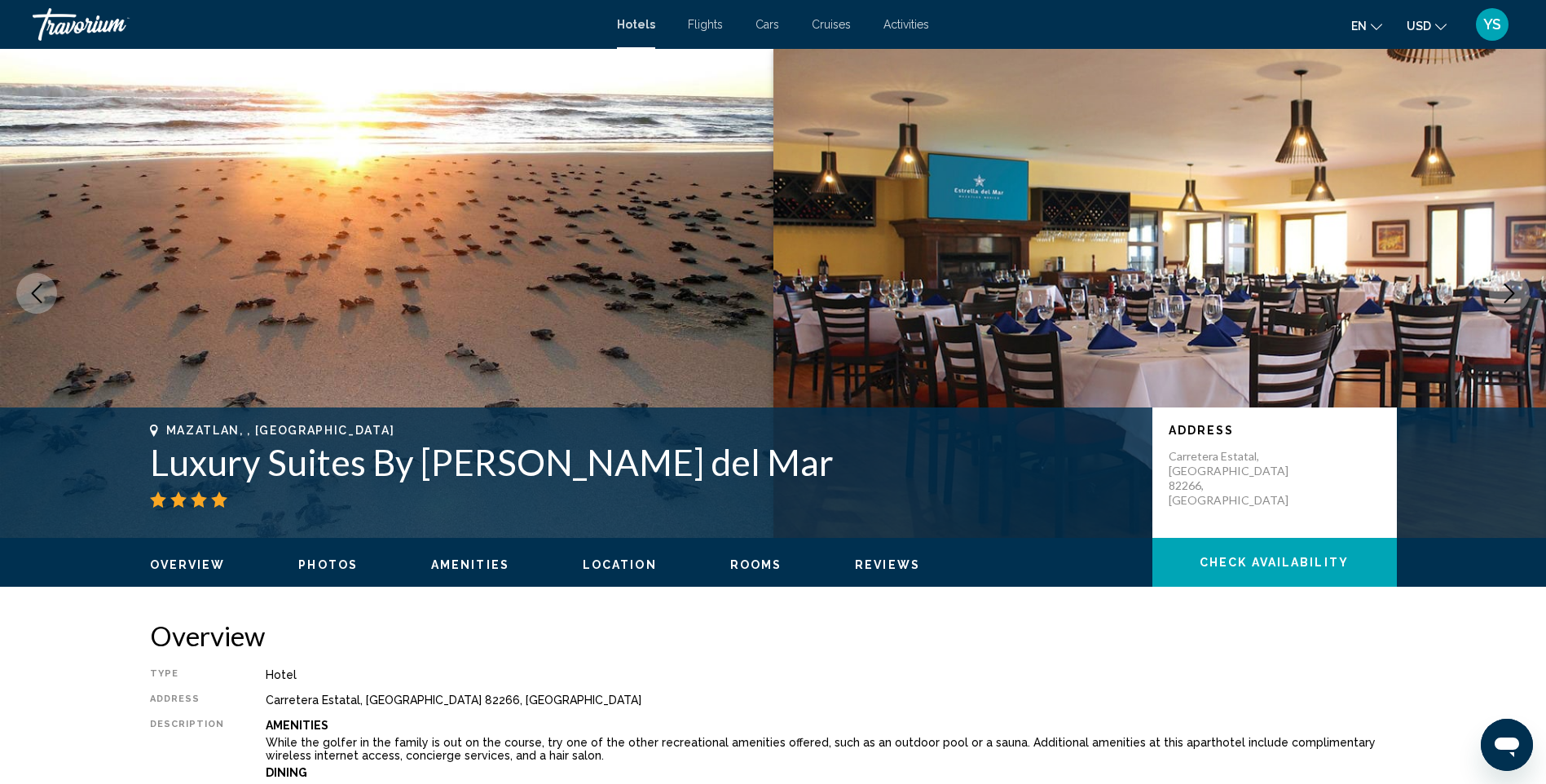
click at [1512, 291] on icon "Next image" at bounding box center [1510, 293] width 10 height 20
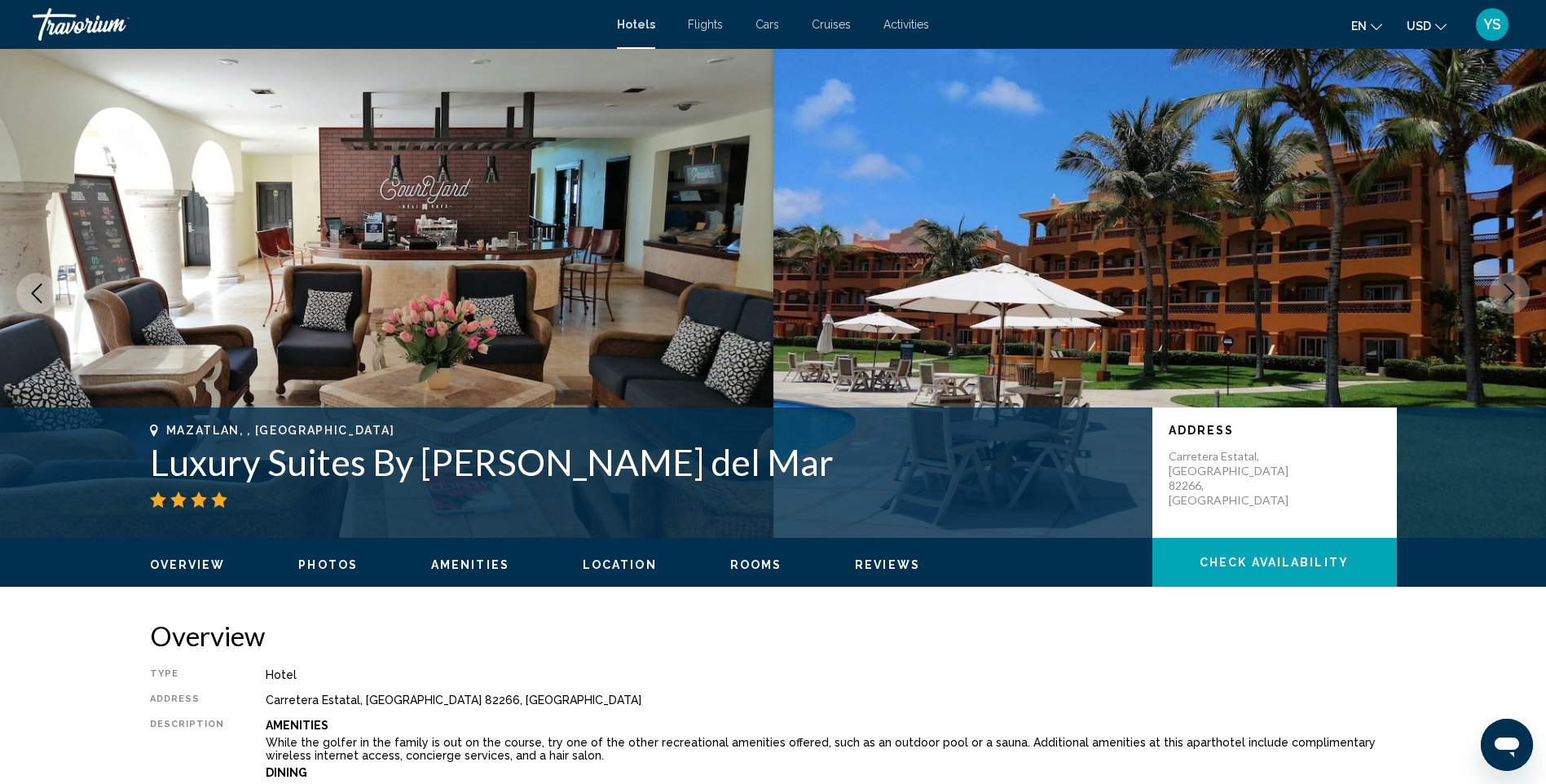
click at [1497, 291] on button "Next image" at bounding box center [1510, 293] width 41 height 41
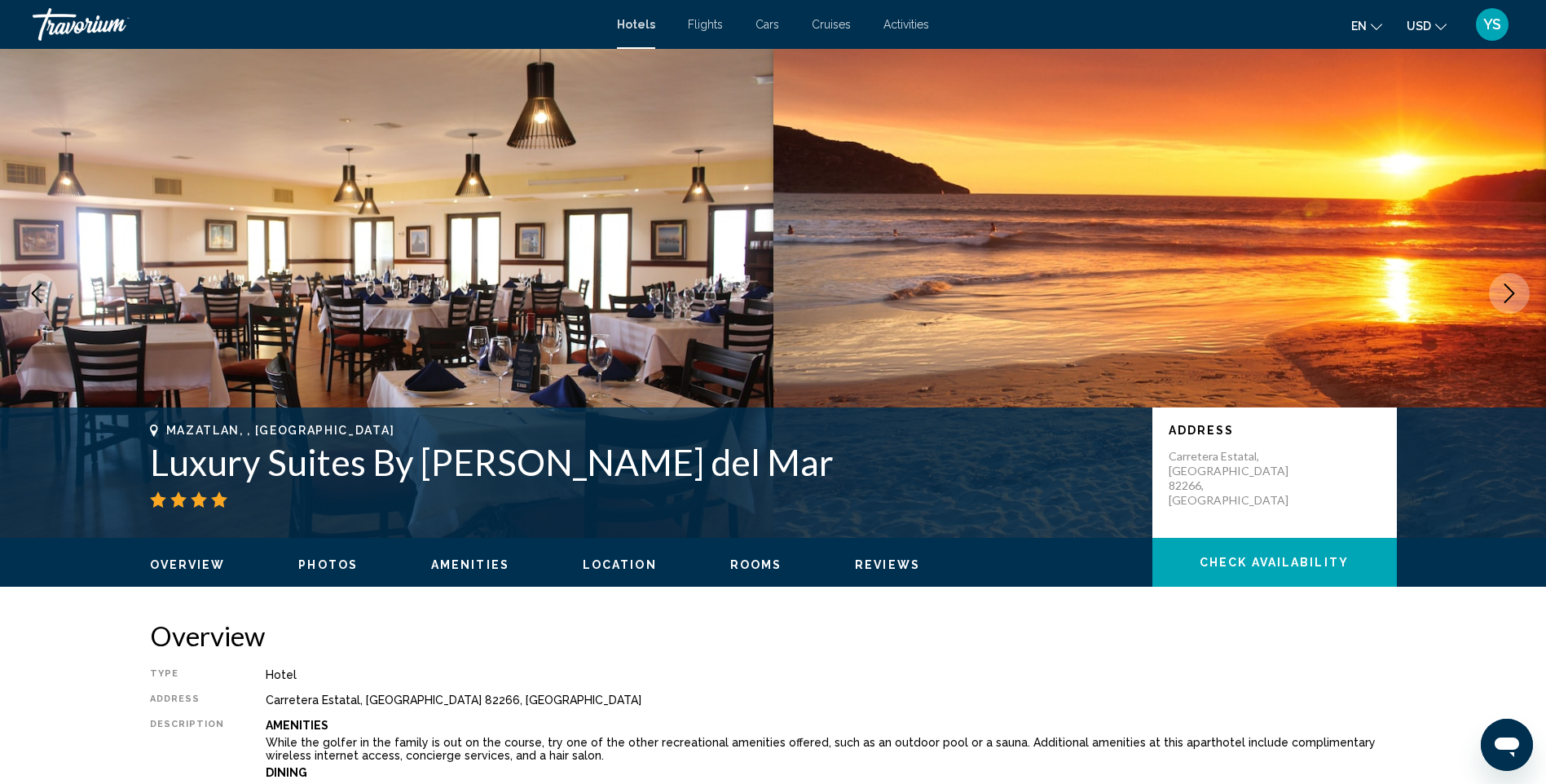
click at [1497, 291] on button "Next image" at bounding box center [1510, 293] width 41 height 41
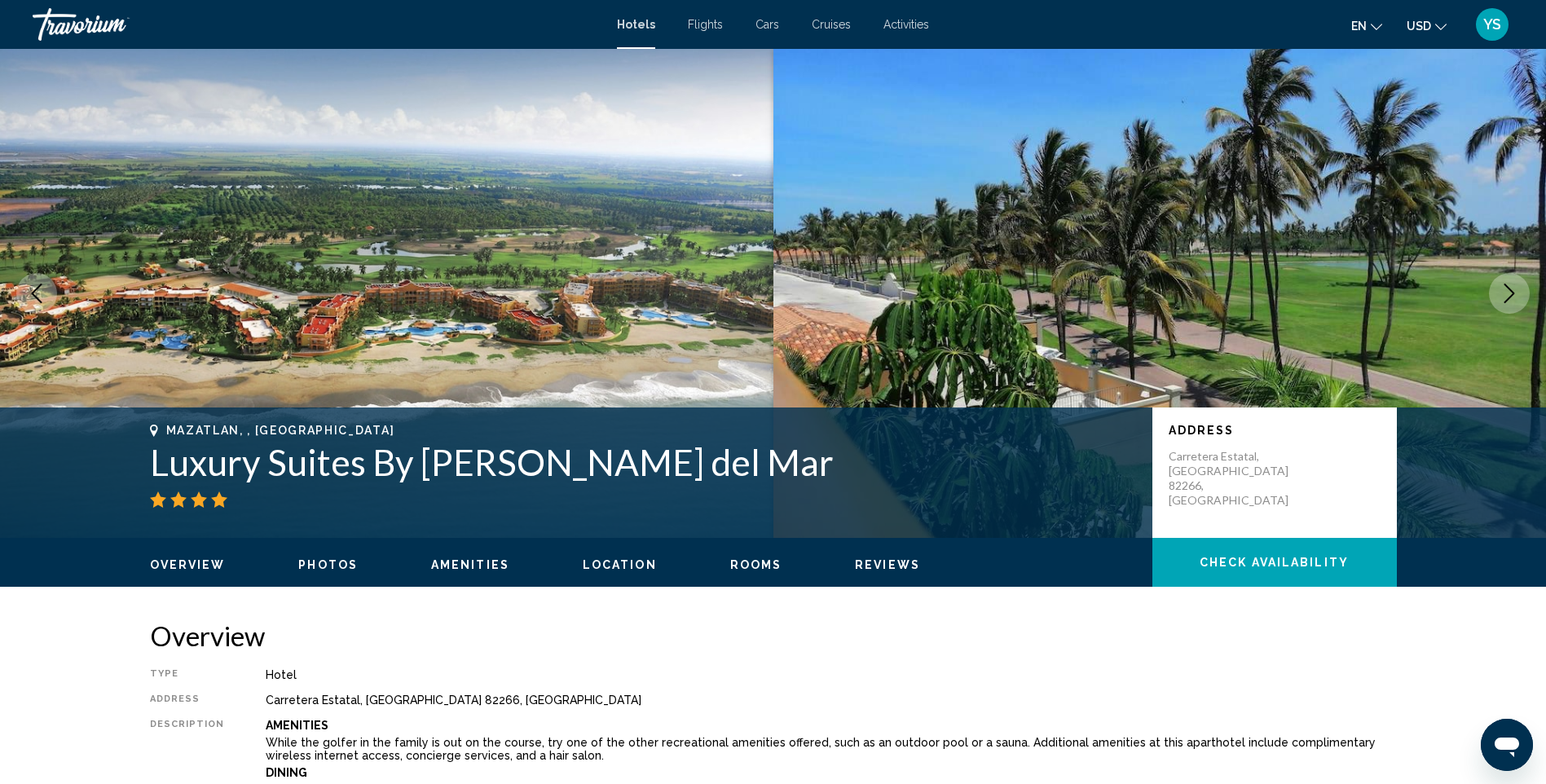
click at [40, 290] on icon "Previous image" at bounding box center [36, 293] width 20 height 20
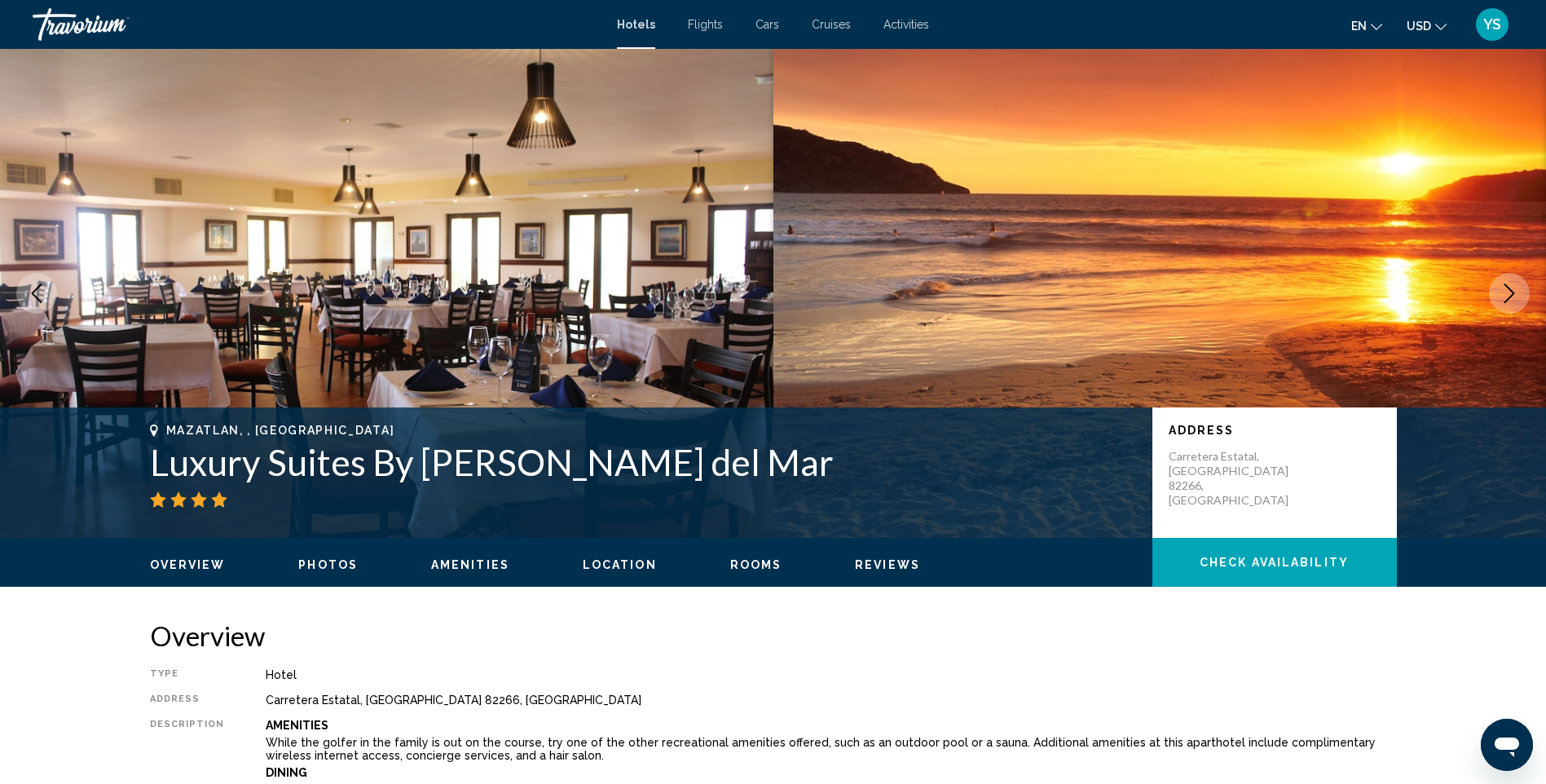
click at [35, 291] on icon "Previous image" at bounding box center [36, 293] width 10 height 20
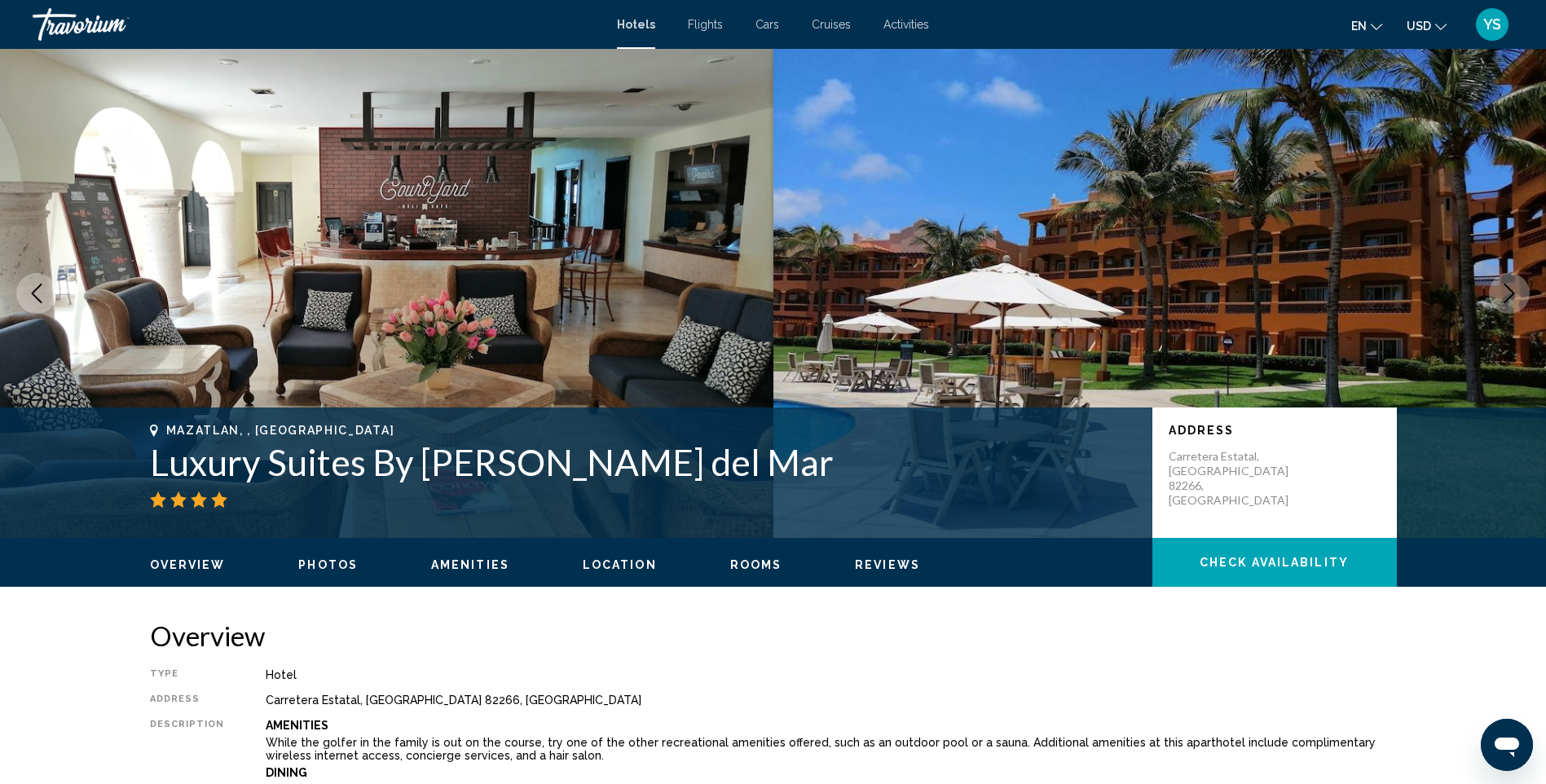
click at [40, 292] on icon "Previous image" at bounding box center [36, 293] width 20 height 20
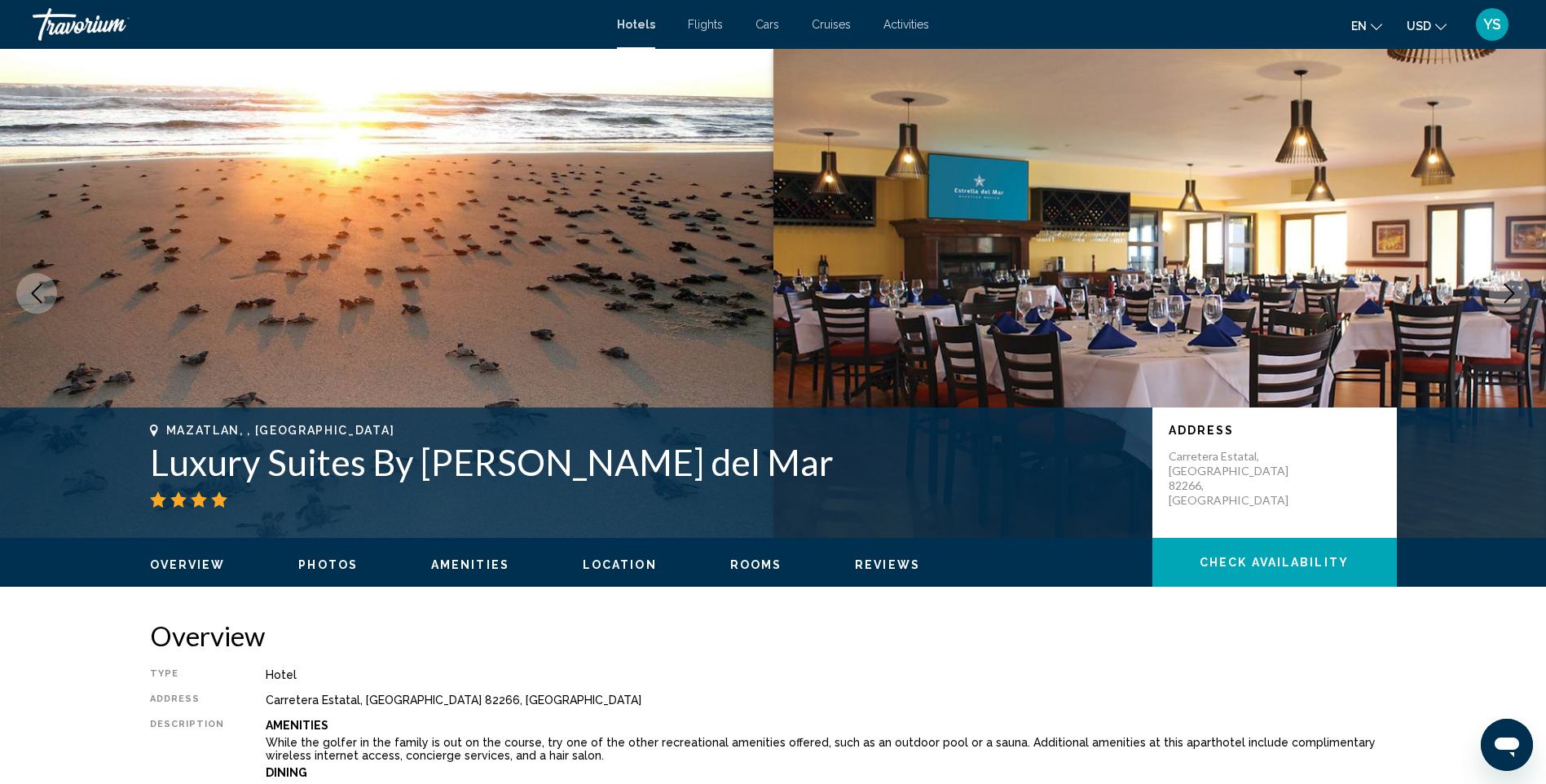
click at [40, 292] on icon "Previous image" at bounding box center [36, 293] width 20 height 20
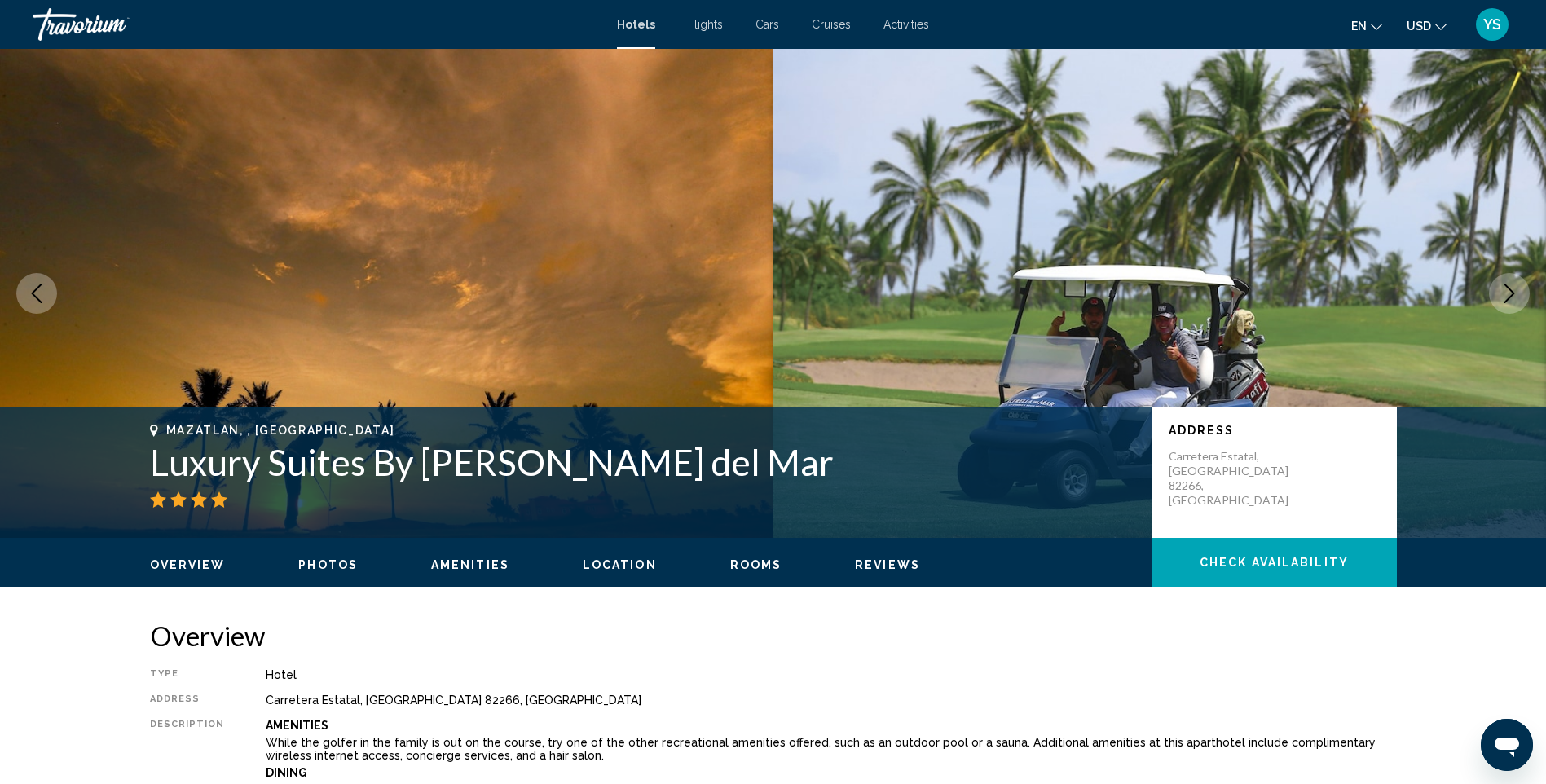
click at [40, 292] on icon "Previous image" at bounding box center [36, 293] width 20 height 20
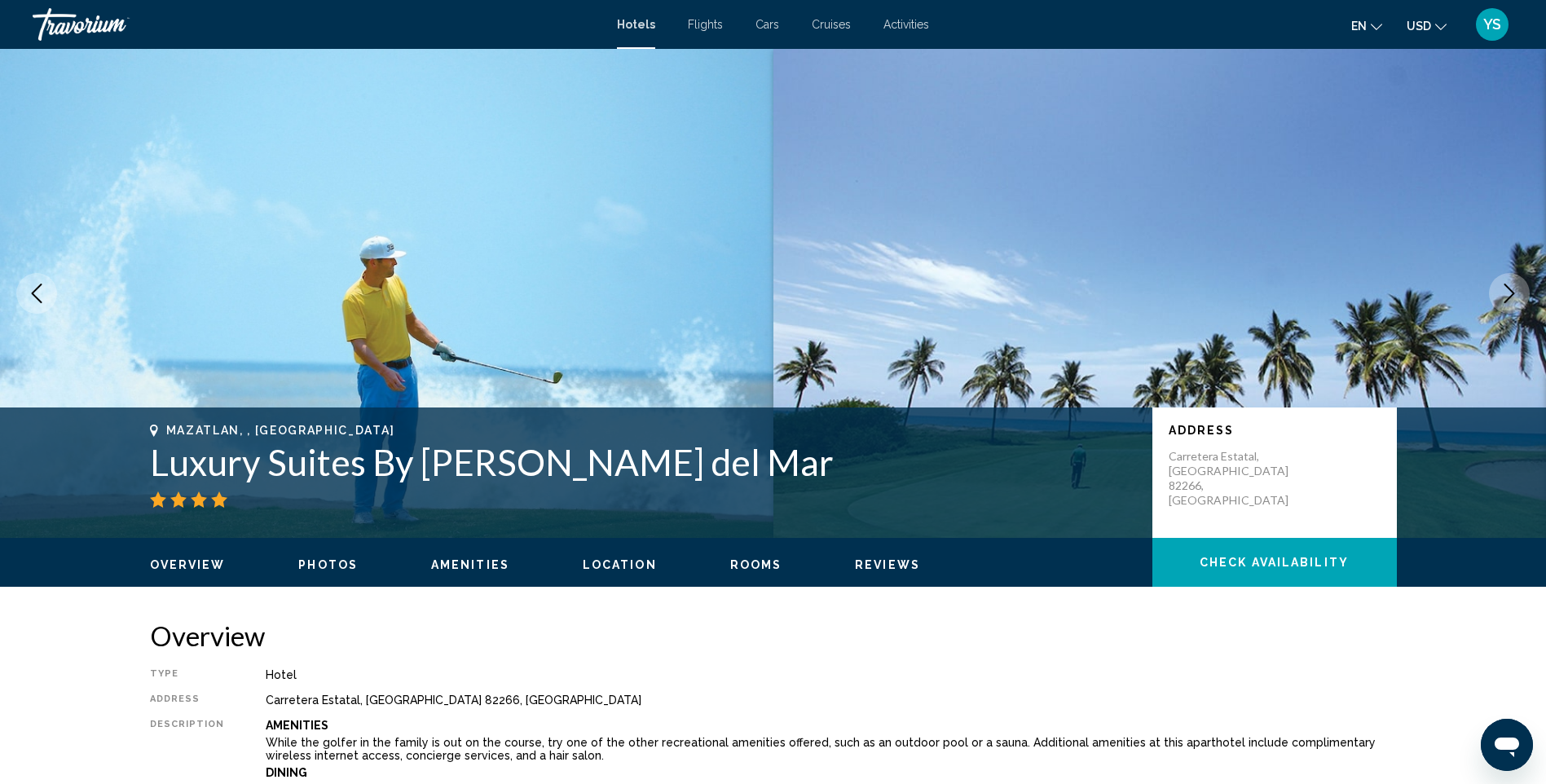
click at [40, 292] on icon "Previous image" at bounding box center [36, 293] width 20 height 20
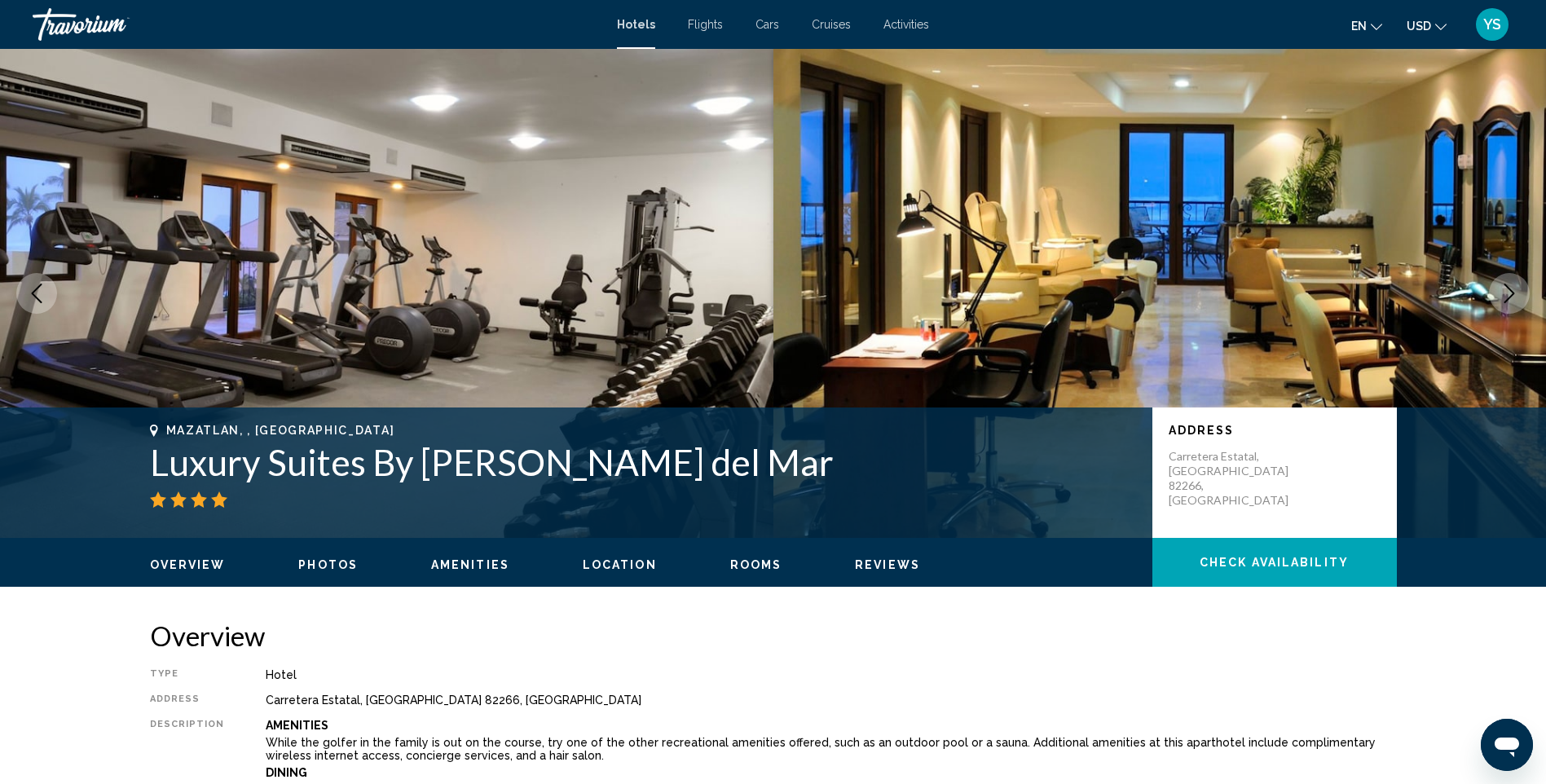
click at [40, 292] on icon "Previous image" at bounding box center [36, 293] width 20 height 20
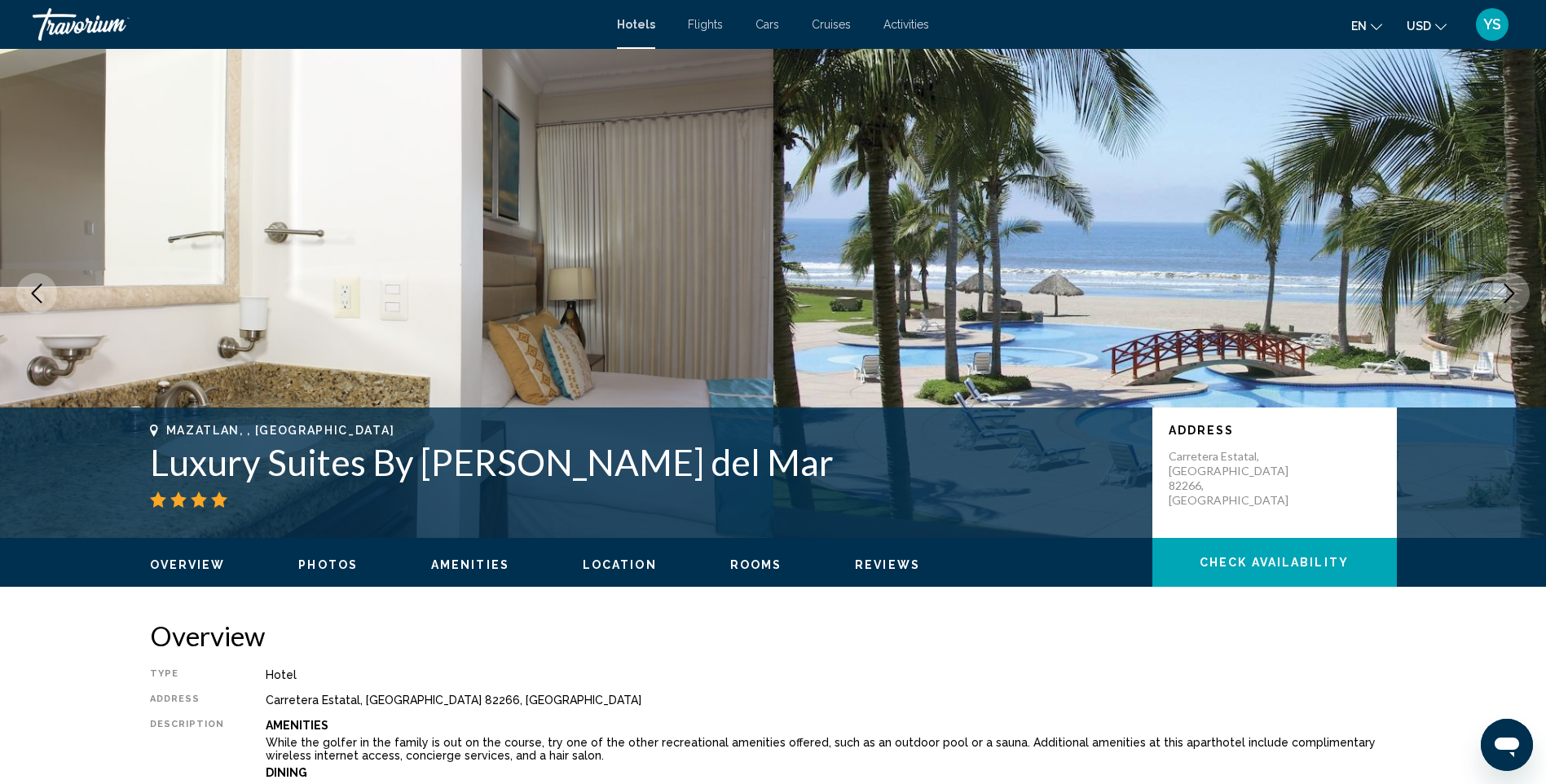
click at [40, 292] on icon "Previous image" at bounding box center [36, 293] width 20 height 20
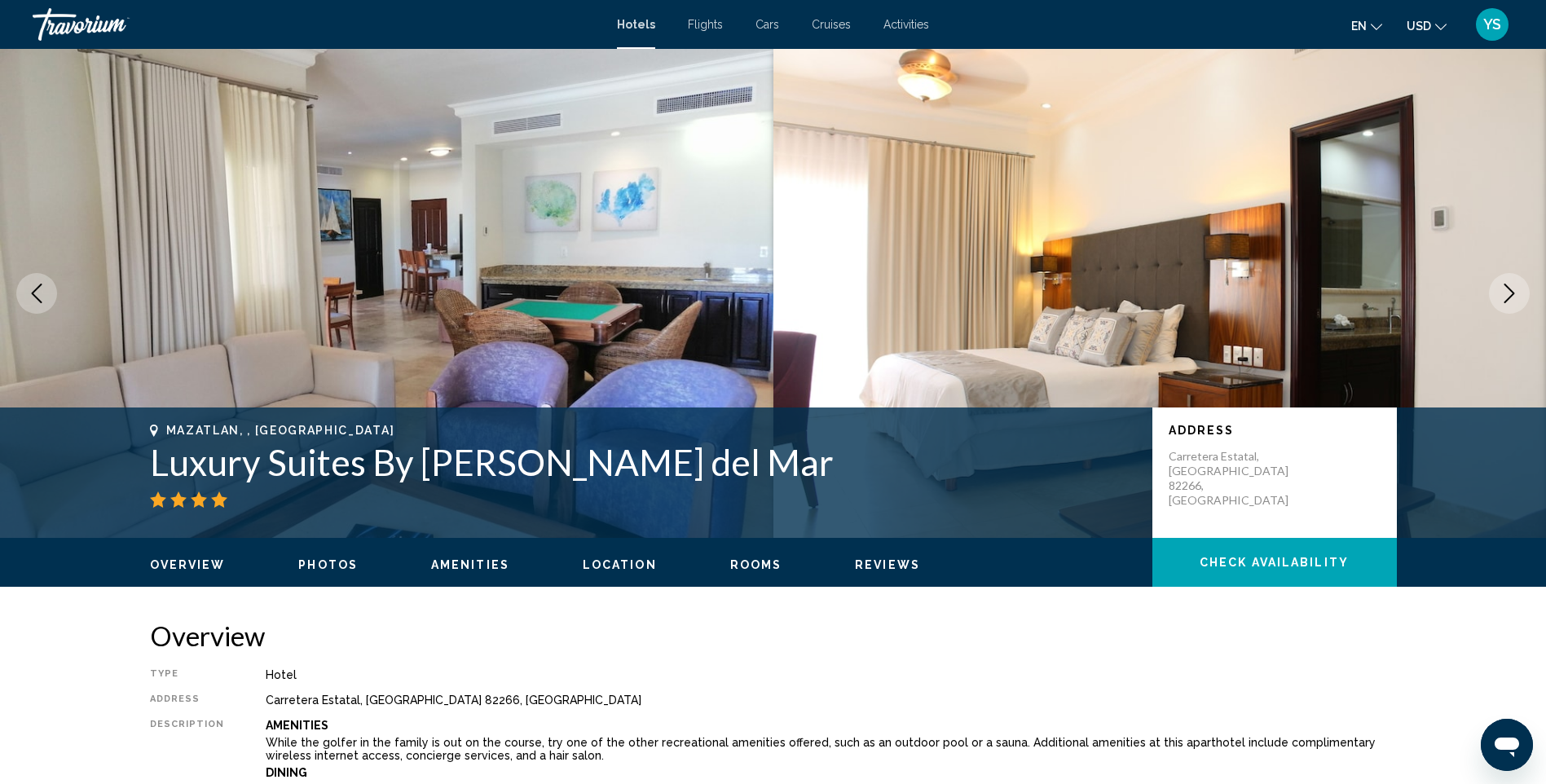
click at [35, 292] on icon "Previous image" at bounding box center [36, 293] width 20 height 20
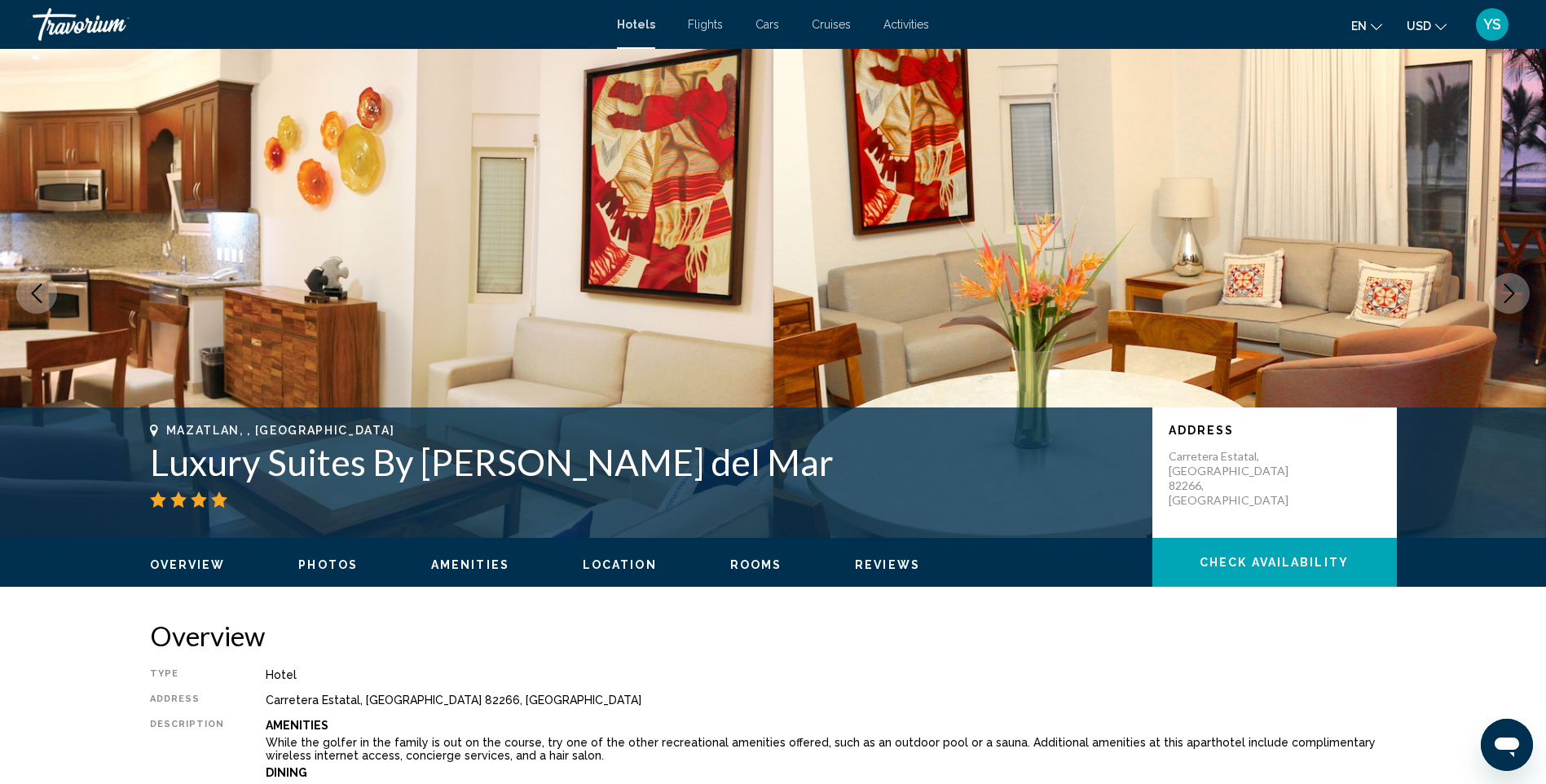
click at [39, 291] on icon "Previous image" at bounding box center [36, 293] width 20 height 20
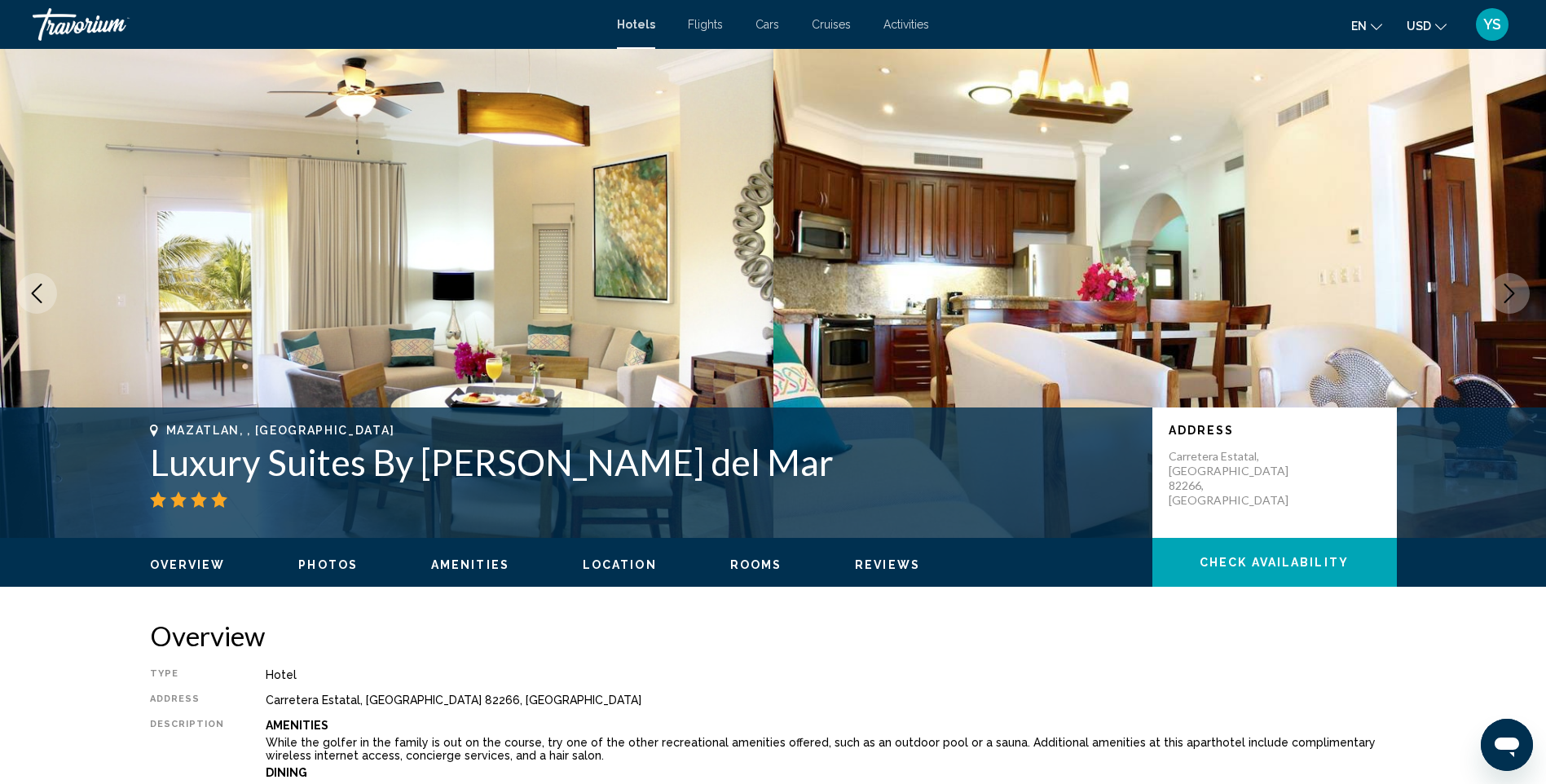
click at [47, 282] on button "Previous image" at bounding box center [37, 293] width 41 height 41
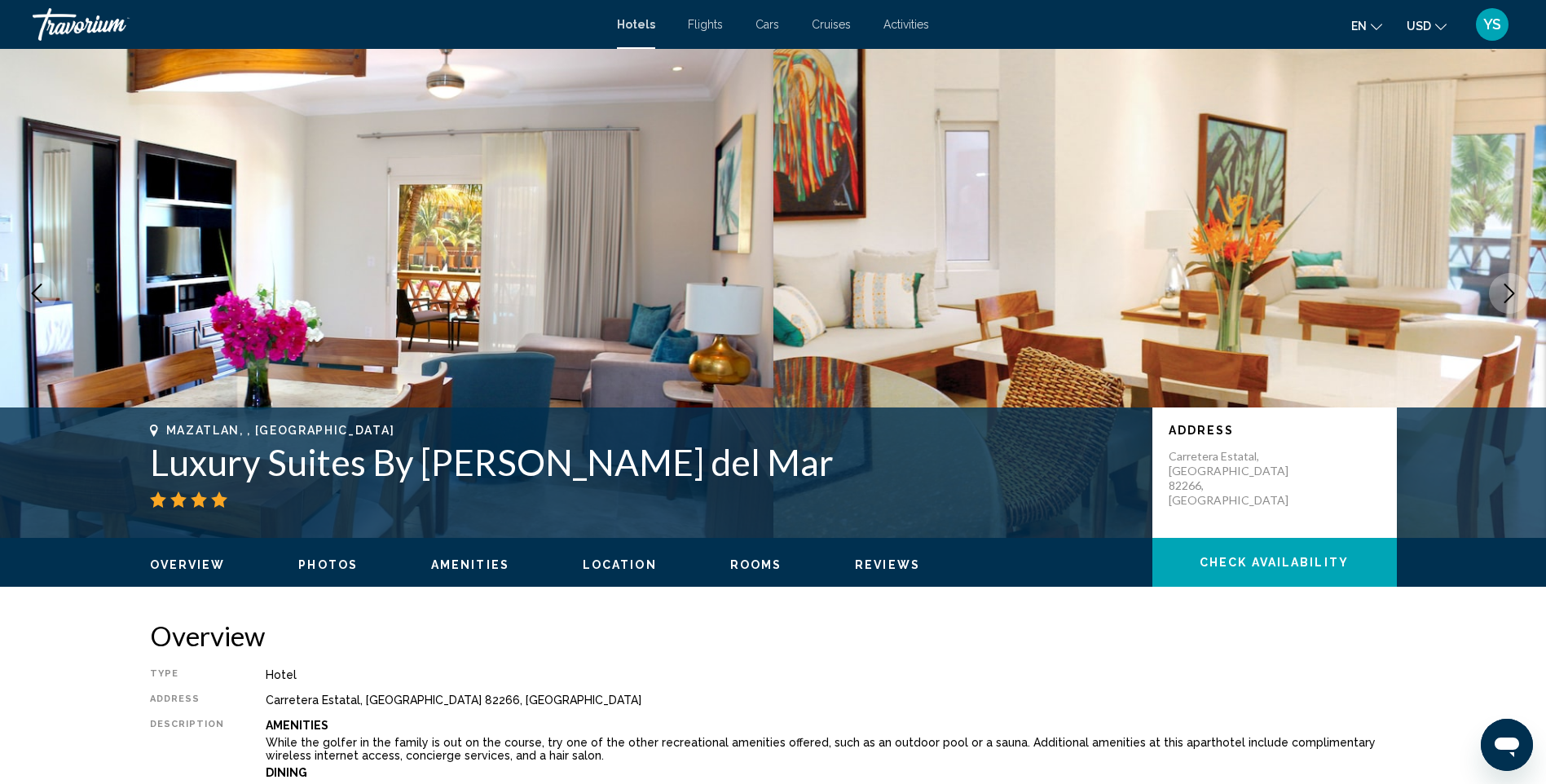
click at [47, 282] on button "Previous image" at bounding box center [37, 293] width 41 height 41
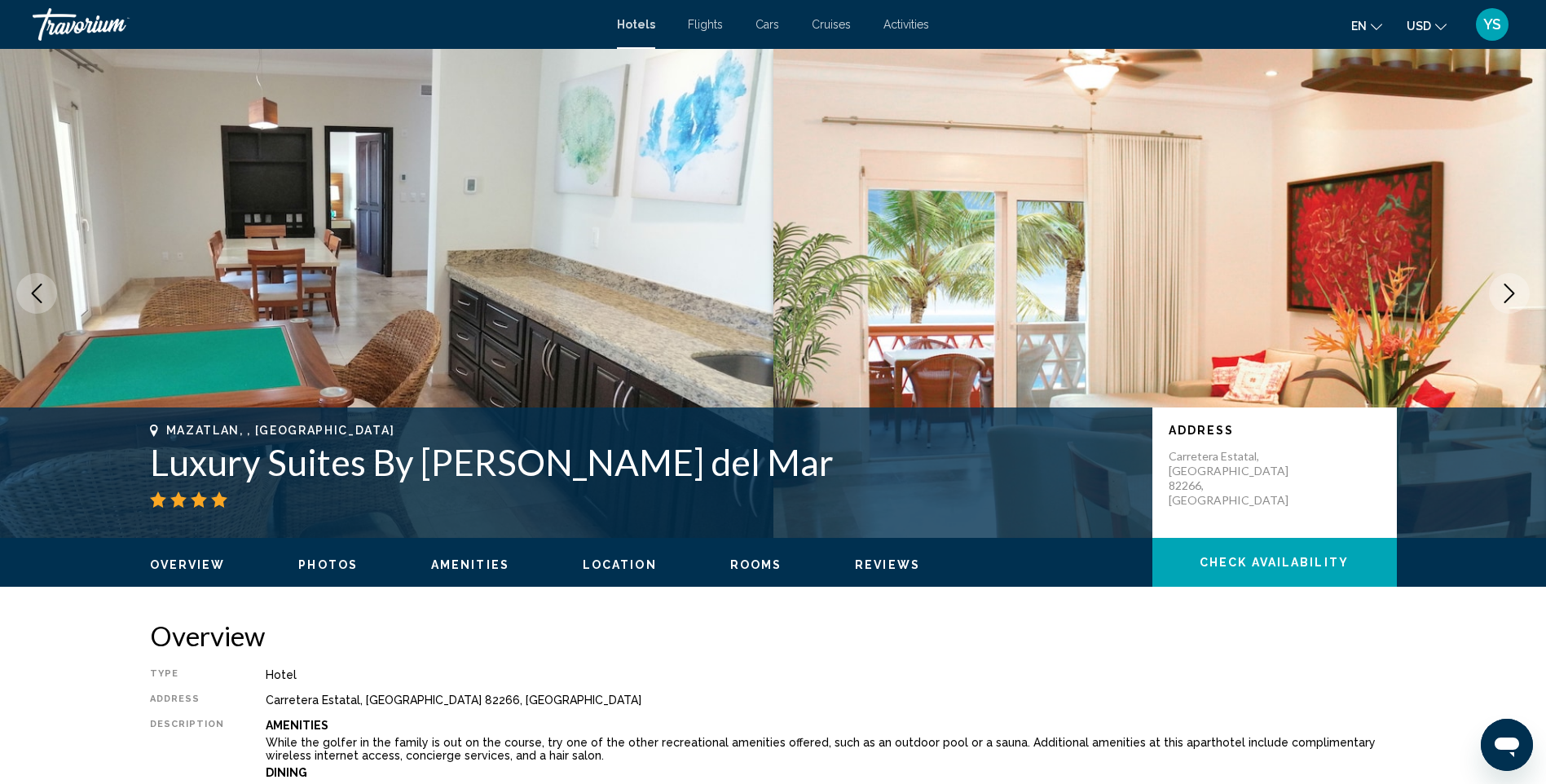
click at [55, 282] on img "Main content" at bounding box center [386, 293] width 774 height 489
click at [32, 284] on icon "Previous image" at bounding box center [36, 293] width 20 height 20
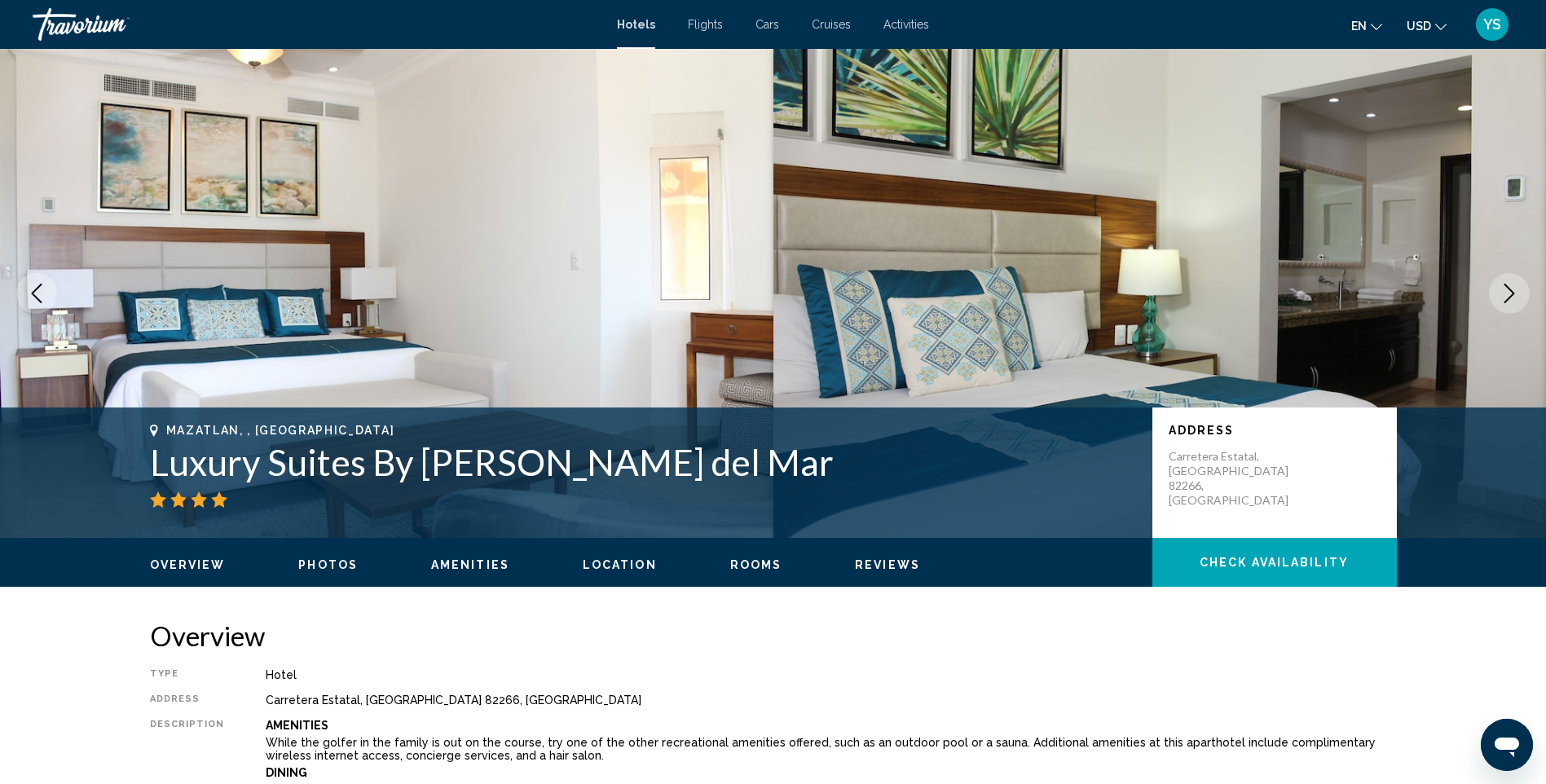
click at [34, 289] on icon "Previous image" at bounding box center [36, 293] width 20 height 20
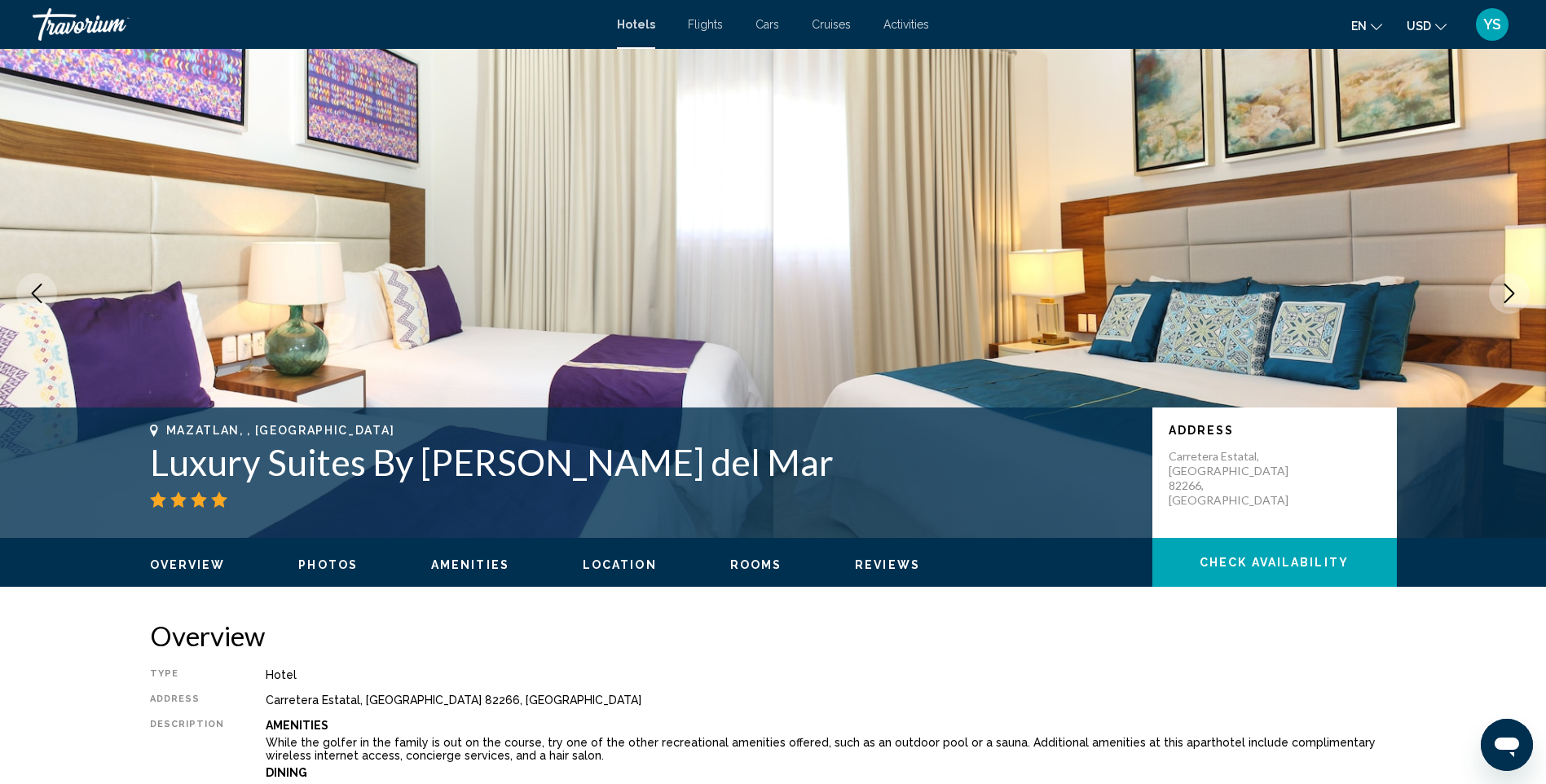
click at [41, 286] on icon "Previous image" at bounding box center [36, 293] width 20 height 20
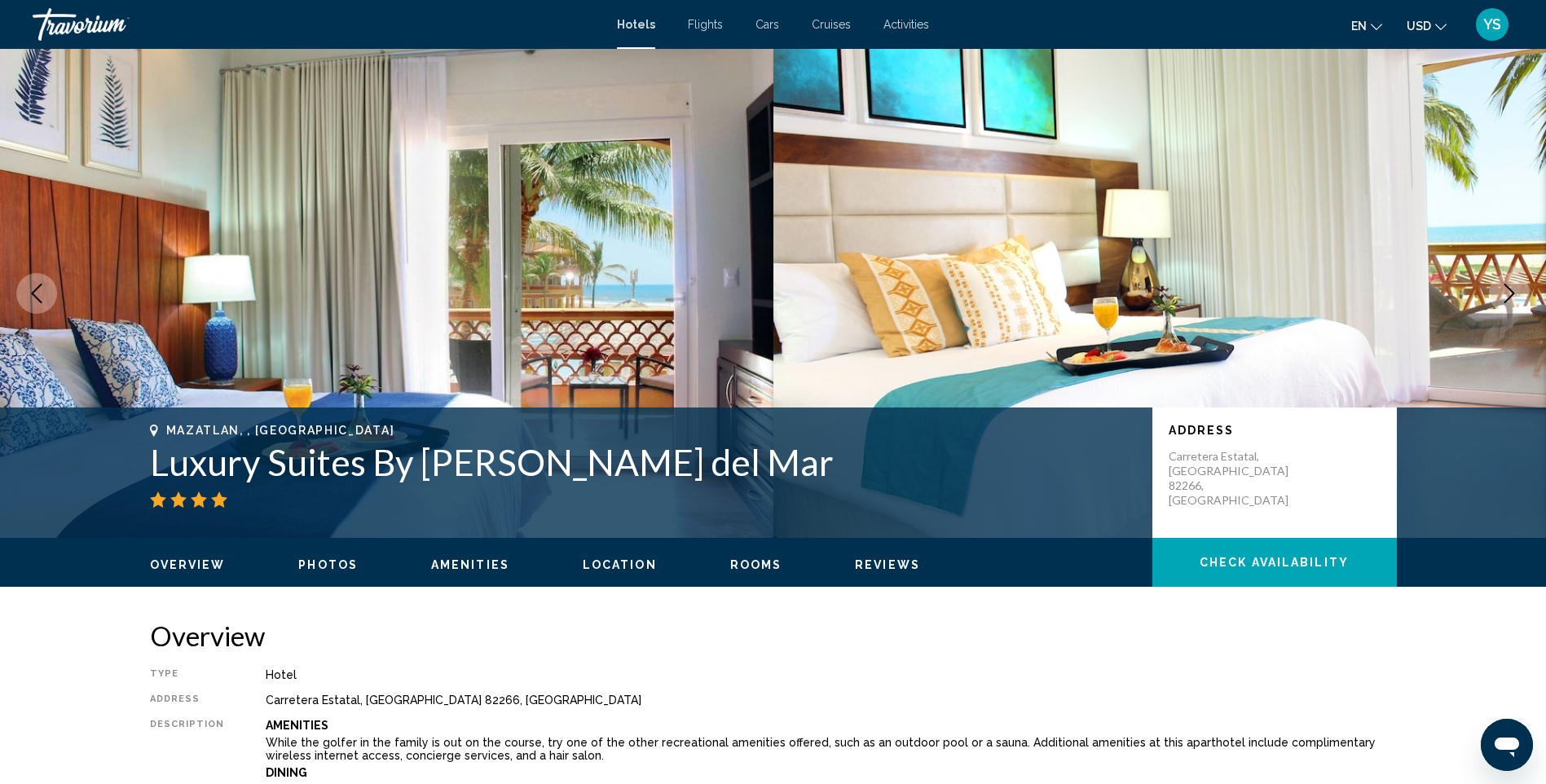
click at [41, 286] on icon "Previous image" at bounding box center [36, 293] width 20 height 20
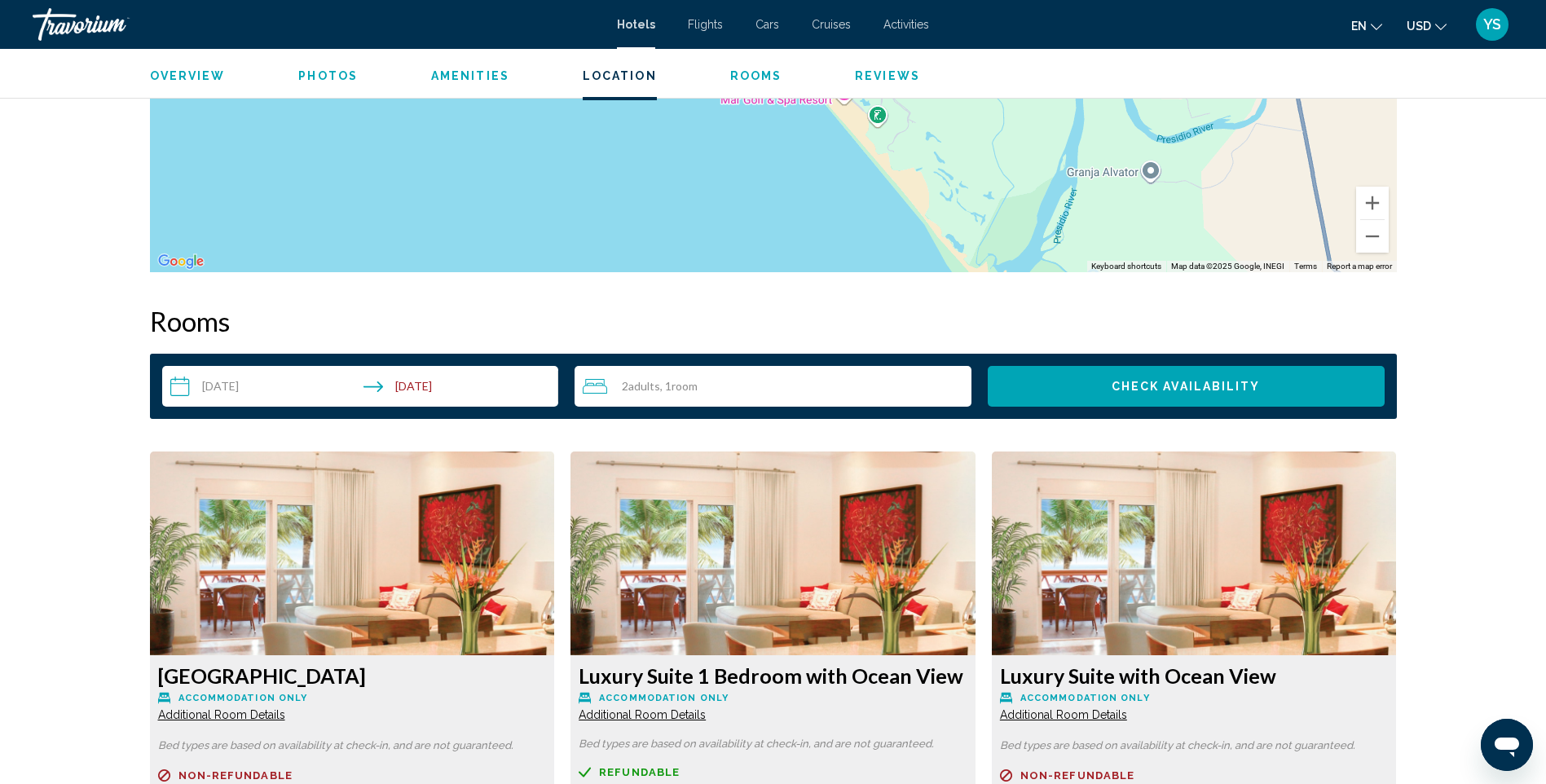
scroll to position [2771, 0]
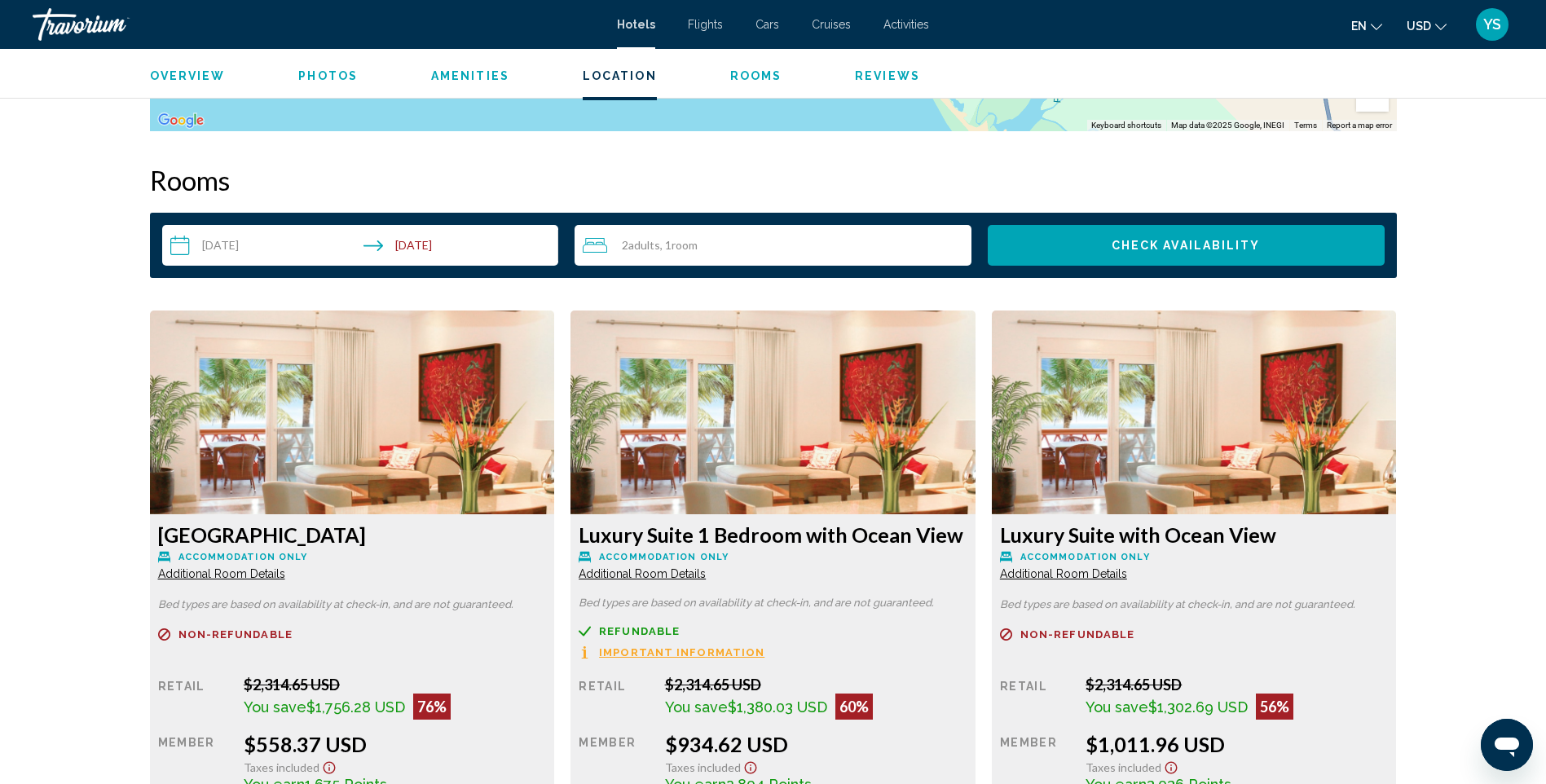
click at [329, 434] on img "Main content" at bounding box center [352, 412] width 405 height 204
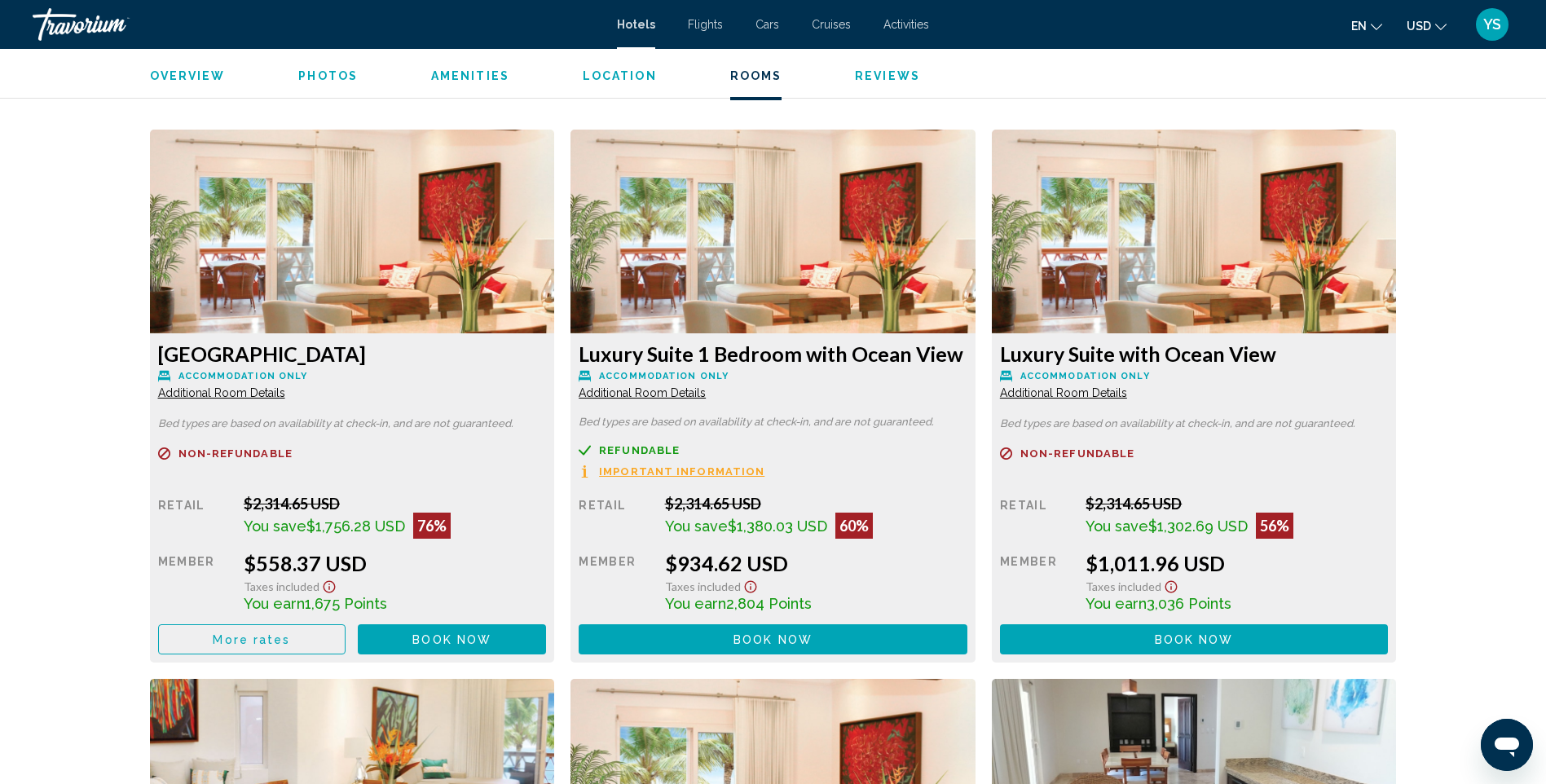
scroll to position [2853, 0]
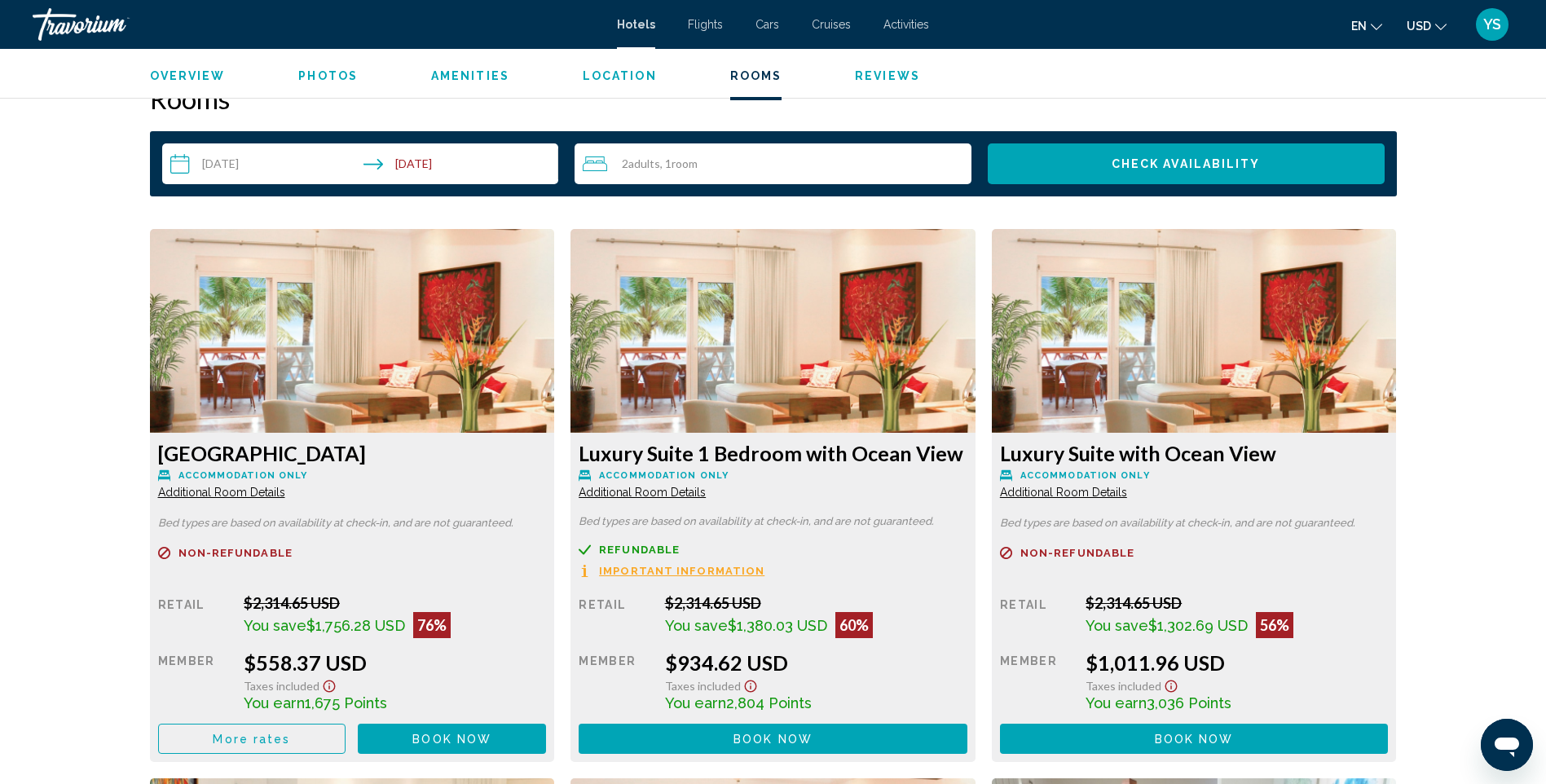
click at [352, 345] on img "Main content" at bounding box center [352, 331] width 405 height 204
click at [265, 734] on span "More rates" at bounding box center [251, 739] width 77 height 13
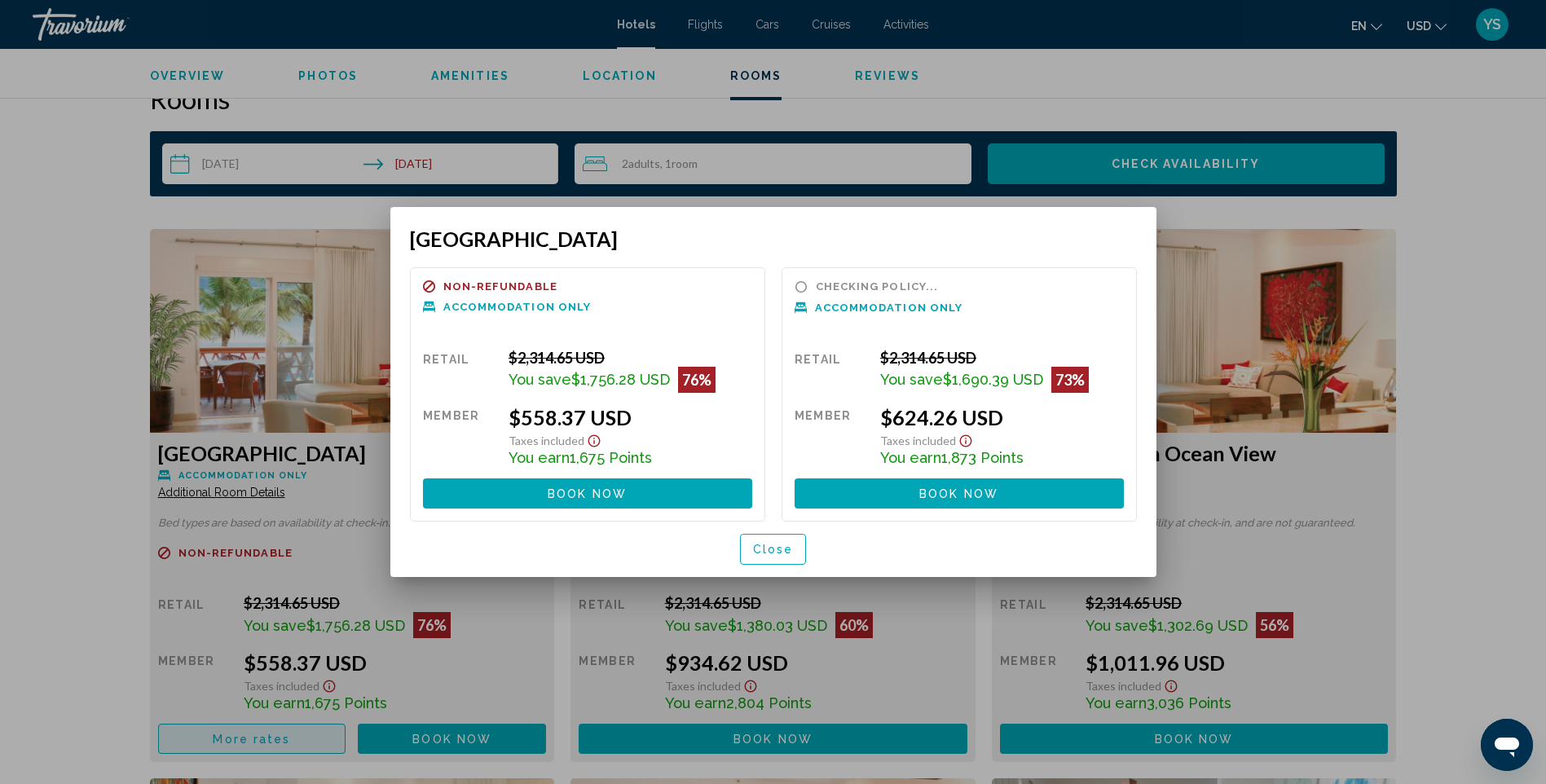
scroll to position [0, 0]
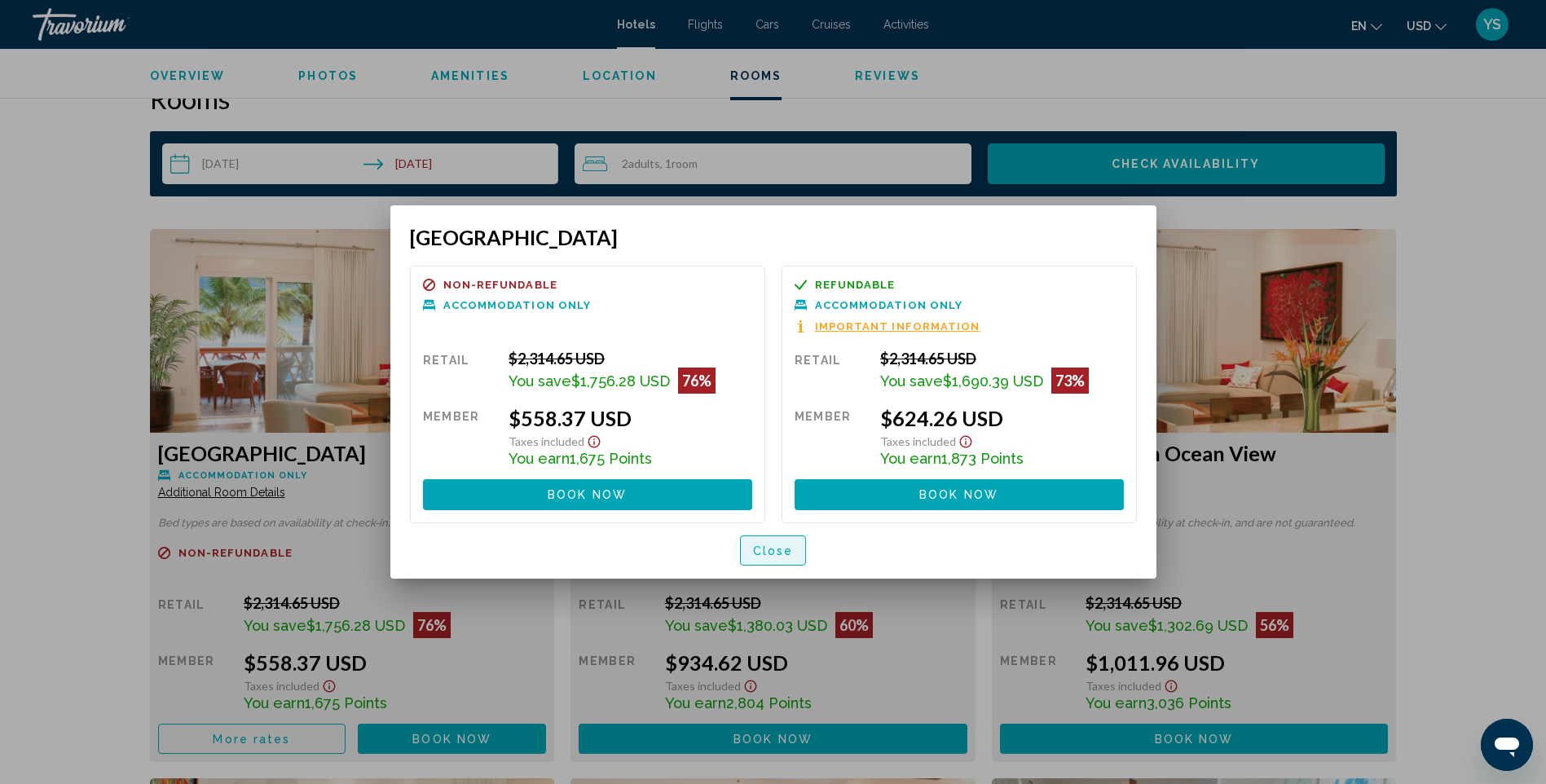
click at [780, 546] on span "Close" at bounding box center [774, 551] width 41 height 13
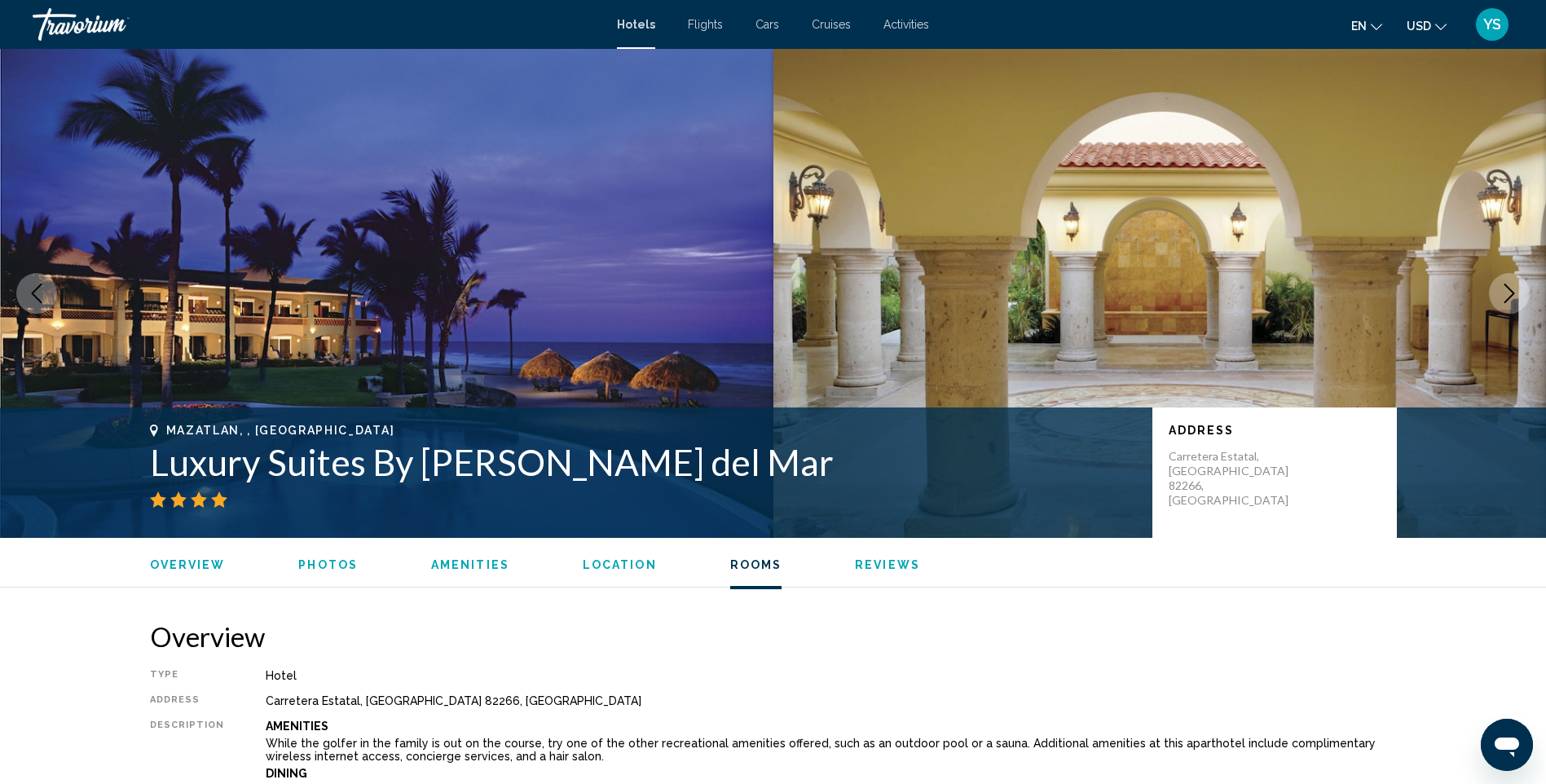
scroll to position [2853, 0]
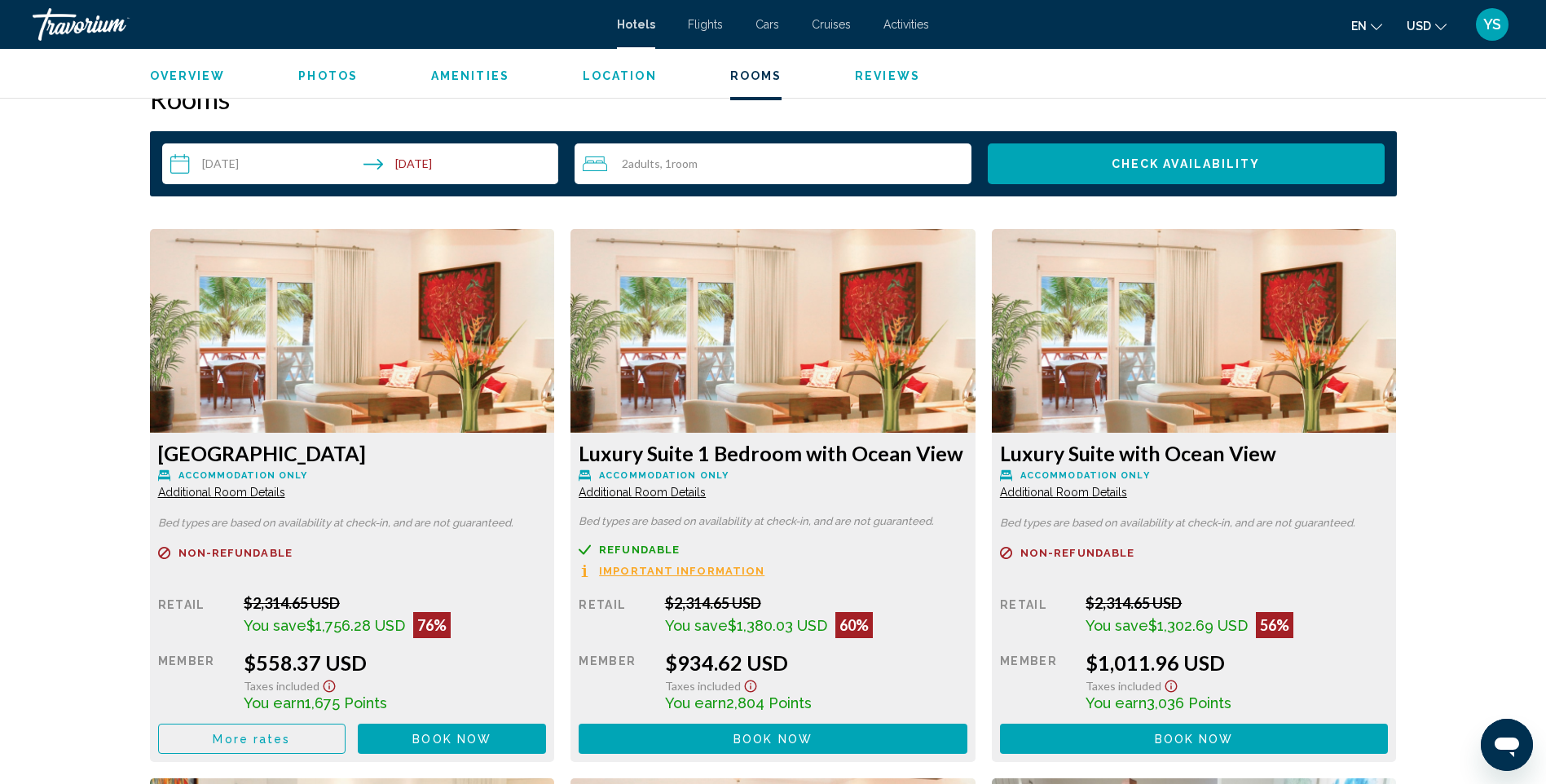
click at [427, 729] on button "Book now No longer available" at bounding box center [452, 738] width 188 height 30
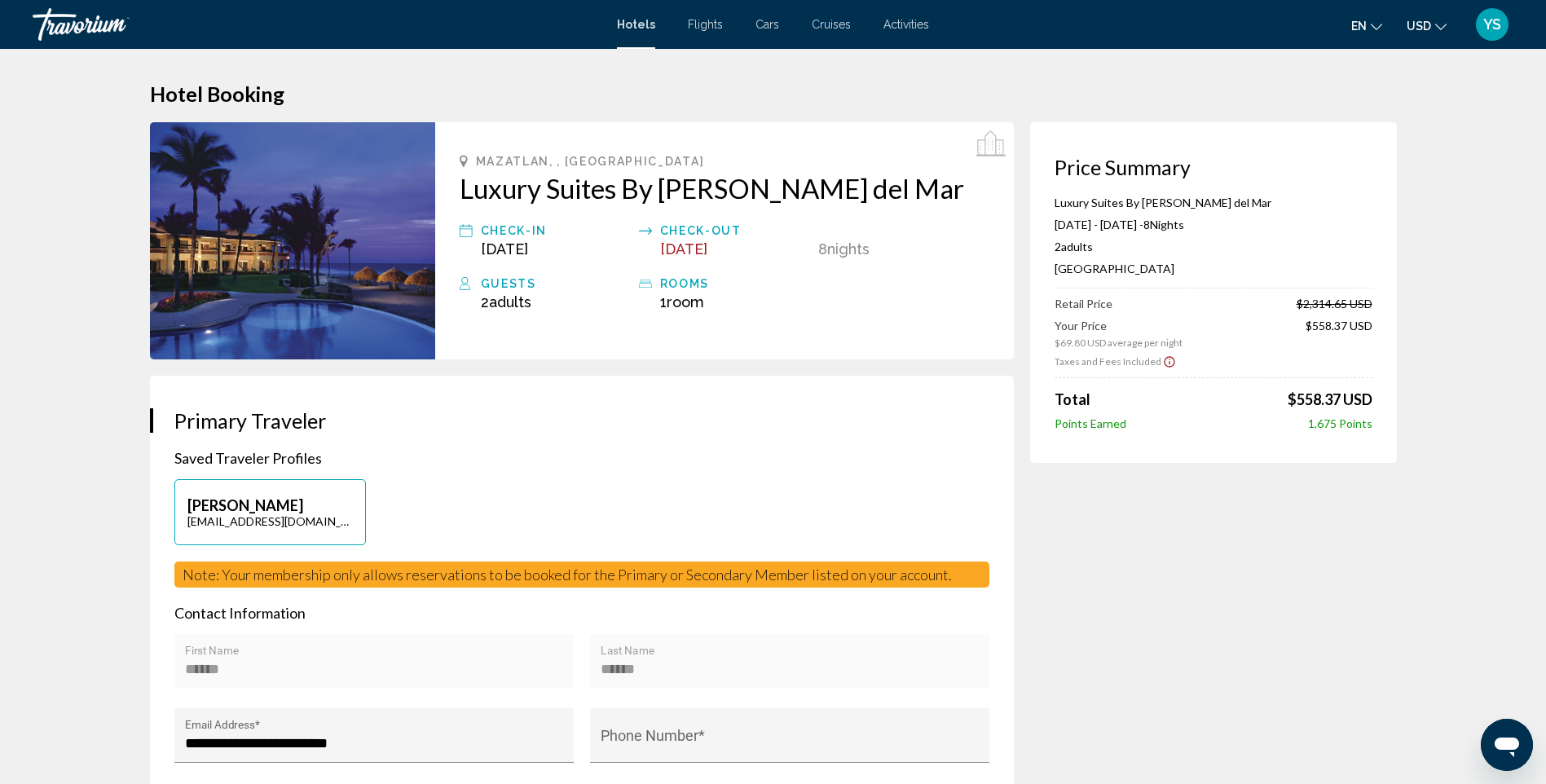
click at [1166, 361] on icon "Show Taxes and Fees disclaimer" at bounding box center [1170, 362] width 13 height 15
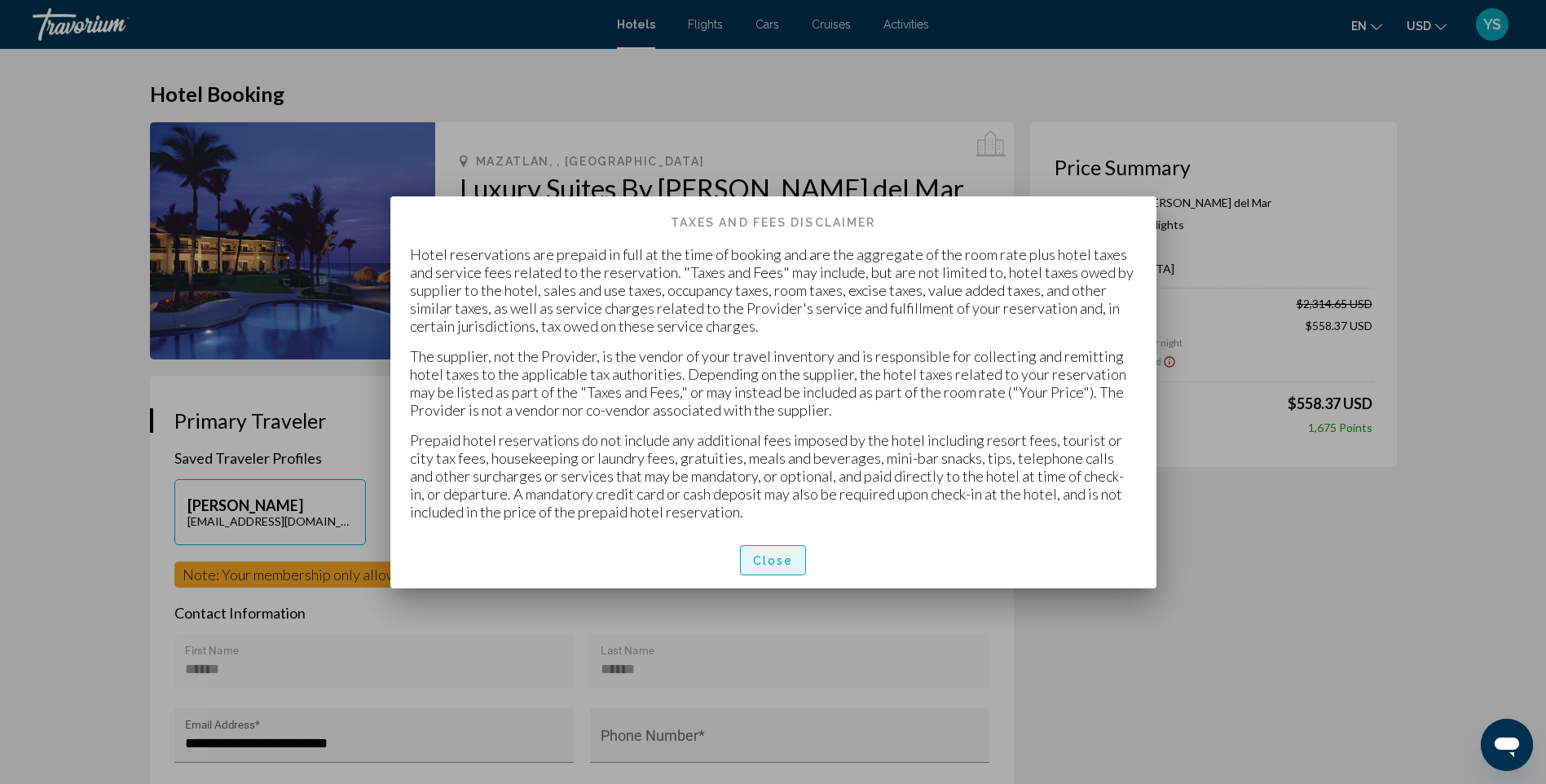
click at [755, 553] on button "Close" at bounding box center [774, 561] width 67 height 30
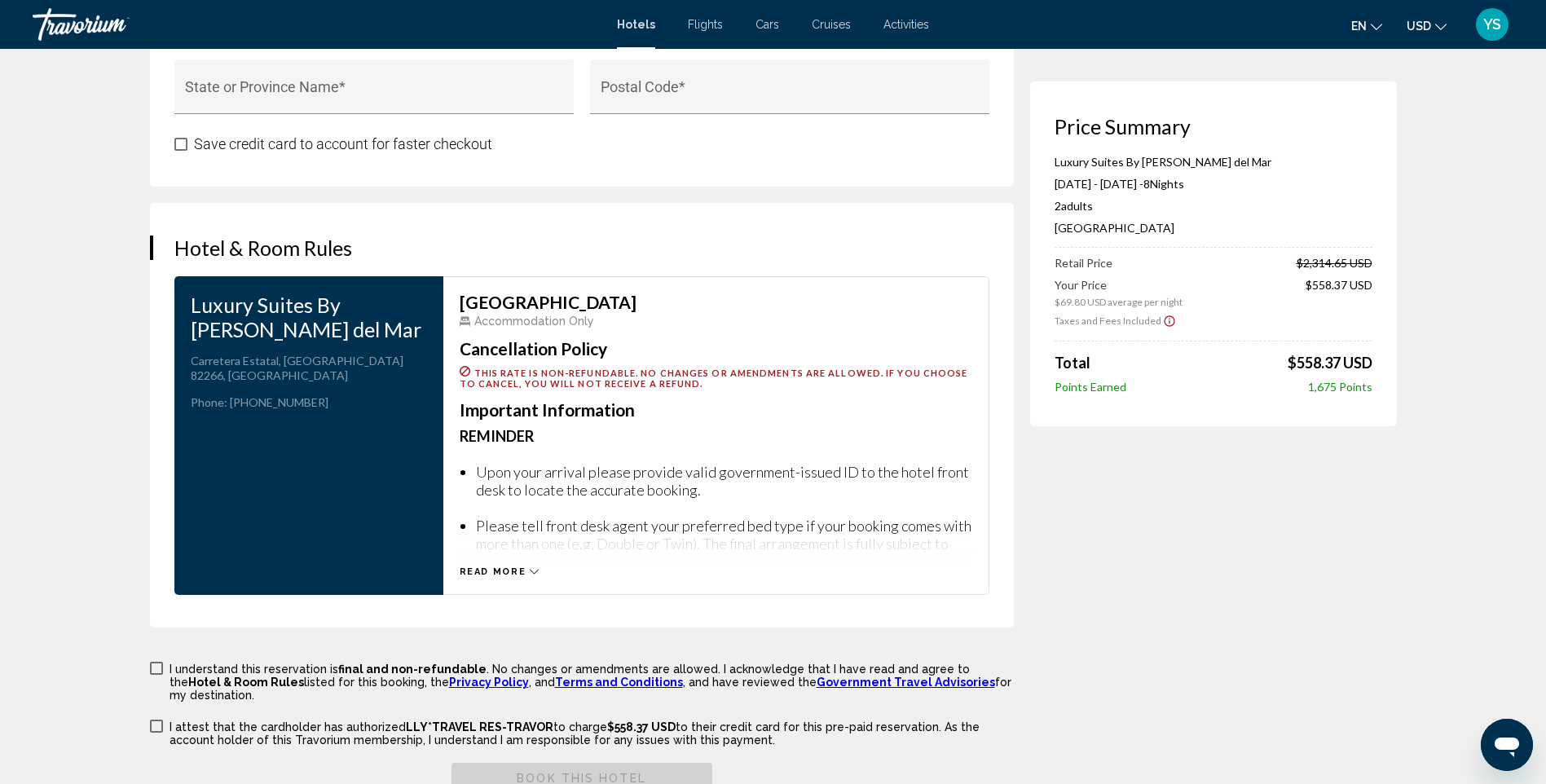
scroll to position [1956, 0]
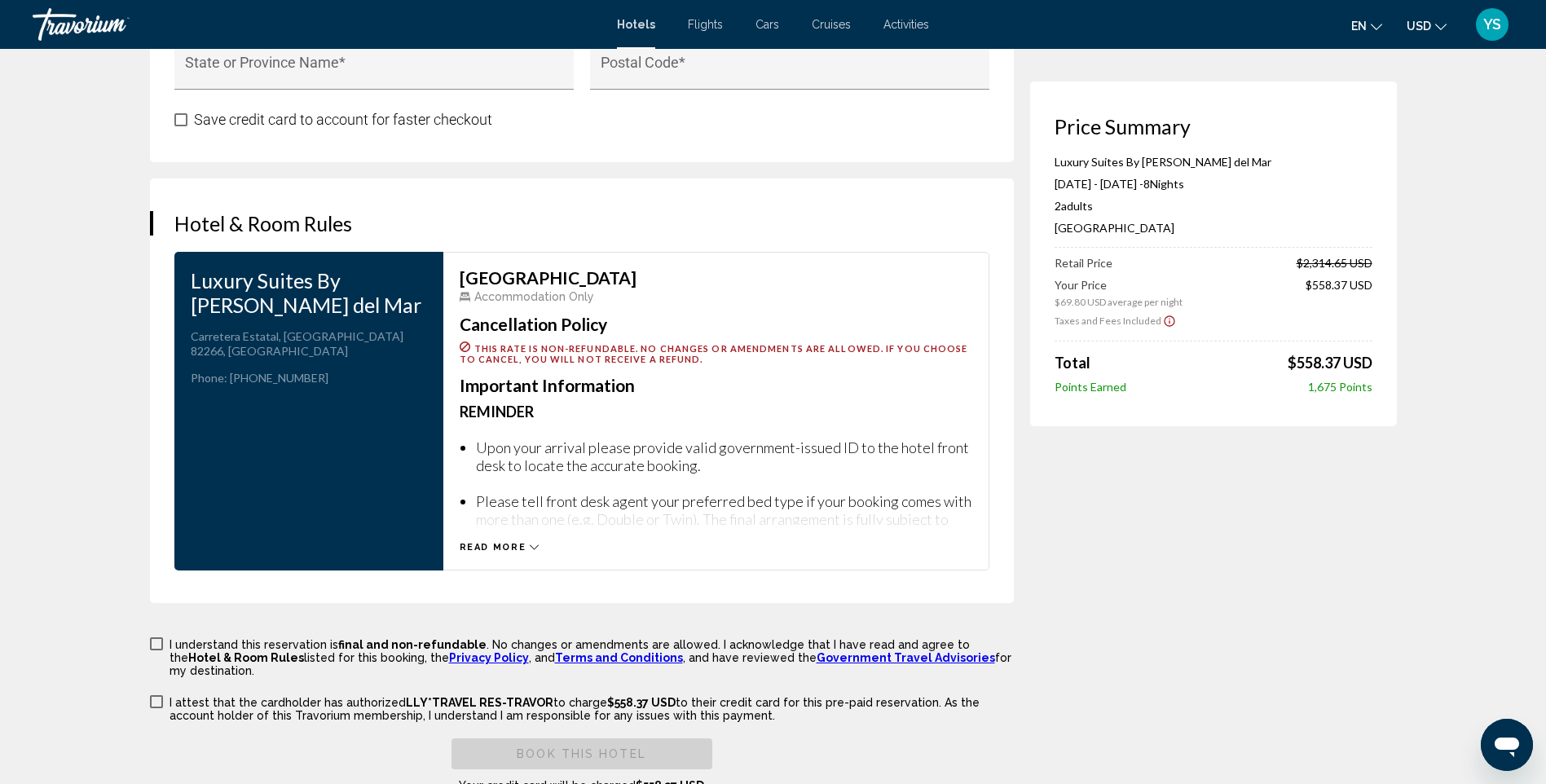
click at [492, 539] on div "Read more" at bounding box center [716, 531] width 513 height 45
click at [500, 539] on div "Read more" at bounding box center [716, 531] width 513 height 45
click at [535, 542] on div "Read more" at bounding box center [500, 547] width 80 height 10
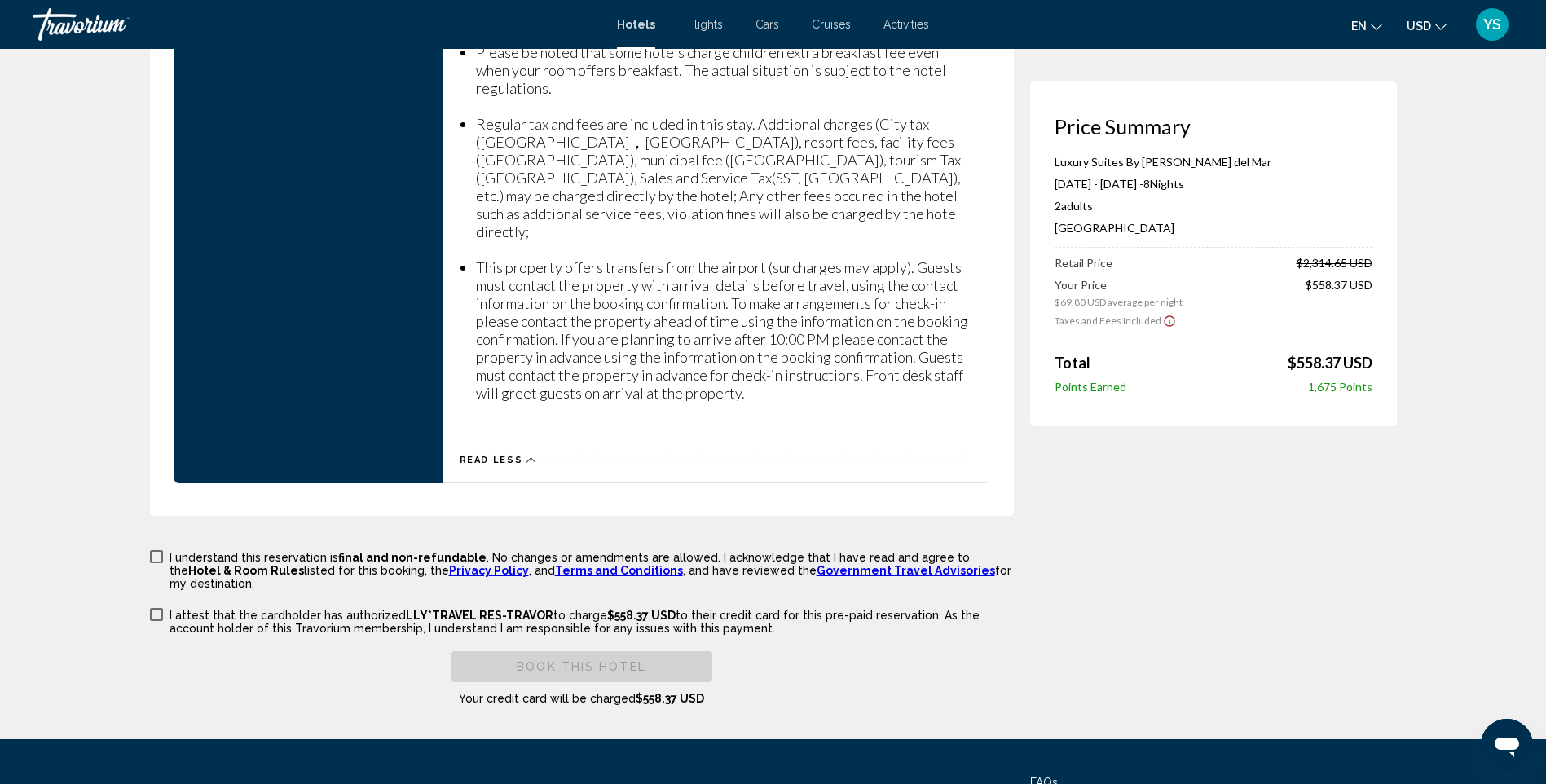
scroll to position [2689, 0]
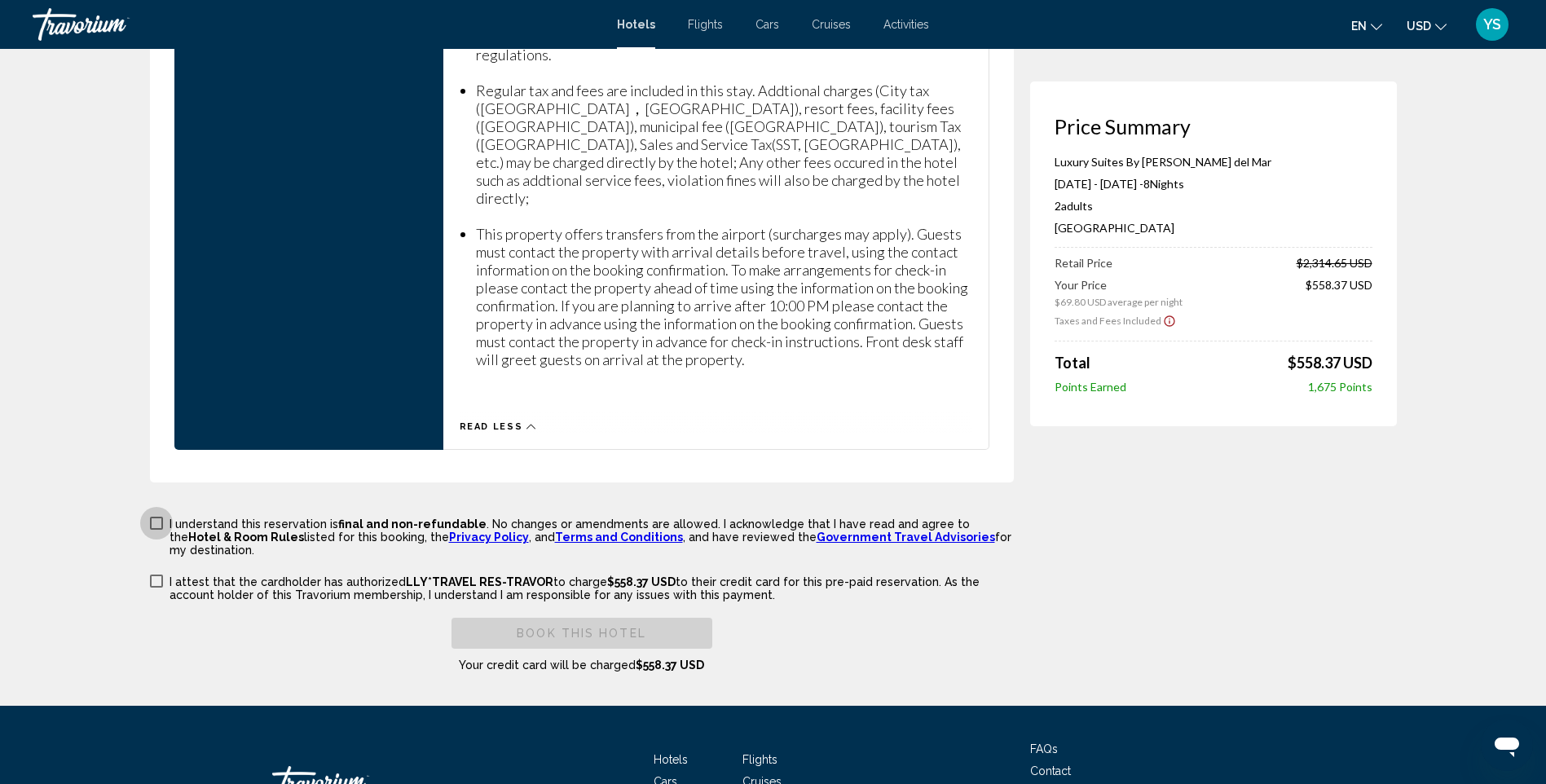
click at [154, 517] on span "Main content" at bounding box center [156, 523] width 13 height 13
click at [159, 574] on span "Main content" at bounding box center [156, 581] width 13 height 13
click at [153, 574] on span "Main content" at bounding box center [156, 581] width 13 height 13
click at [158, 517] on span "Main content" at bounding box center [156, 523] width 13 height 13
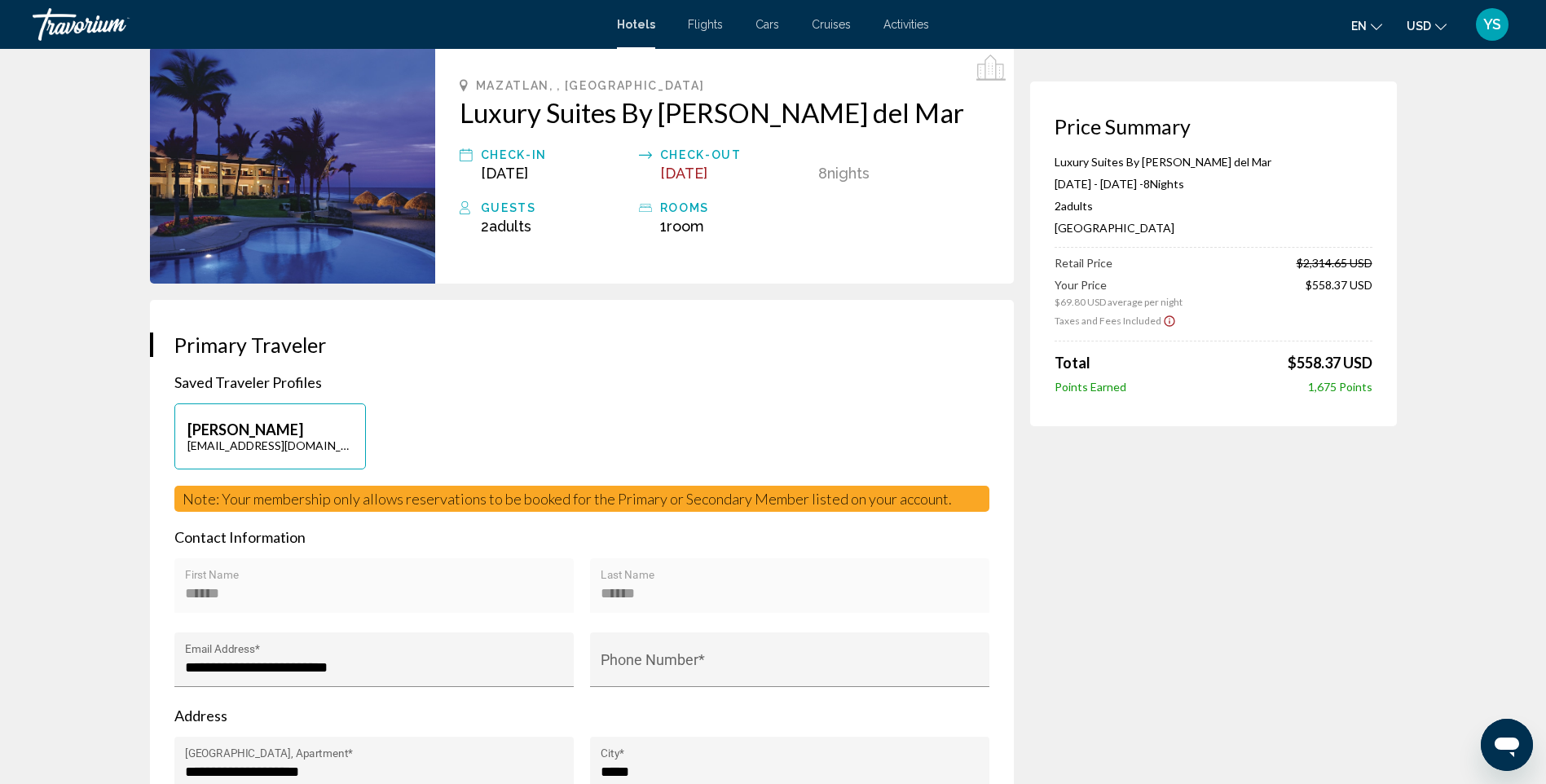
scroll to position [0, 0]
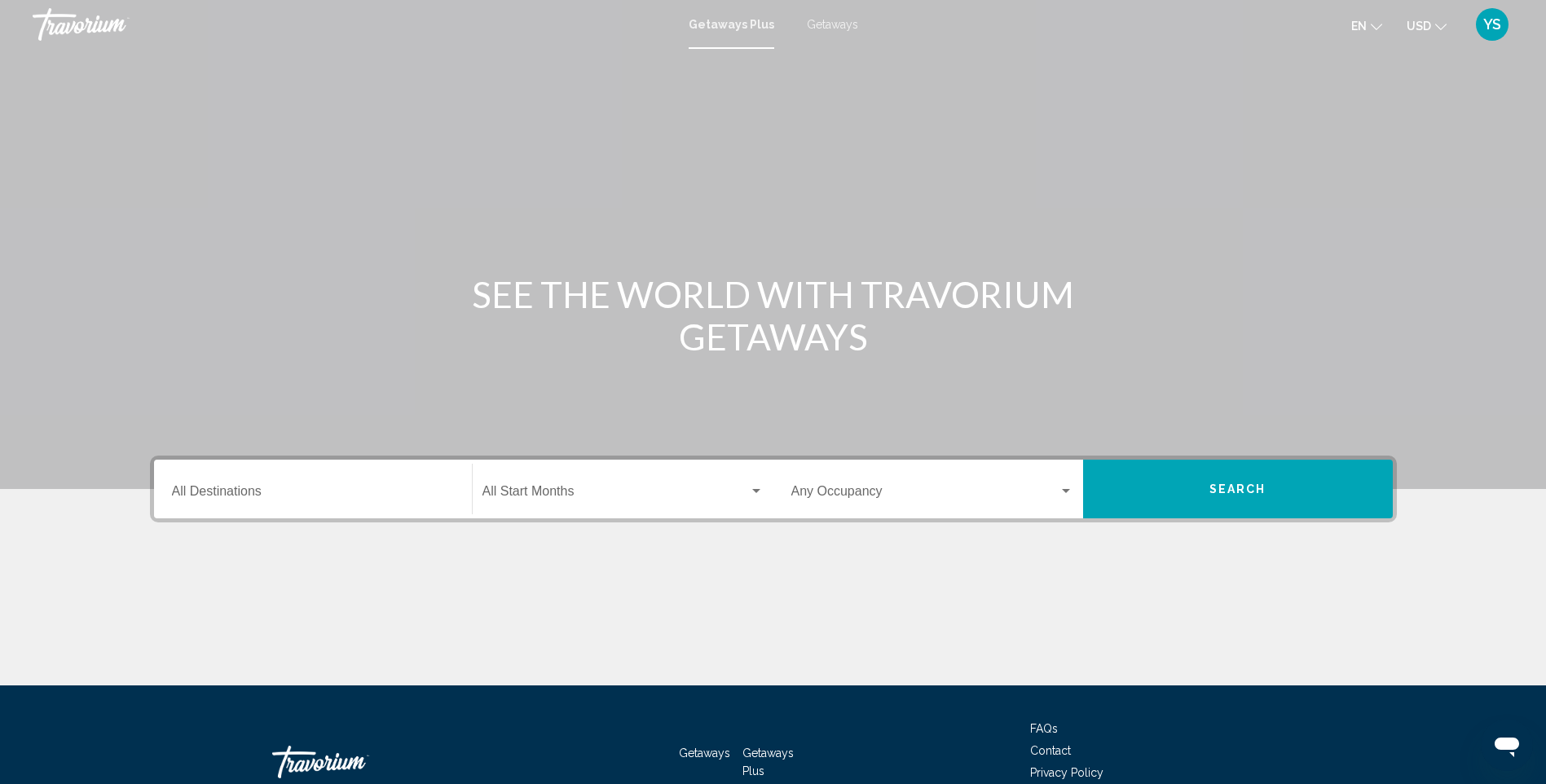
click at [831, 22] on span "Getaways" at bounding box center [833, 24] width 51 height 13
click at [1247, 486] on span "Search" at bounding box center [1238, 490] width 57 height 13
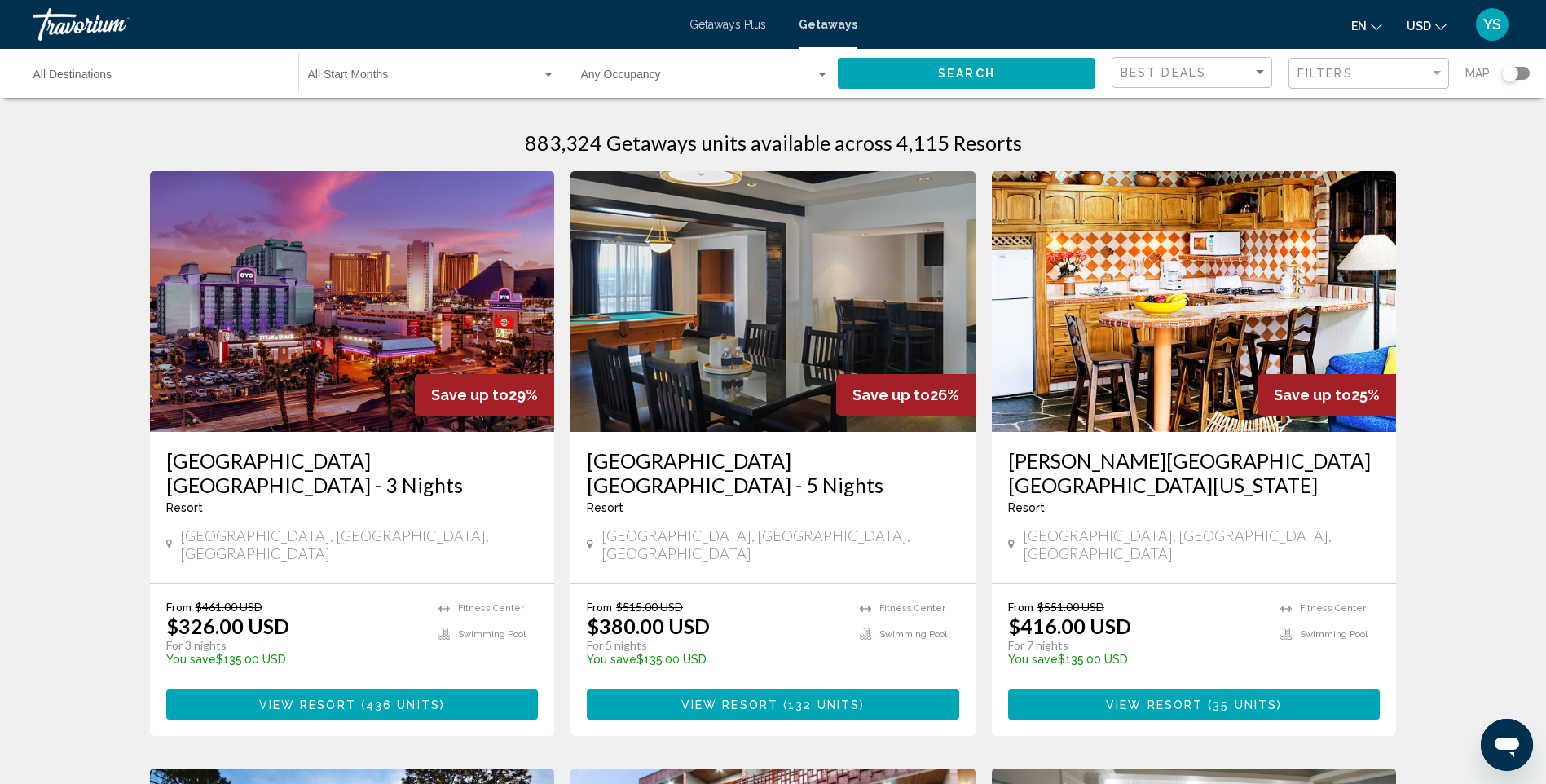
click at [323, 75] on span "Search widget" at bounding box center [425, 78] width 233 height 13
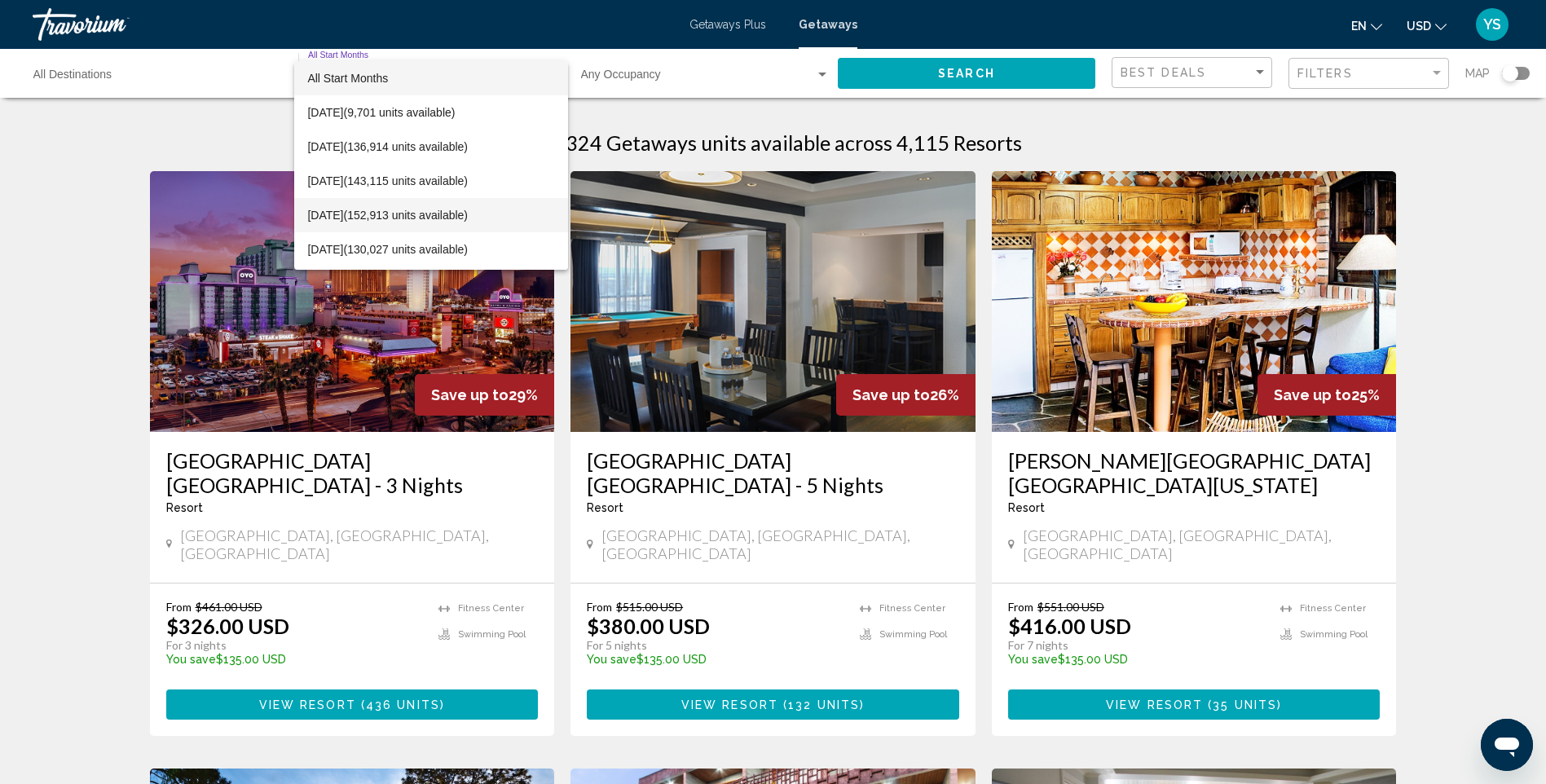
click at [435, 215] on span "November 2025 (152,913 units available)" at bounding box center [431, 215] width 248 height 34
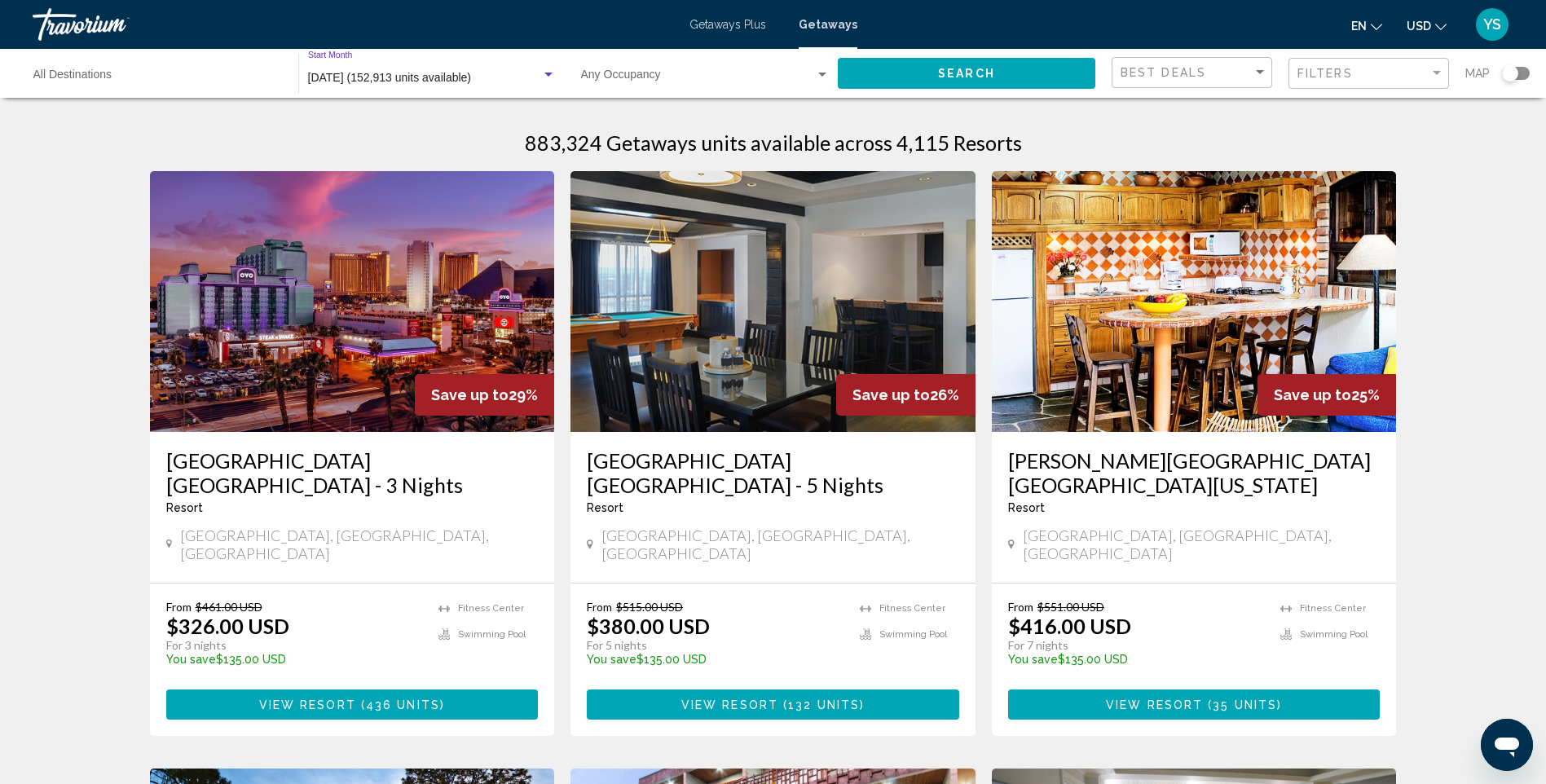
click at [899, 73] on button "Search" at bounding box center [967, 73] width 258 height 30
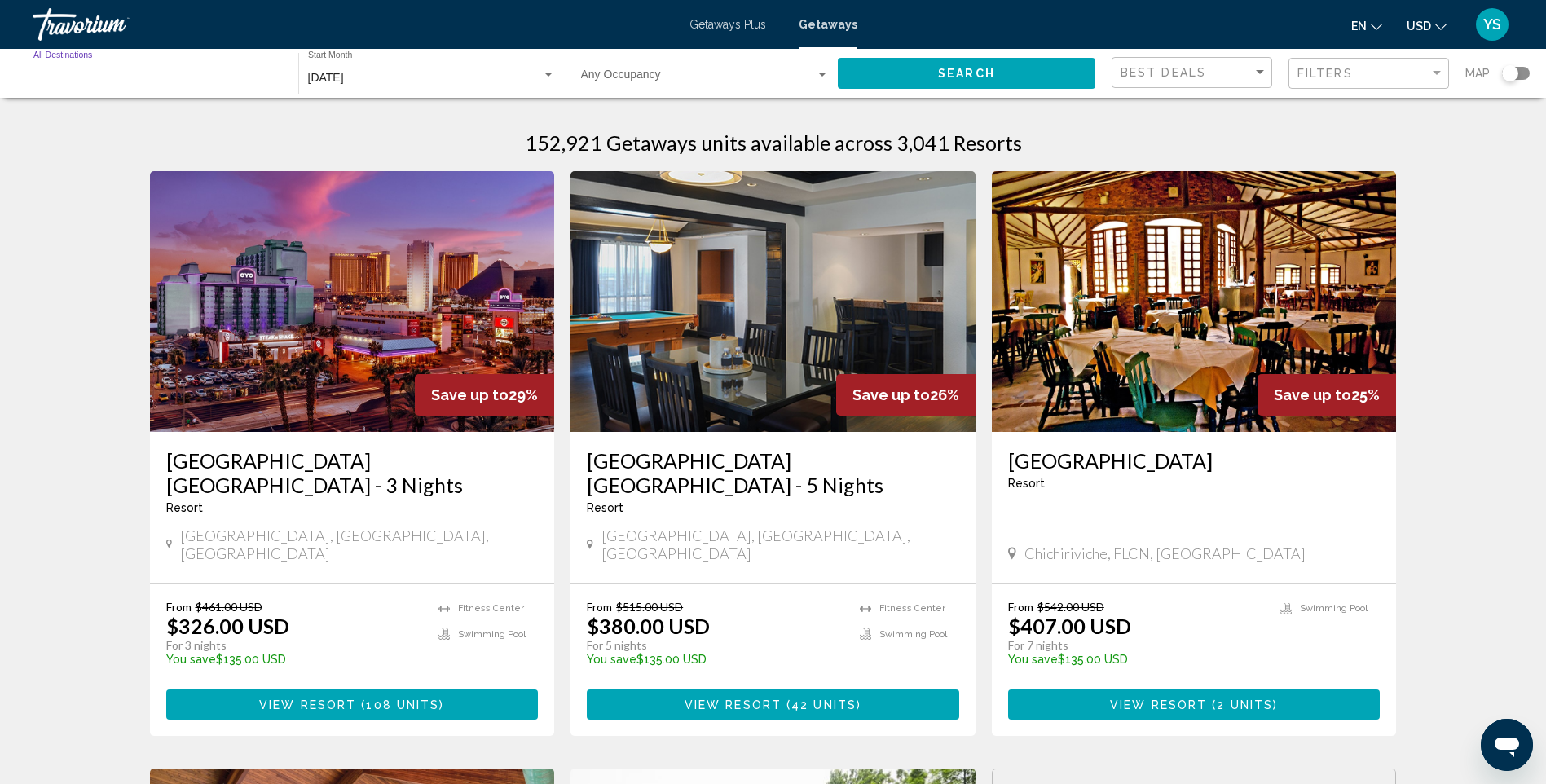
click at [81, 72] on input "Destination All Destinations" at bounding box center [157, 78] width 249 height 13
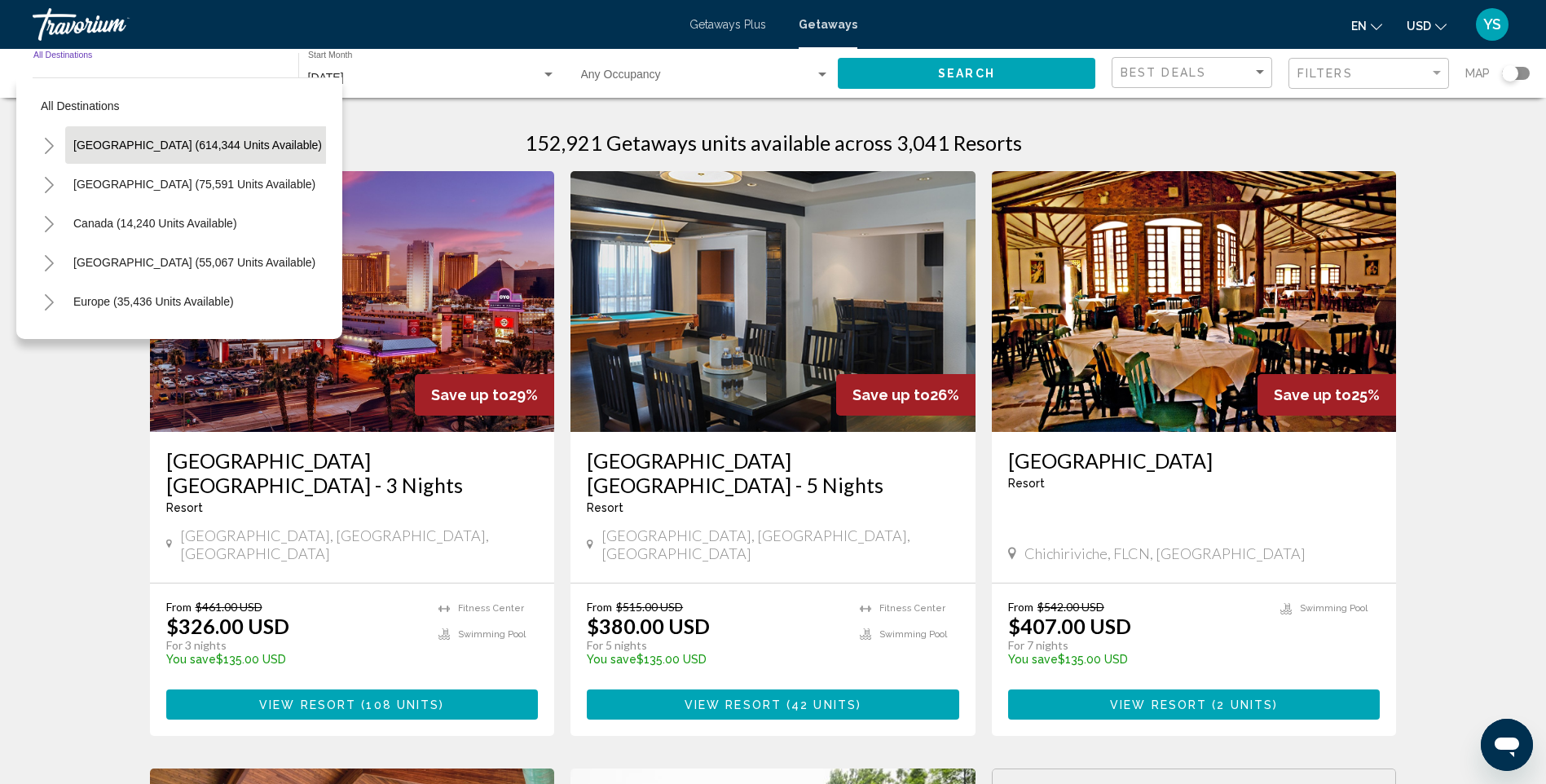
click at [150, 148] on span "United States (614,344 units available)" at bounding box center [197, 145] width 249 height 13
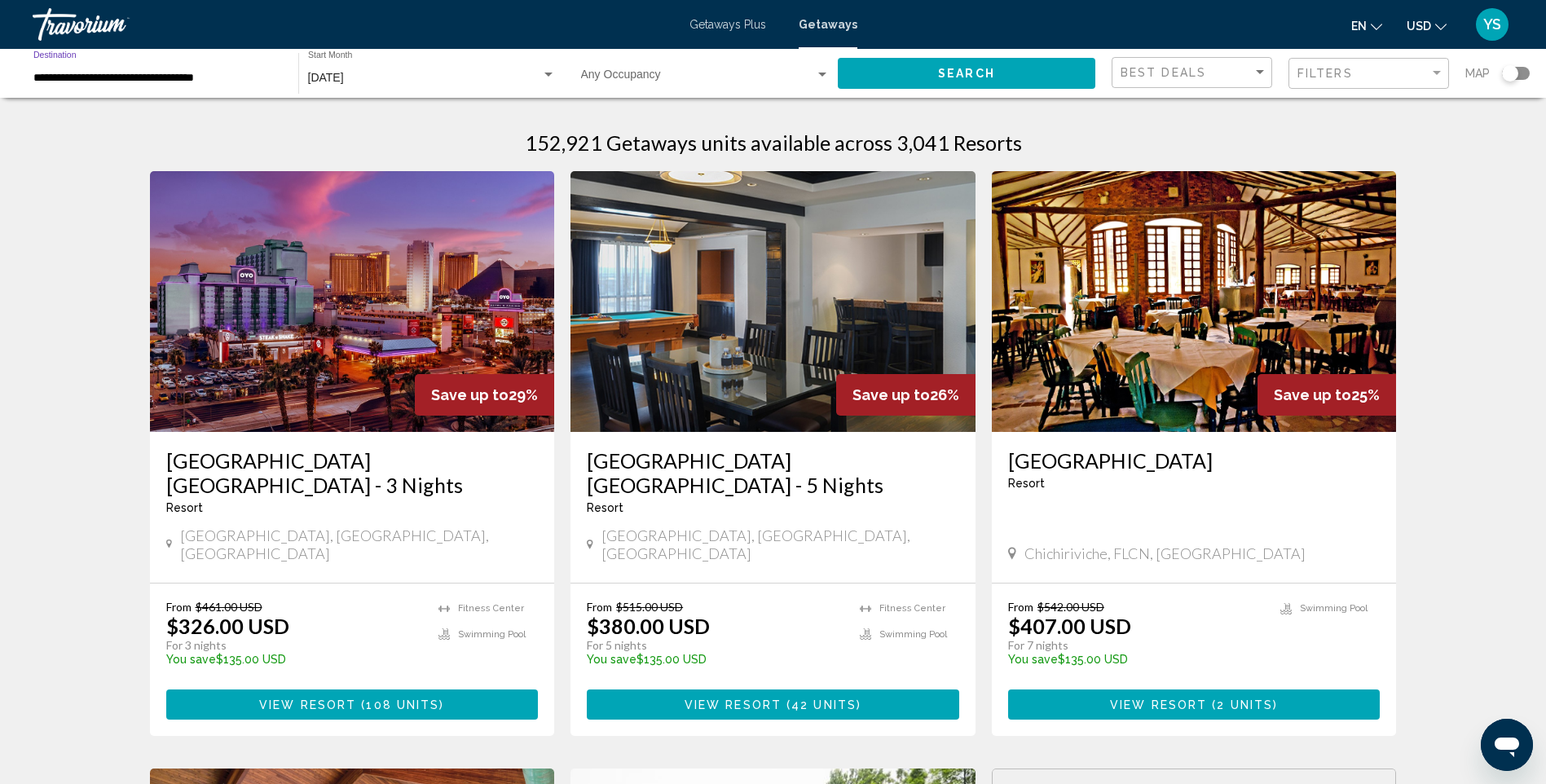
click at [938, 68] on span "Search" at bounding box center [966, 74] width 57 height 13
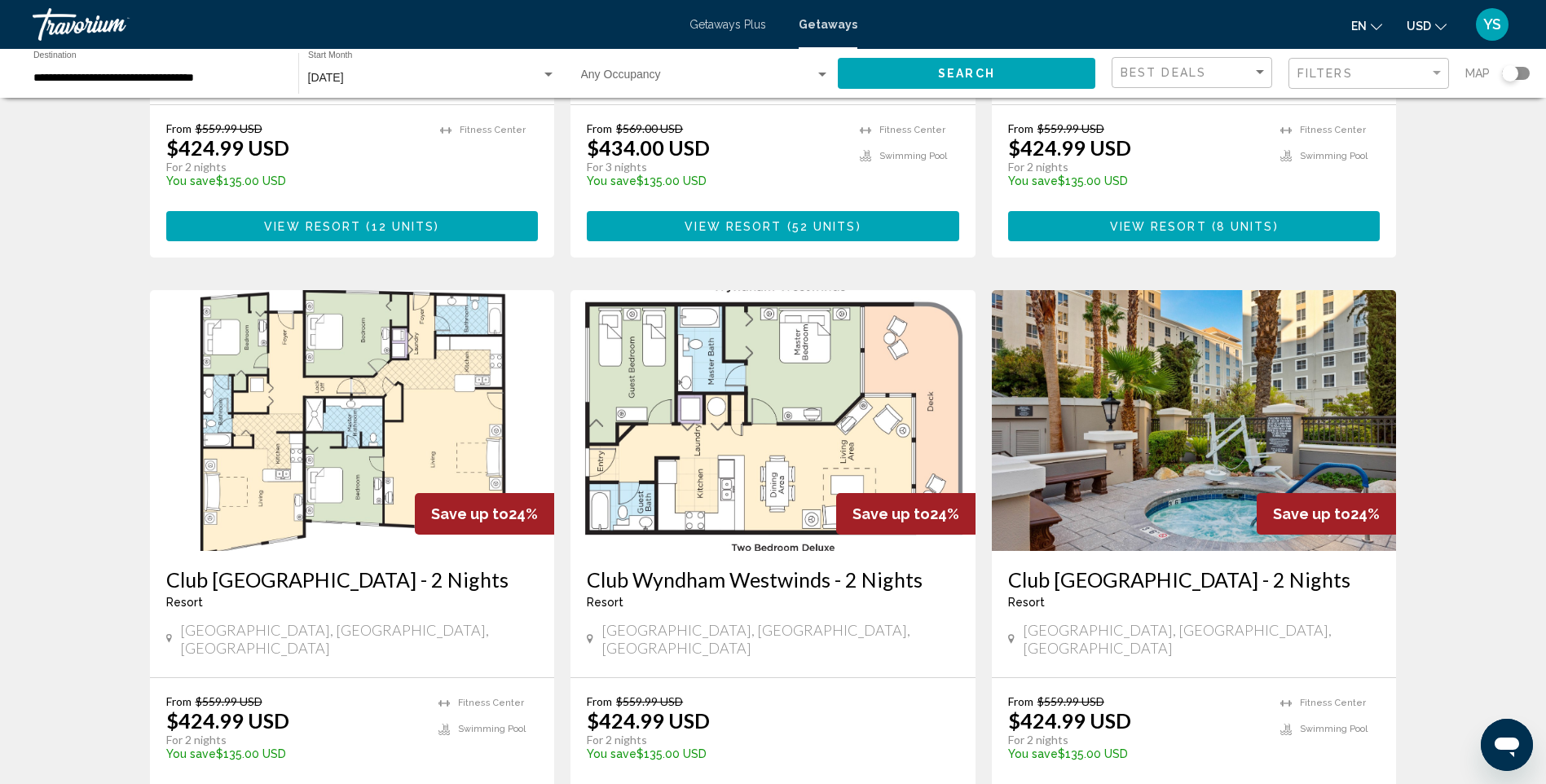
scroll to position [1630, 0]
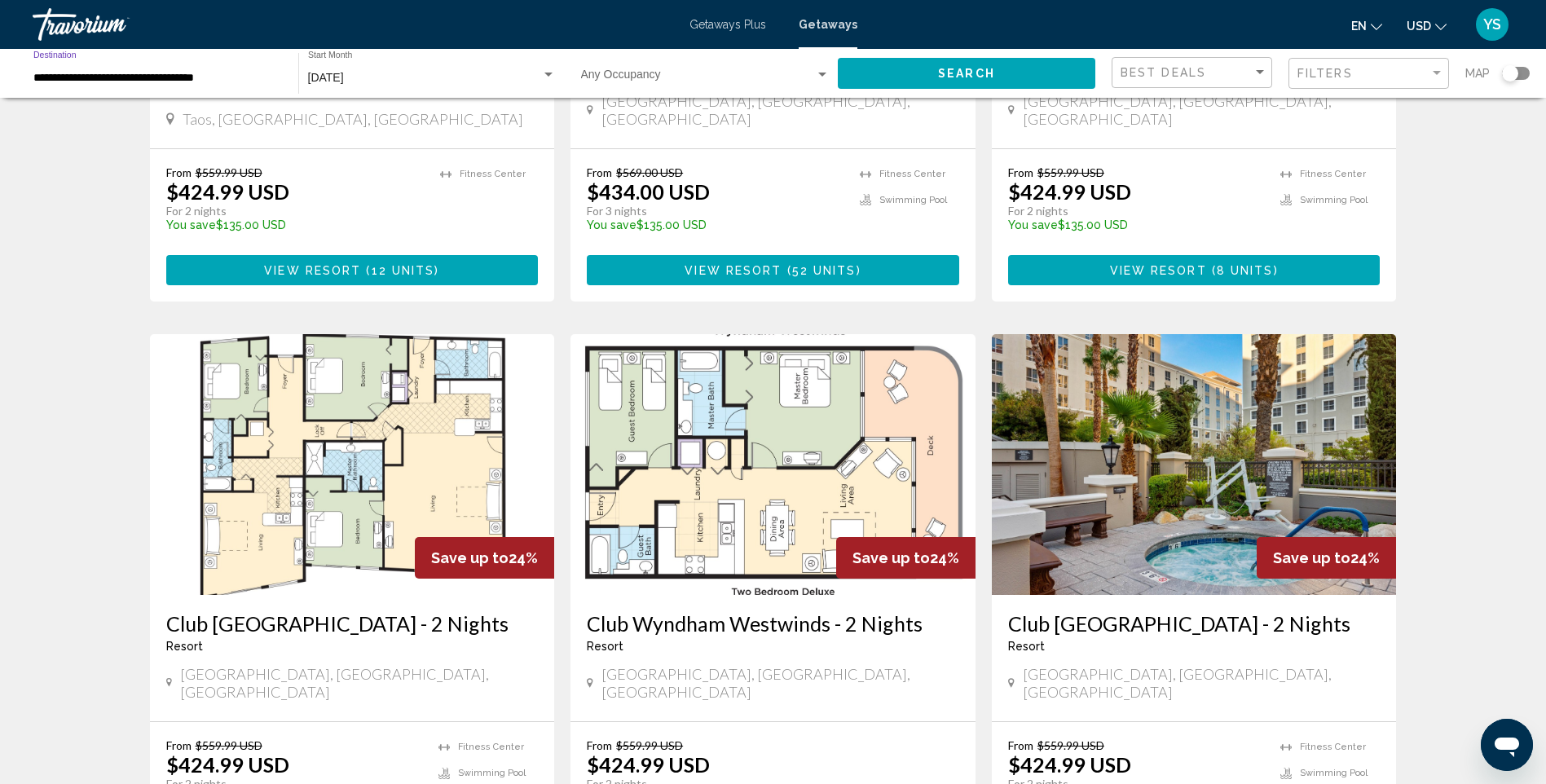
click at [173, 72] on input "**********" at bounding box center [157, 78] width 249 height 13
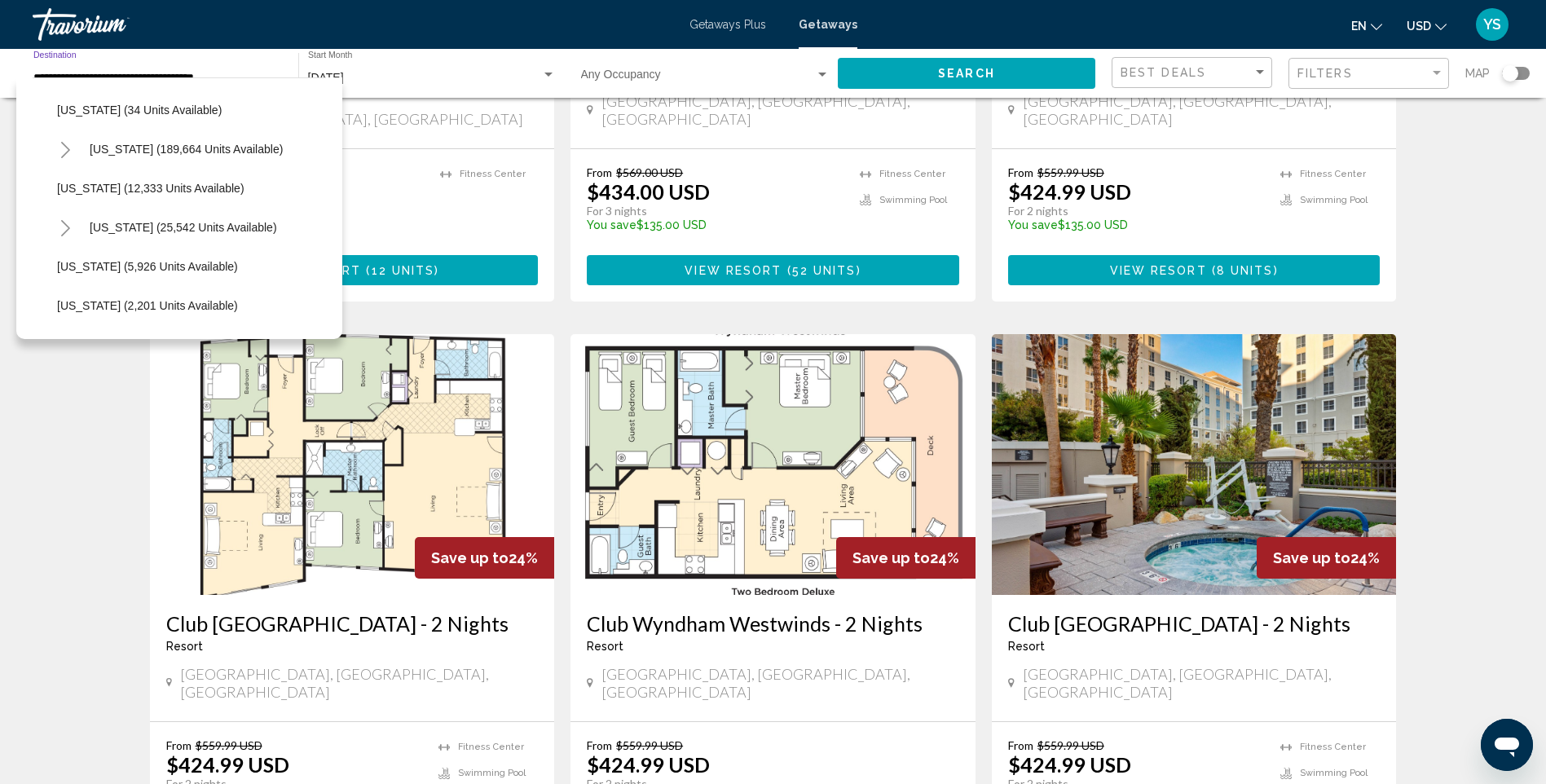
scroll to position [245, 0]
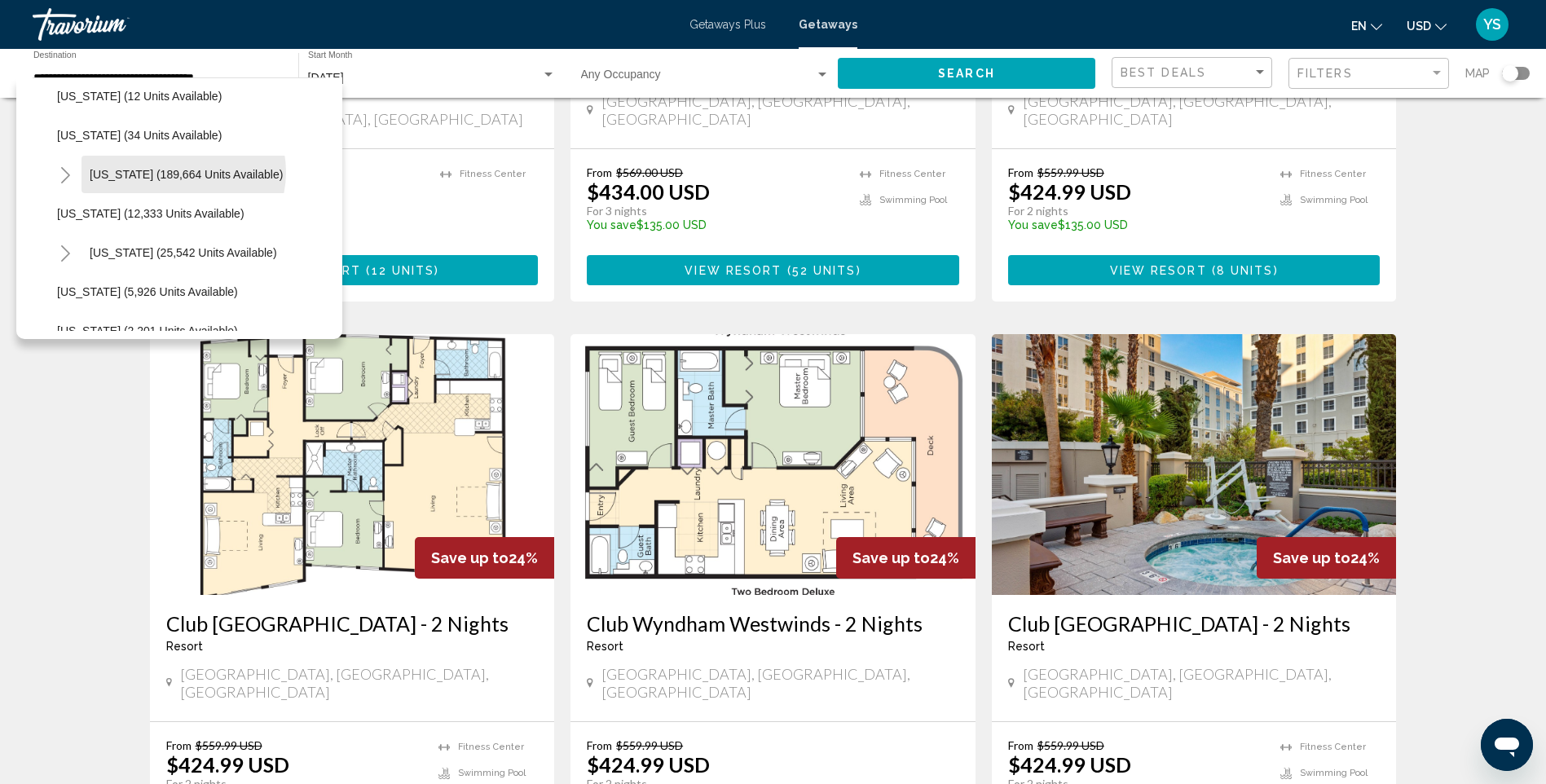
click at [183, 172] on span "Florida (189,664 units available)" at bounding box center [185, 174] width 193 height 13
type input "**********"
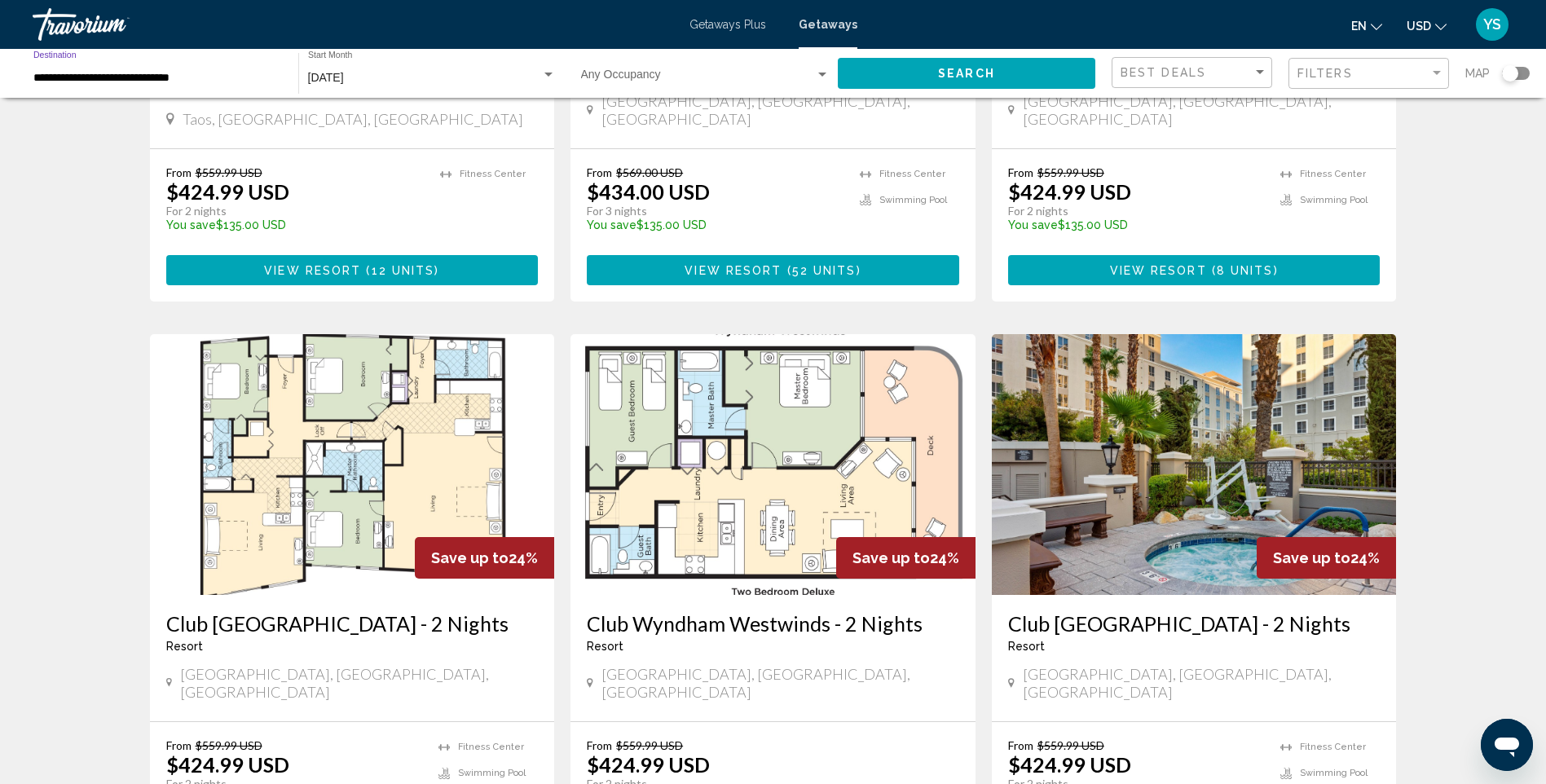
click at [959, 68] on span "Search" at bounding box center [966, 74] width 57 height 13
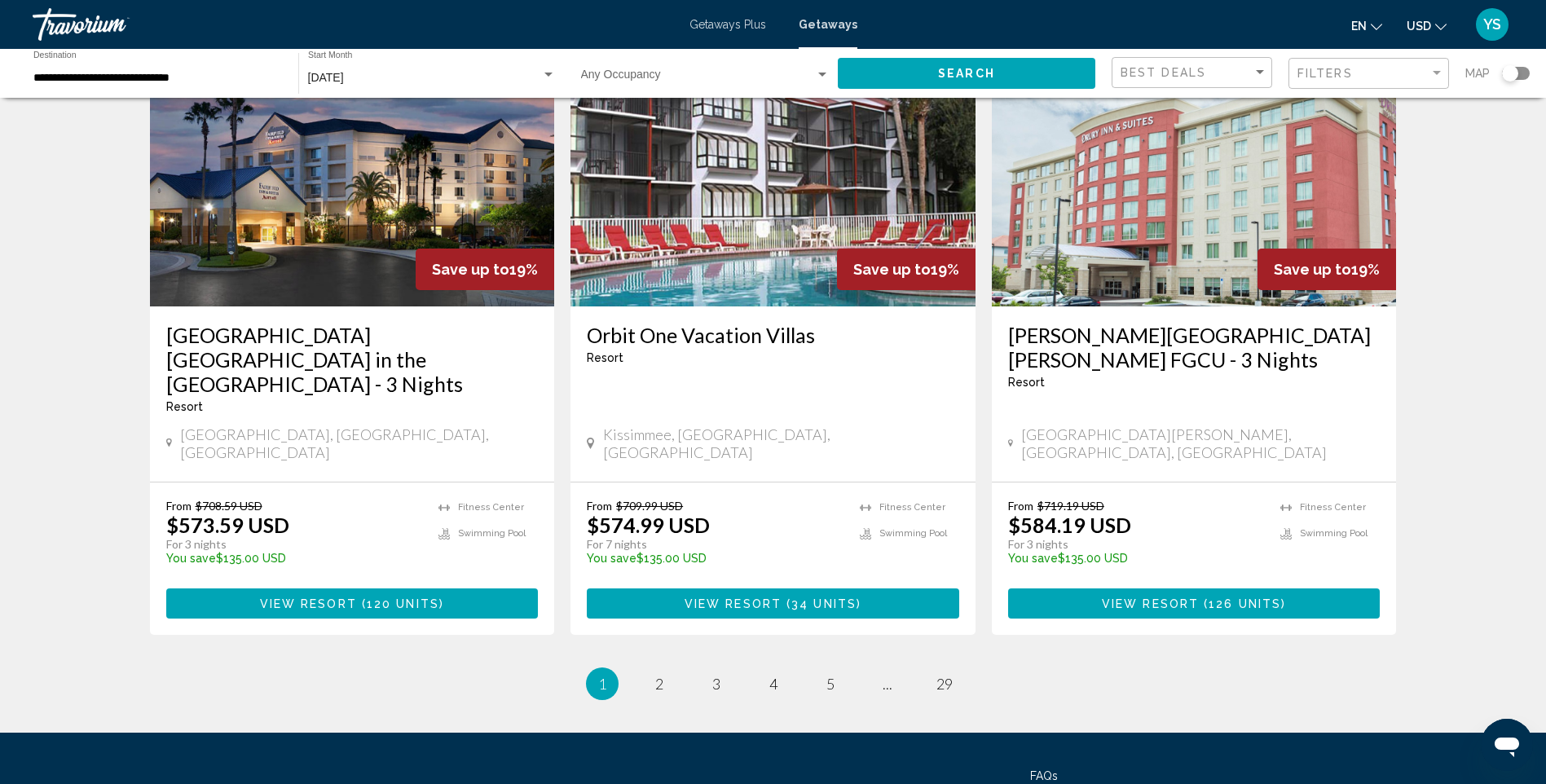
scroll to position [1971, 0]
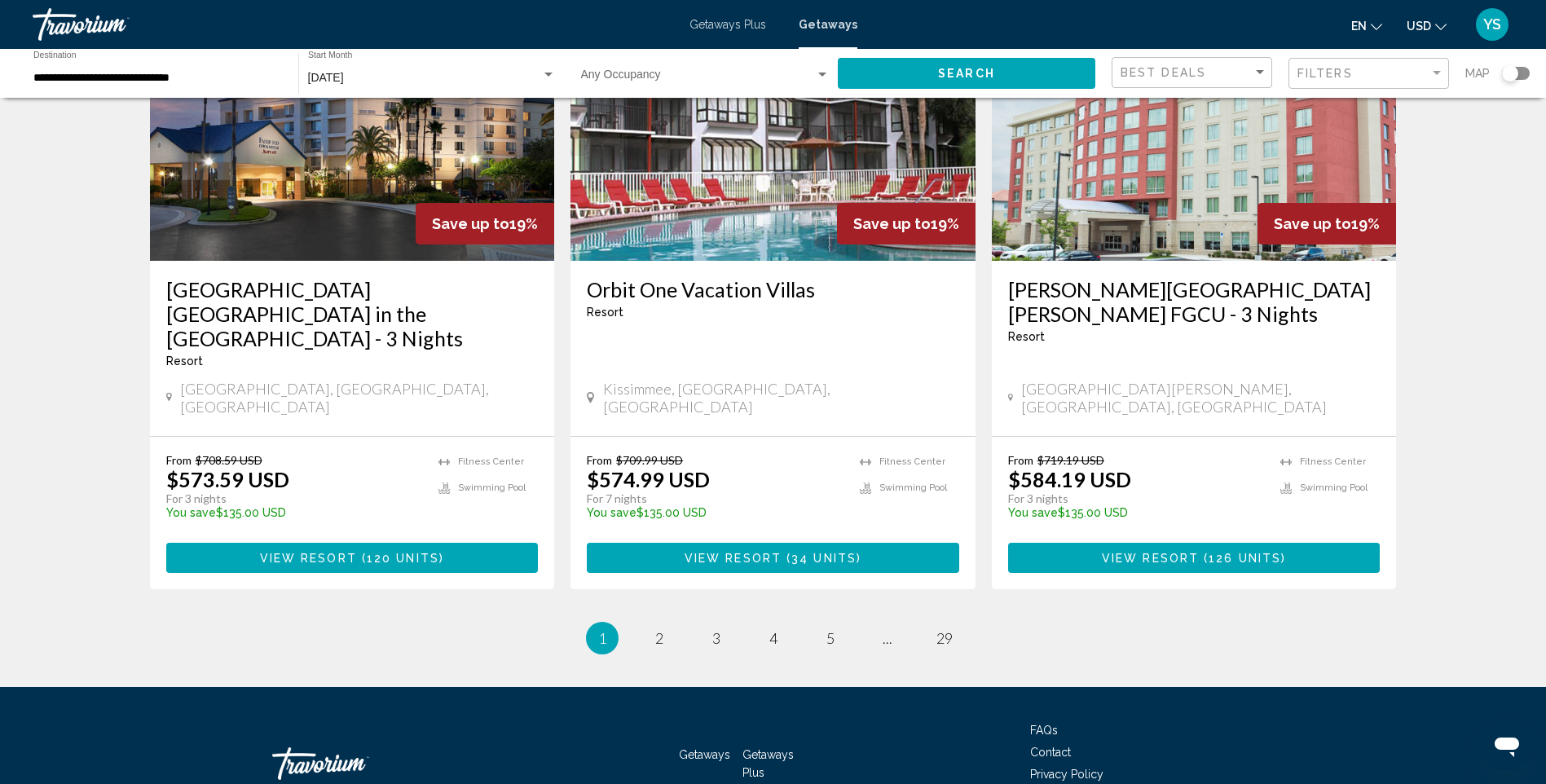
click at [670, 622] on li "page 2" at bounding box center [659, 638] width 33 height 33
click at [663, 624] on link "page 2" at bounding box center [658, 638] width 29 height 29
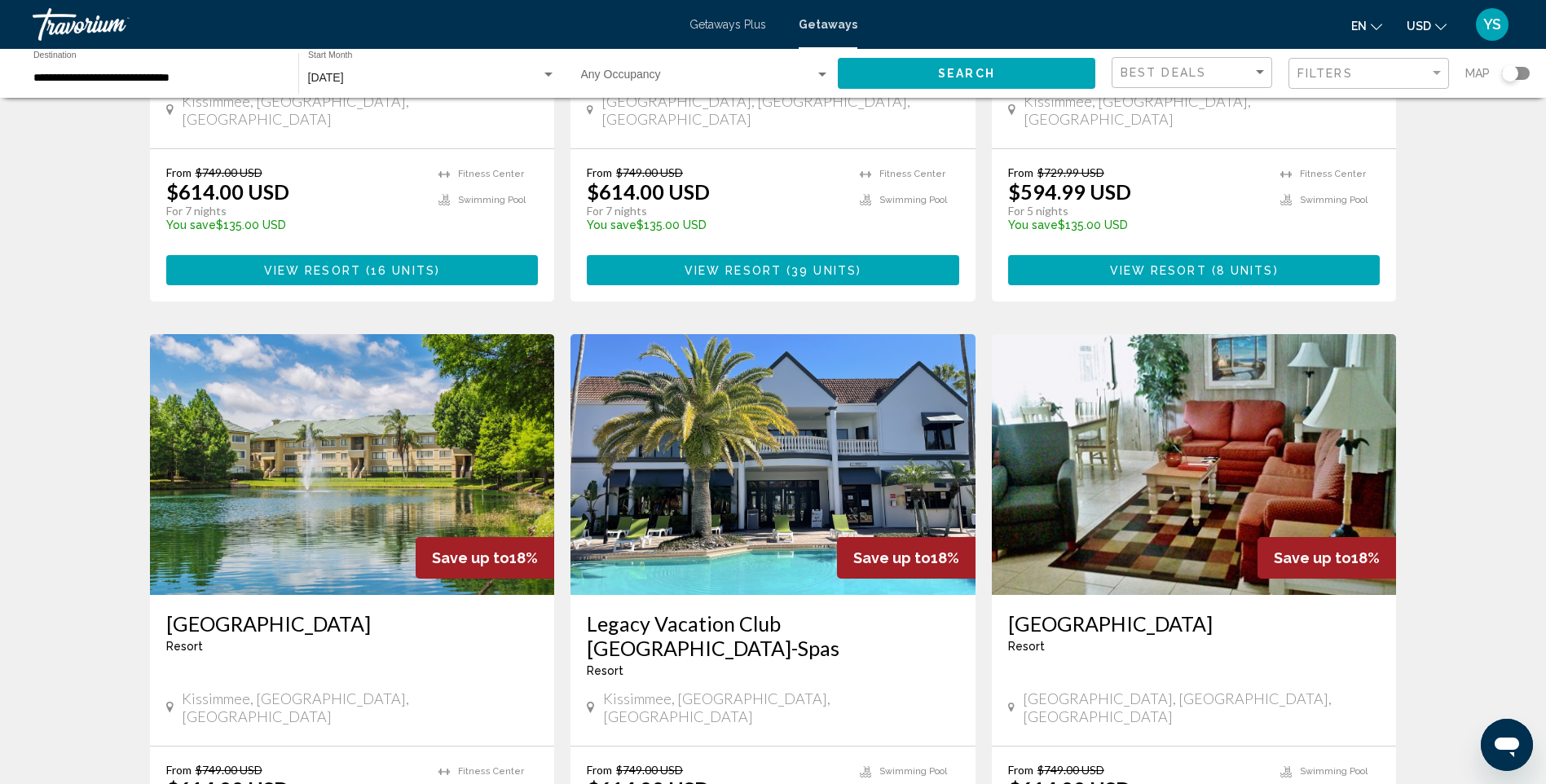
scroll to position [1793, 0]
